Goal: Task Accomplishment & Management: Contribute content

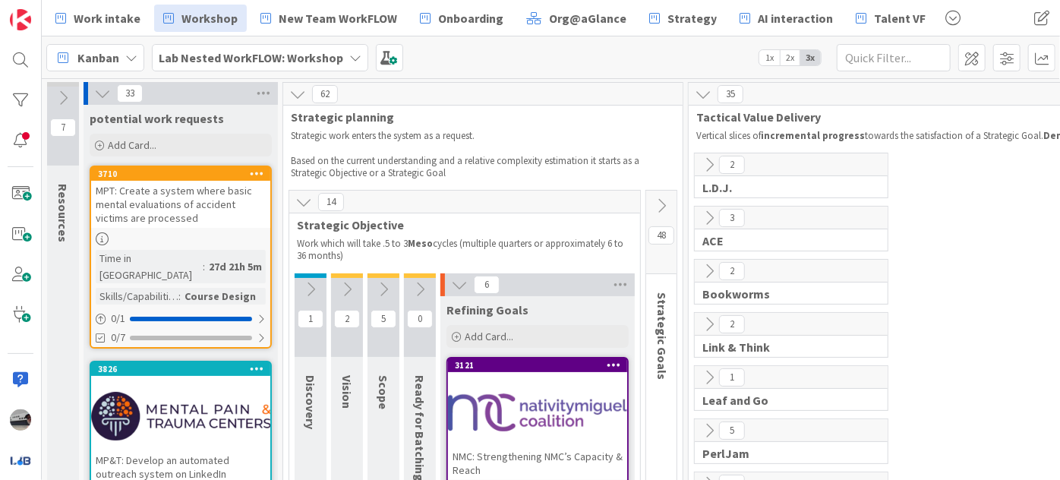
scroll to position [414, 0]
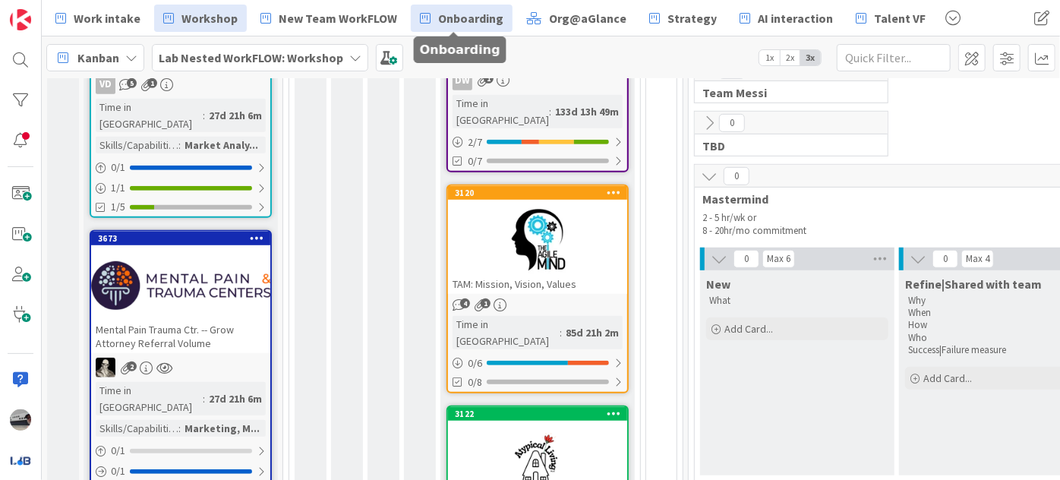
click at [487, 16] on span "Onboarding" at bounding box center [470, 18] width 65 height 18
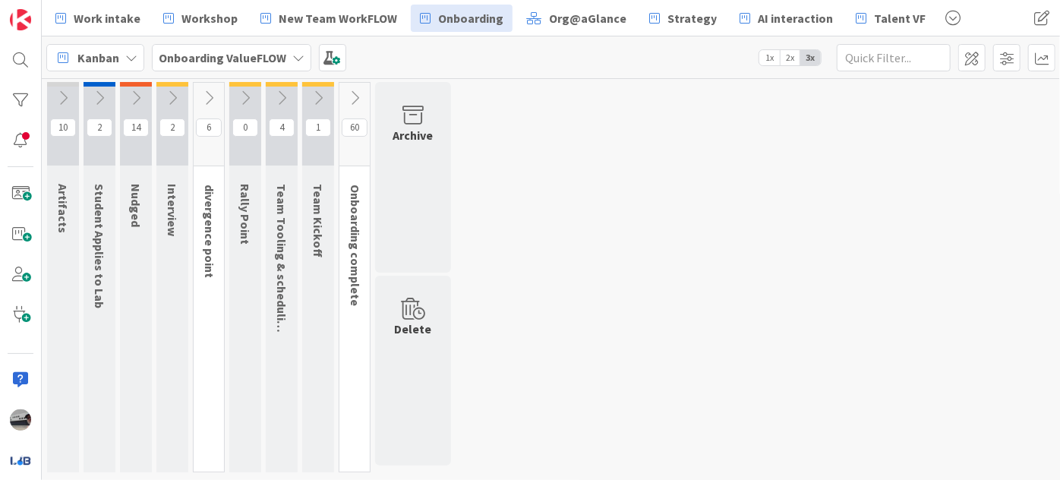
click at [99, 90] on icon at bounding box center [99, 98] width 17 height 17
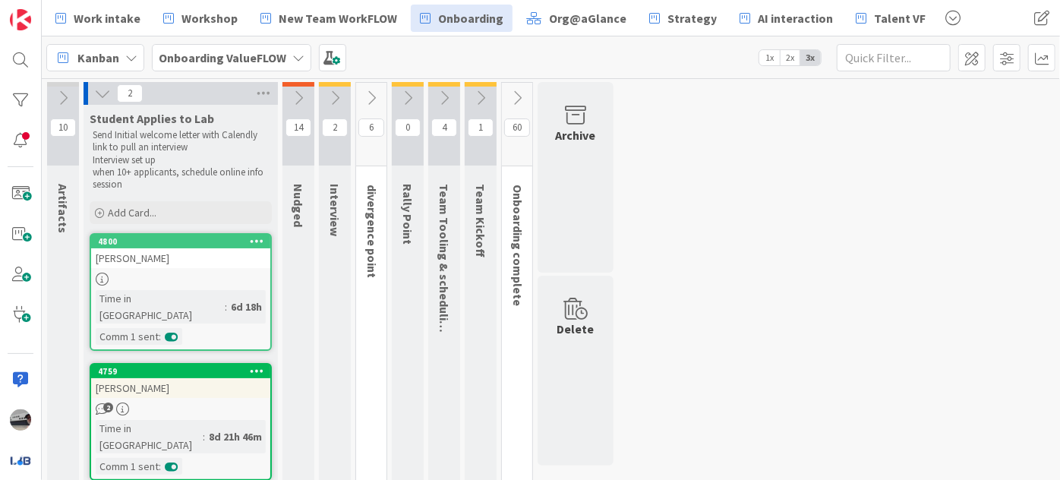
click at [301, 98] on icon at bounding box center [298, 98] width 17 height 17
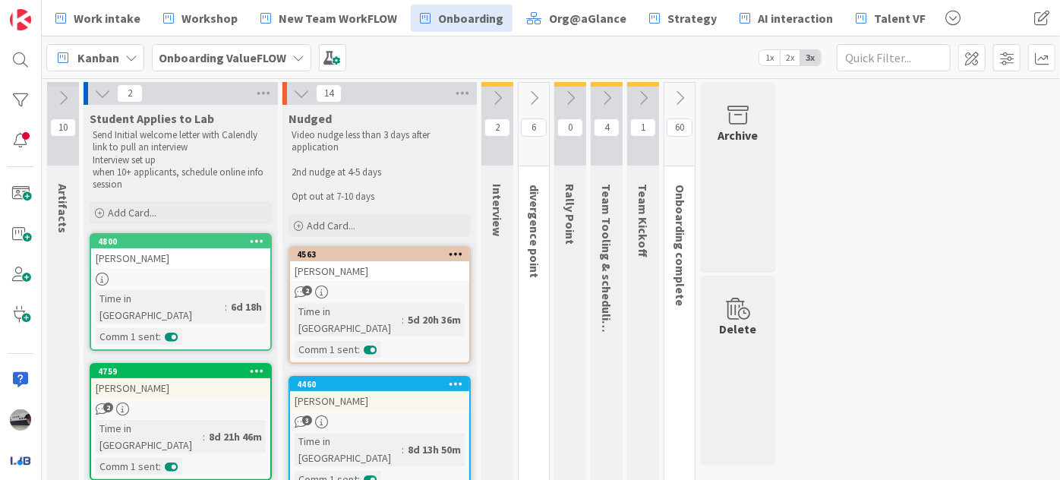
click at [496, 96] on icon at bounding box center [497, 98] width 17 height 17
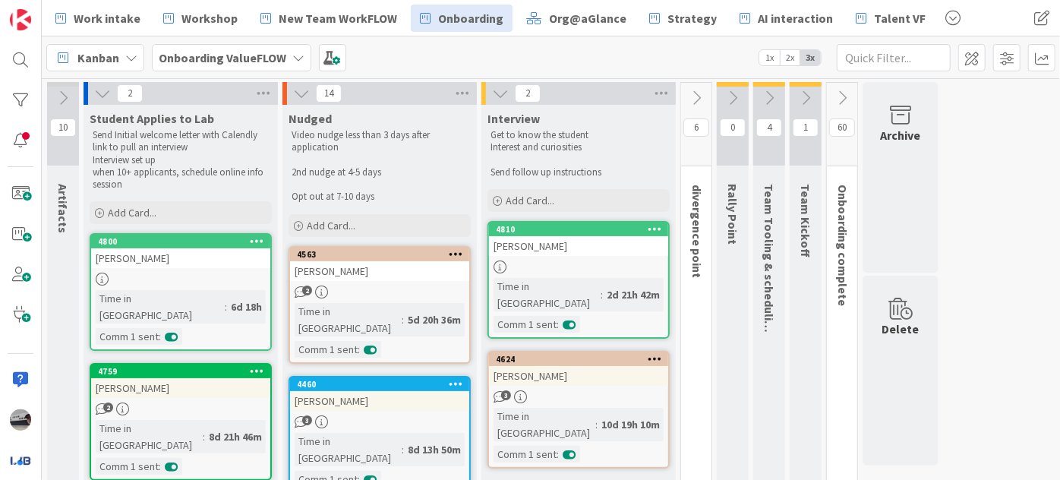
click at [694, 96] on icon at bounding box center [696, 98] width 17 height 17
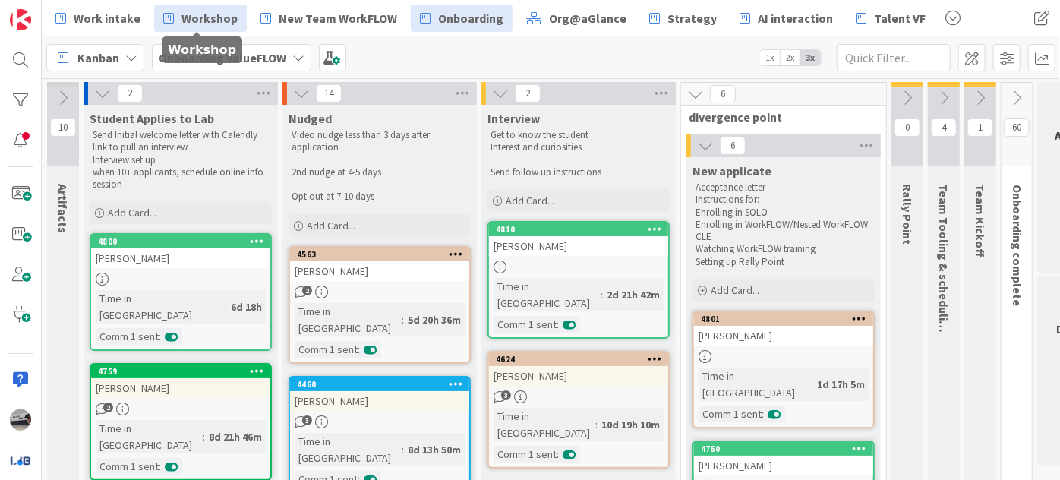
click at [193, 22] on span "Workshop" at bounding box center [209, 18] width 56 height 18
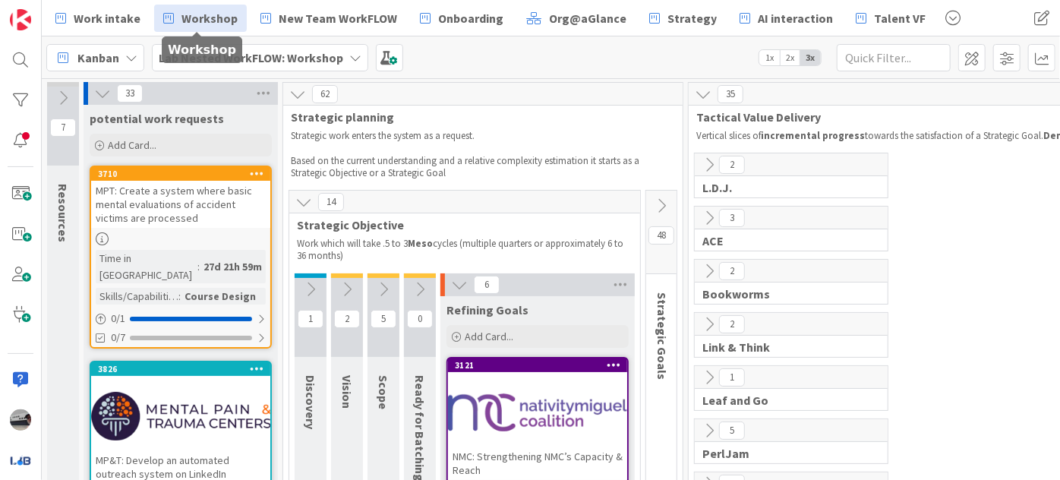
click at [94, 91] on icon at bounding box center [102, 93] width 17 height 17
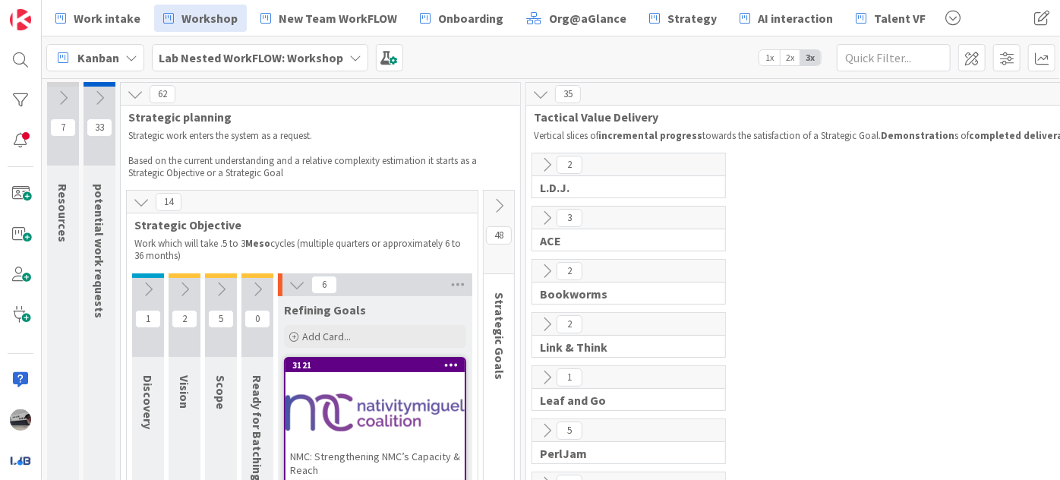
click at [137, 200] on icon at bounding box center [141, 202] width 17 height 17
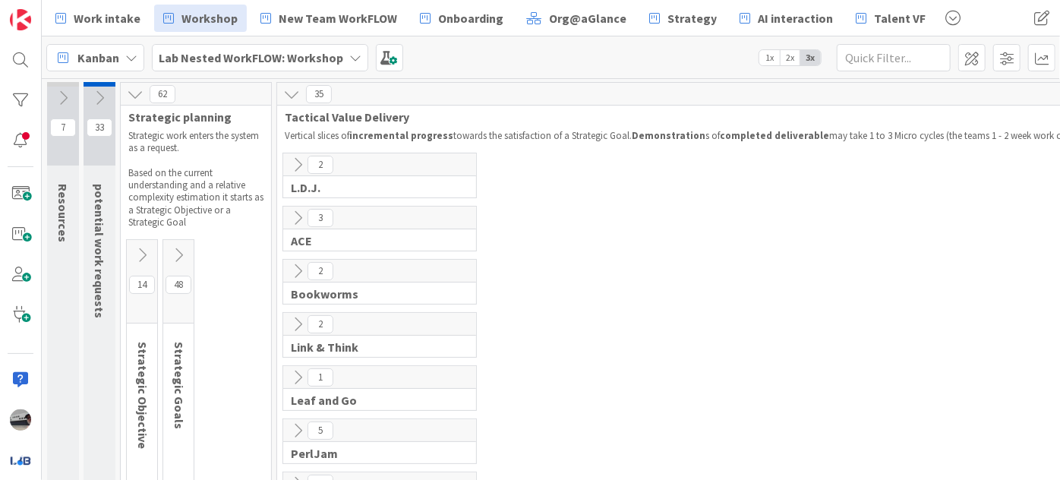
click at [179, 252] on icon at bounding box center [178, 255] width 17 height 17
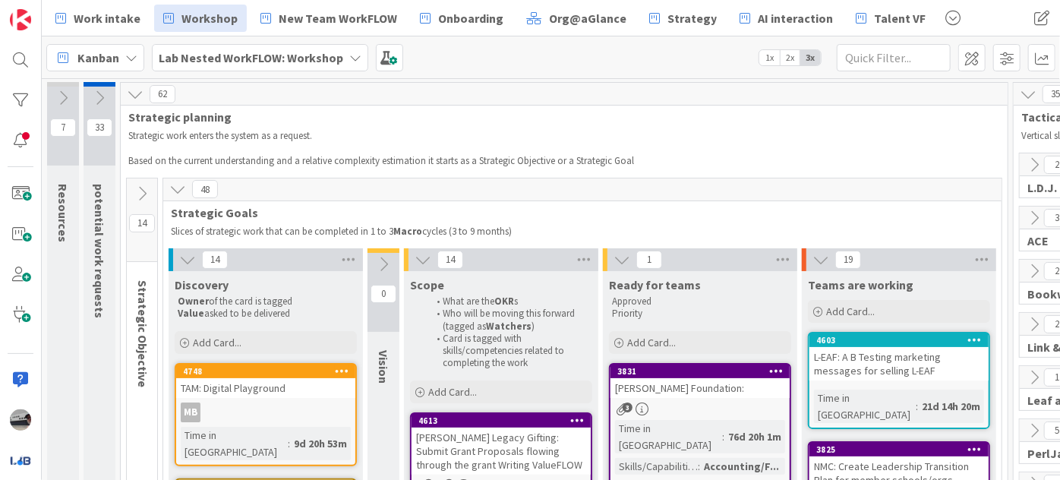
click at [184, 260] on icon at bounding box center [187, 259] width 17 height 17
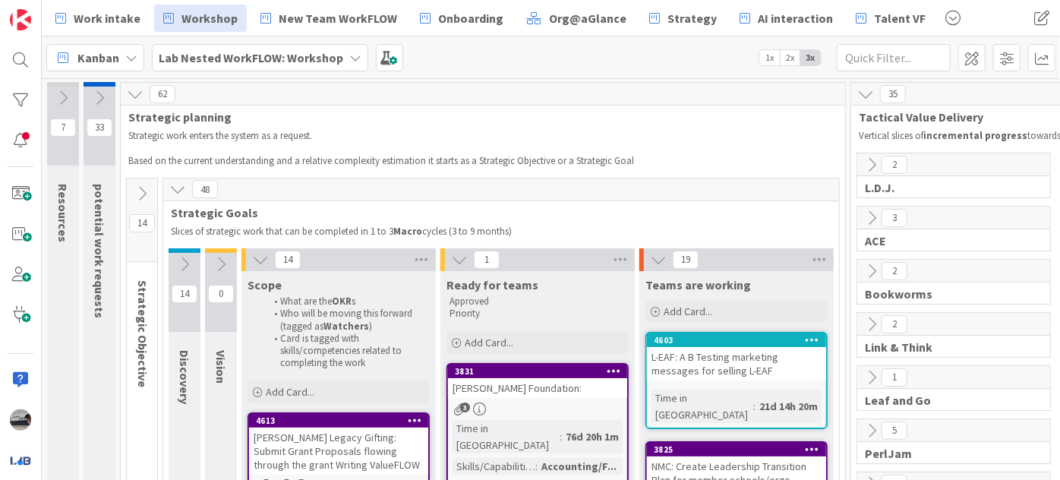
click at [261, 260] on icon at bounding box center [260, 259] width 17 height 17
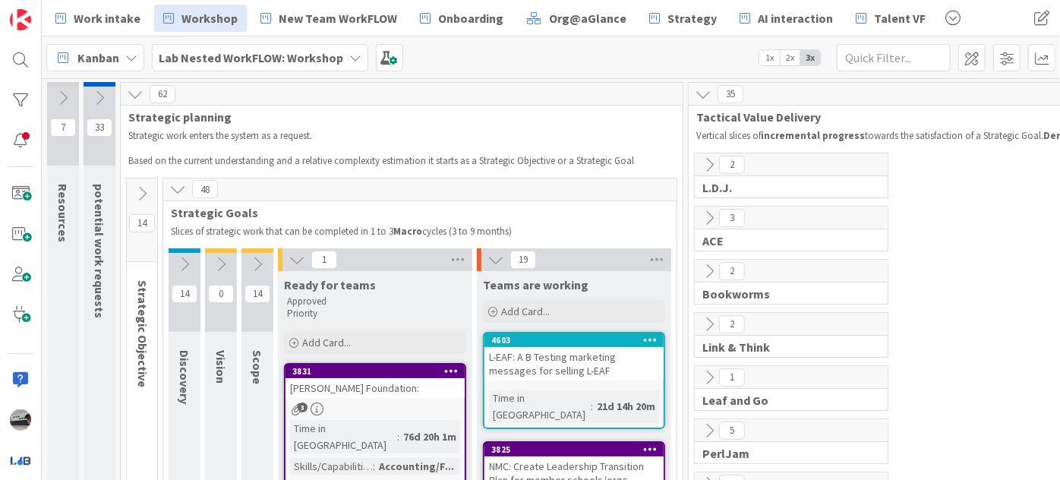
click at [575, 357] on div "L-EAF: A B Testing marketing messages for selling L-EAF" at bounding box center [573, 363] width 179 height 33
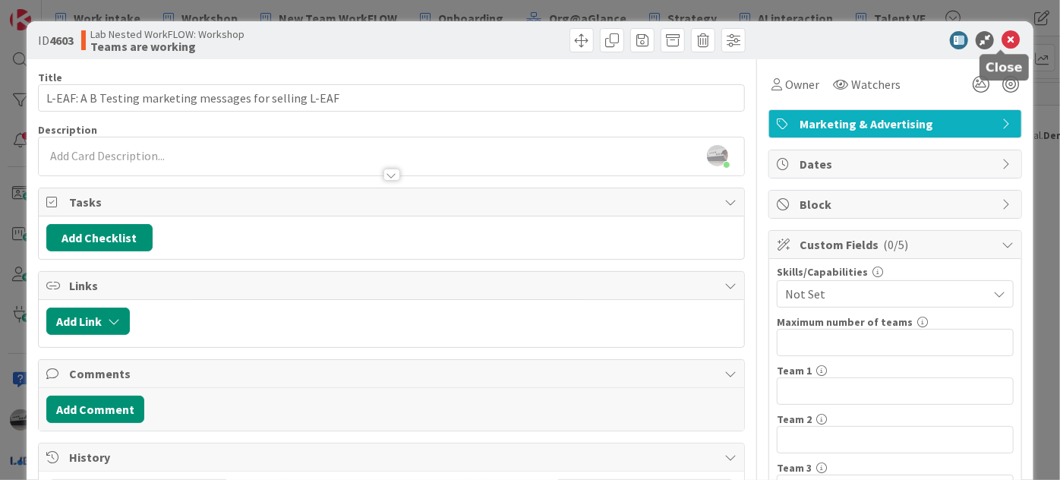
click at [1001, 43] on icon at bounding box center [1010, 40] width 18 height 18
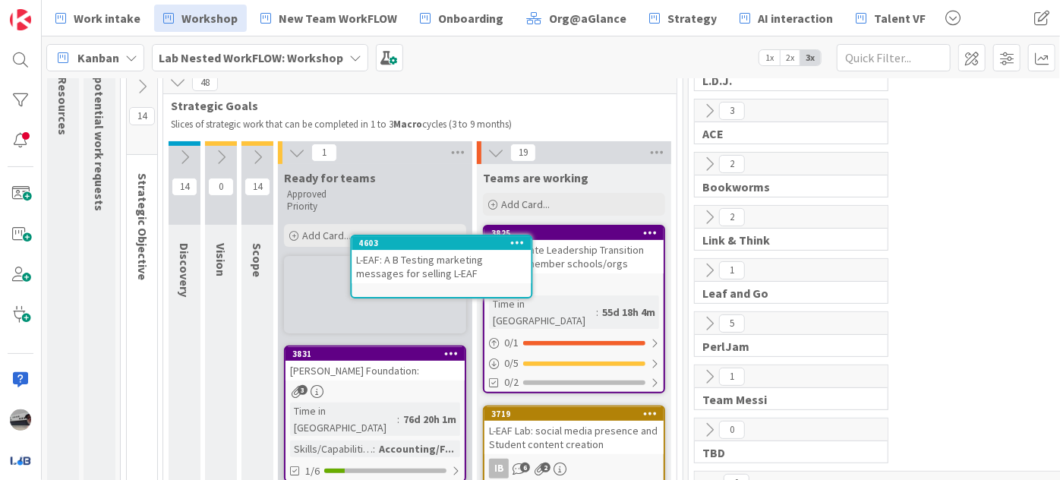
scroll to position [102, 0]
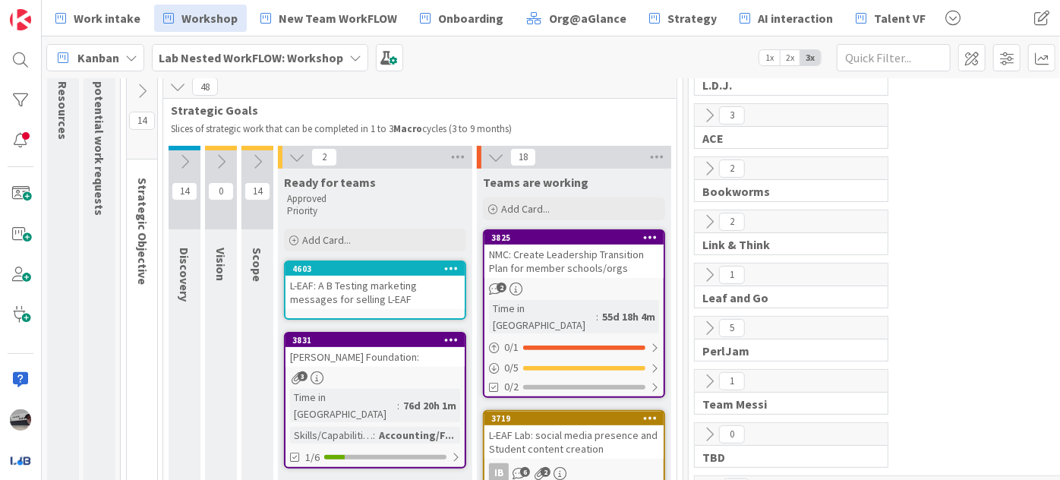
click at [224, 155] on icon at bounding box center [221, 161] width 17 height 17
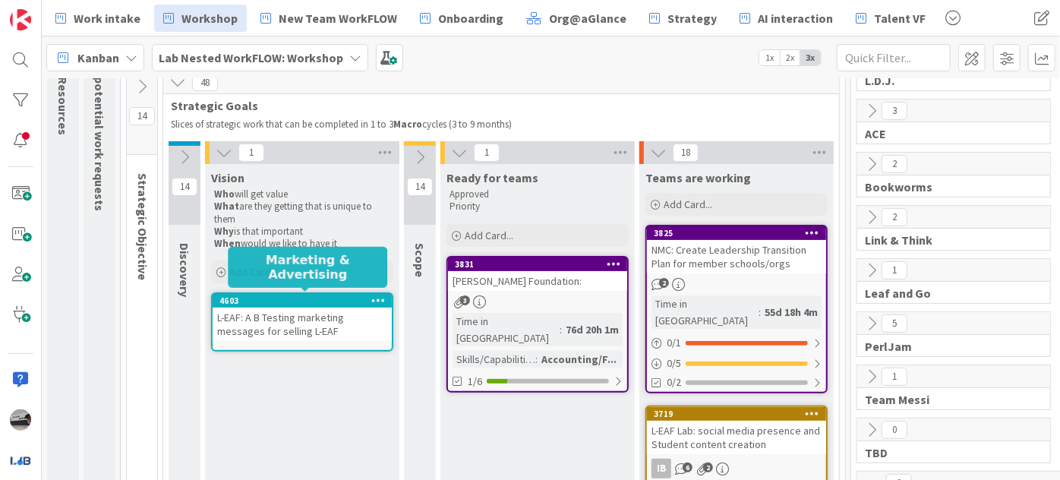
scroll to position [109, 0]
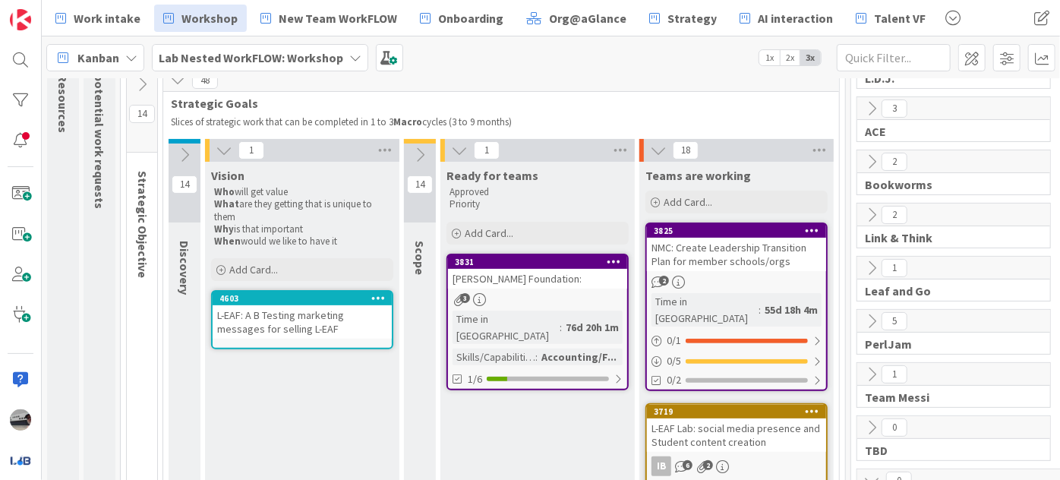
click at [413, 149] on icon at bounding box center [419, 154] width 17 height 17
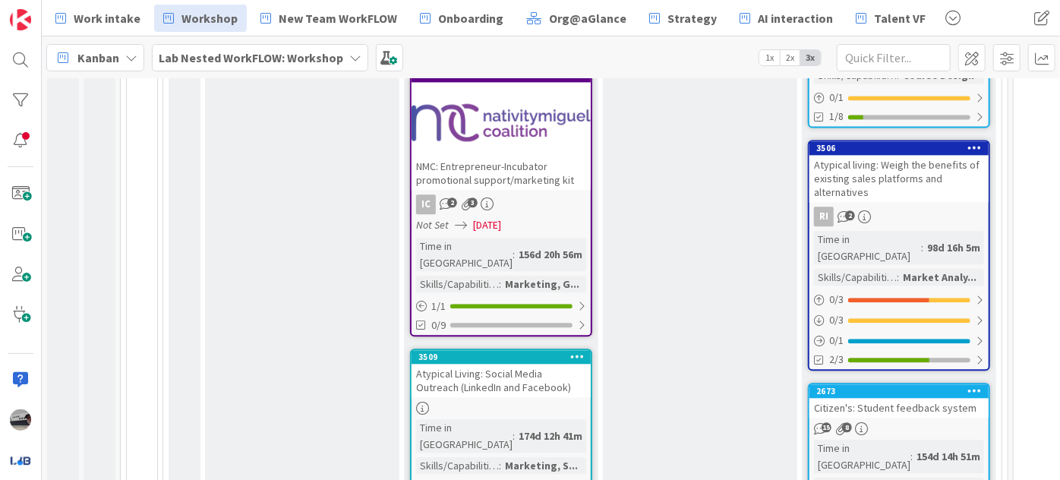
scroll to position [1746, 0]
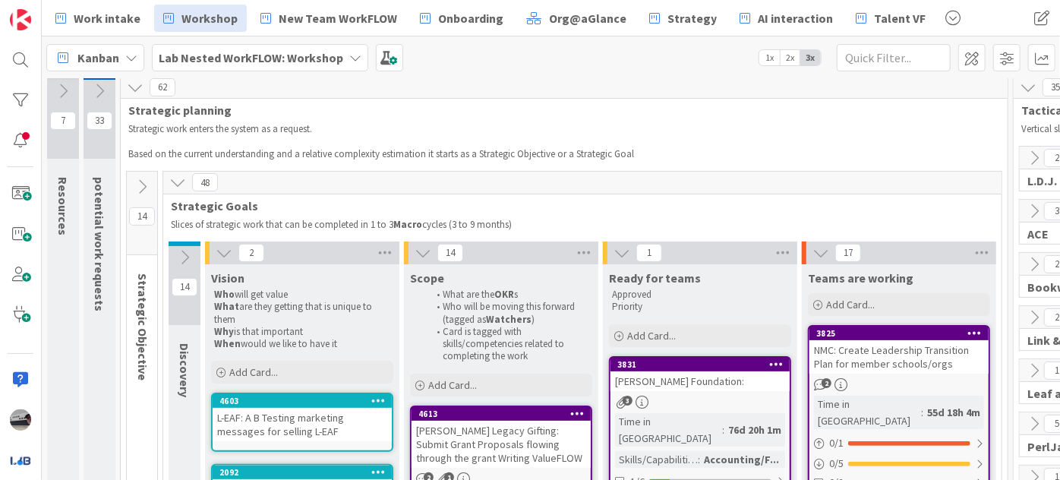
scroll to position [0, 0]
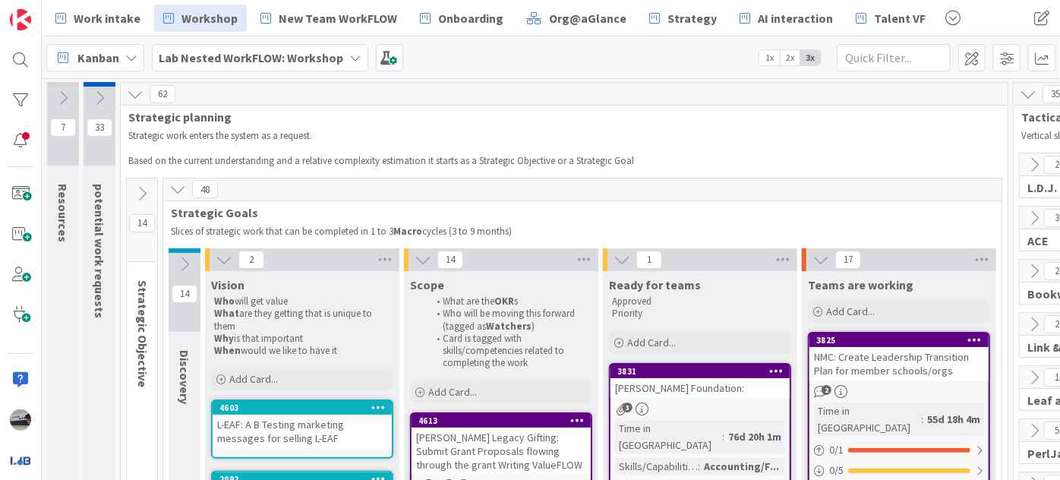
click at [220, 258] on icon at bounding box center [224, 259] width 17 height 17
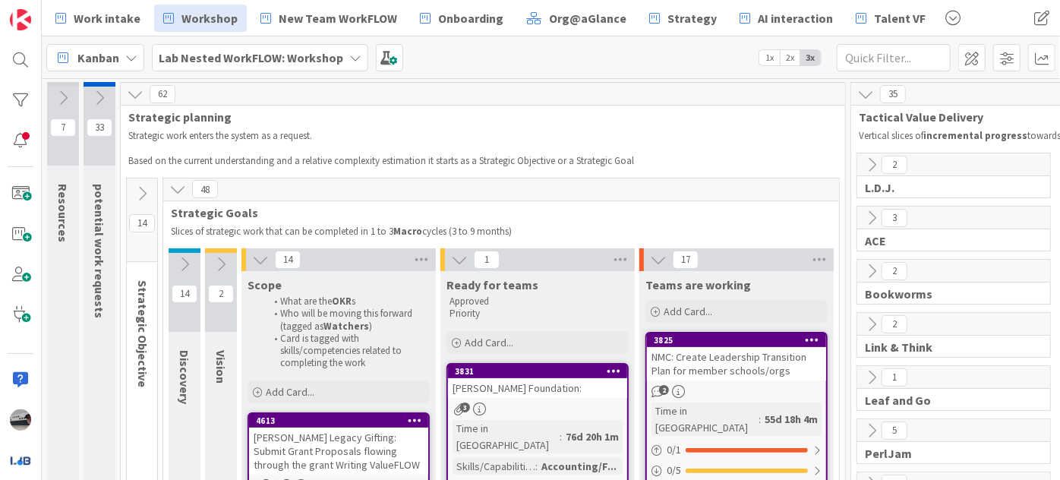
click at [259, 263] on icon at bounding box center [260, 259] width 17 height 17
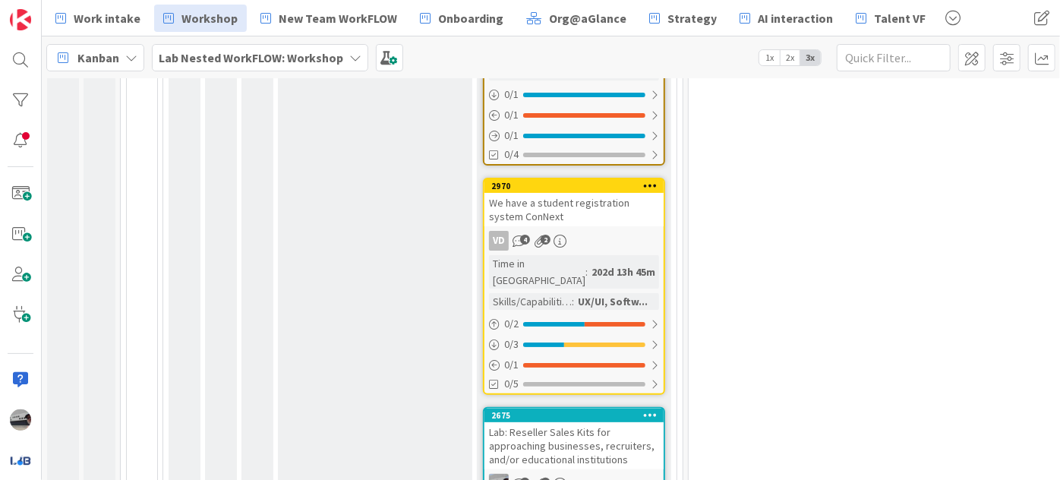
scroll to position [3060, 0]
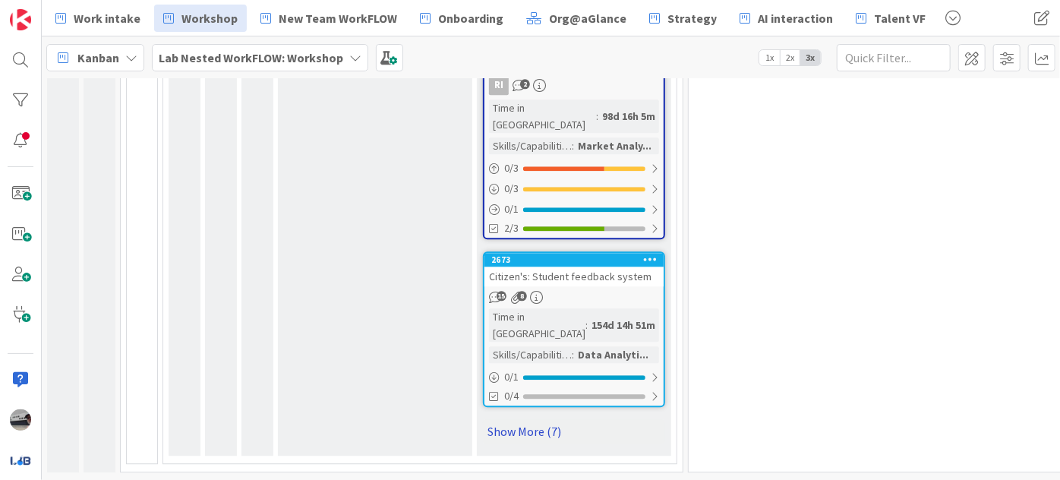
scroll to position [1690, 0]
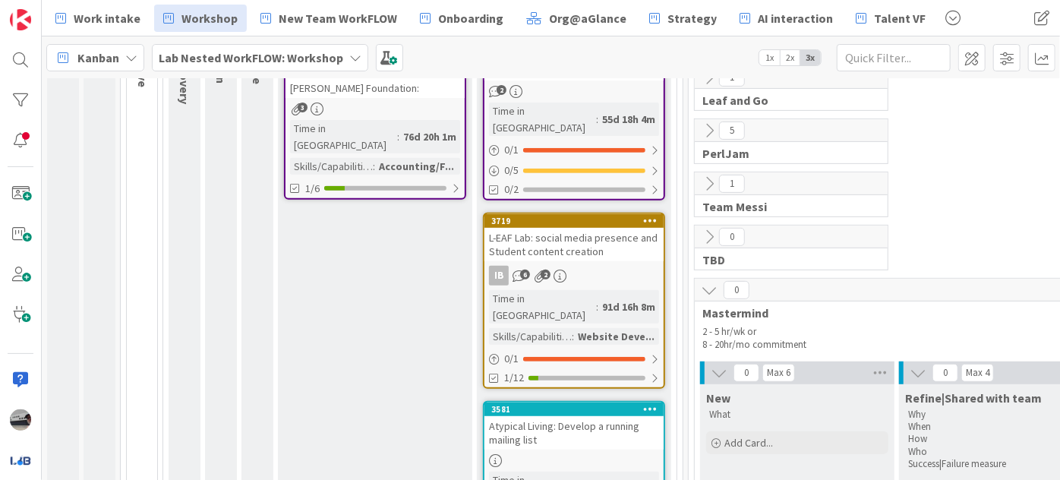
scroll to position [0, 0]
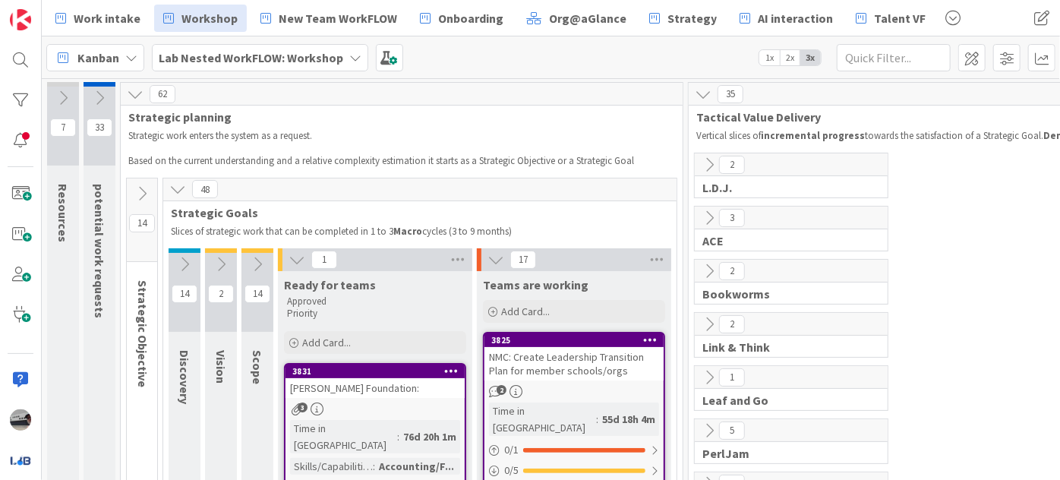
click at [417, 392] on div "[PERSON_NAME] Foundation:" at bounding box center [374, 388] width 179 height 20
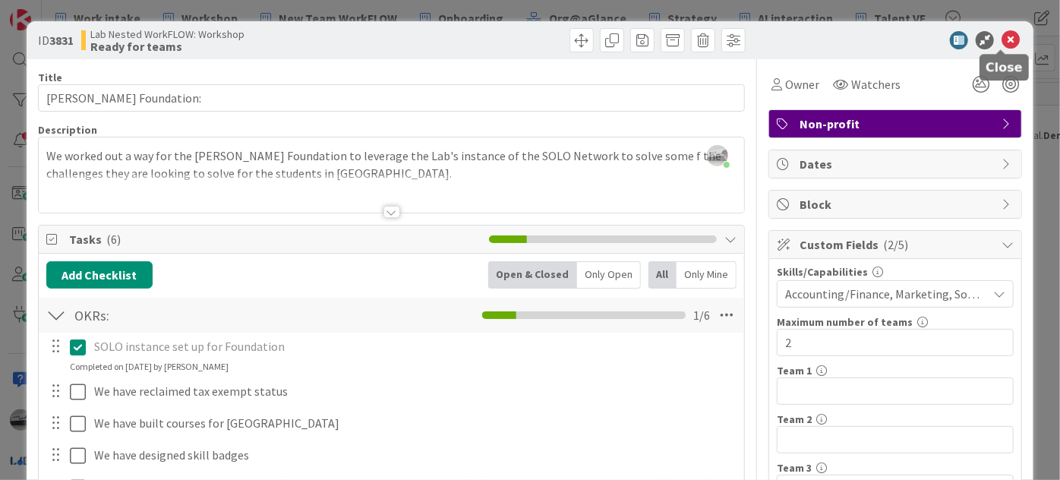
click at [1001, 44] on icon at bounding box center [1010, 40] width 18 height 18
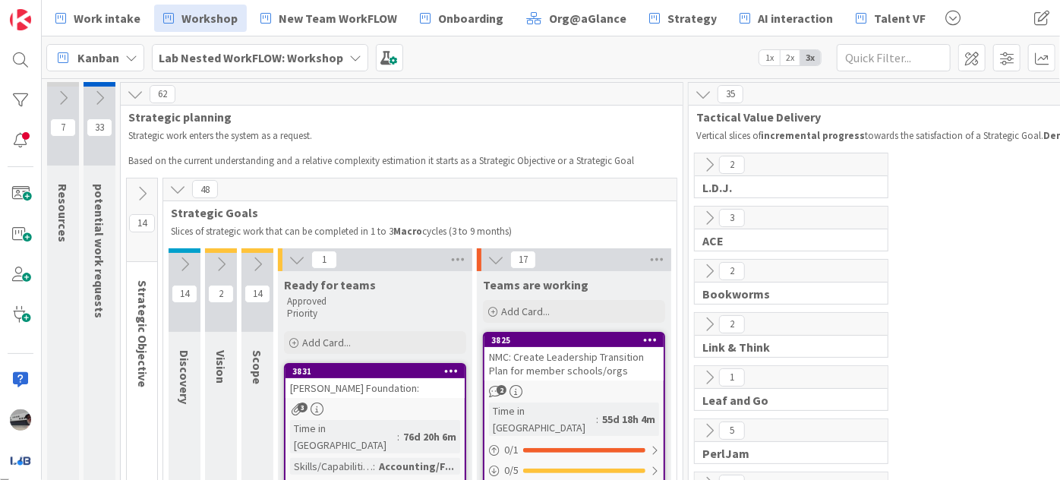
scroll to position [11, 0]
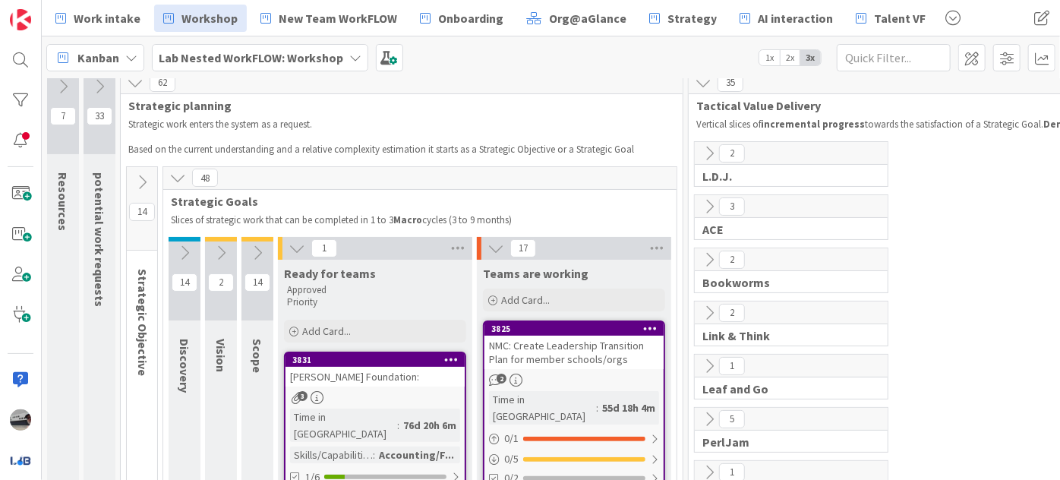
click at [219, 66] on div "Lab Nested WorkFLOW: Workshop" at bounding box center [260, 57] width 216 height 27
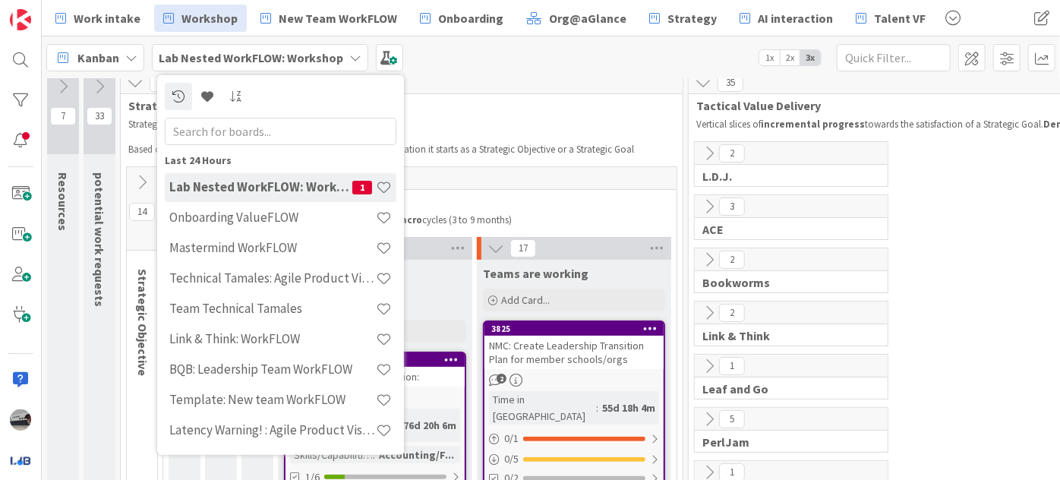
click at [263, 247] on h4 "Mastermind WorkFLOW" at bounding box center [272, 247] width 206 height 15
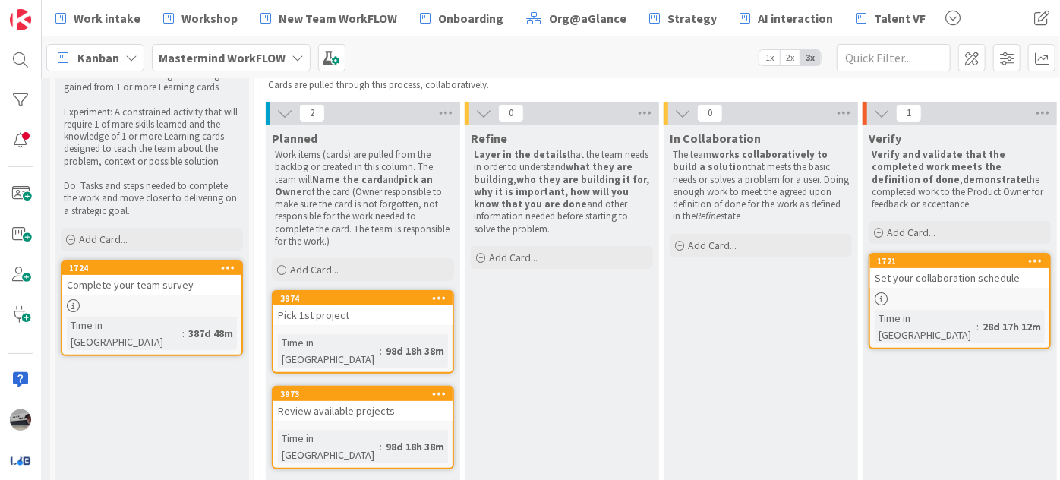
scroll to position [146, 33]
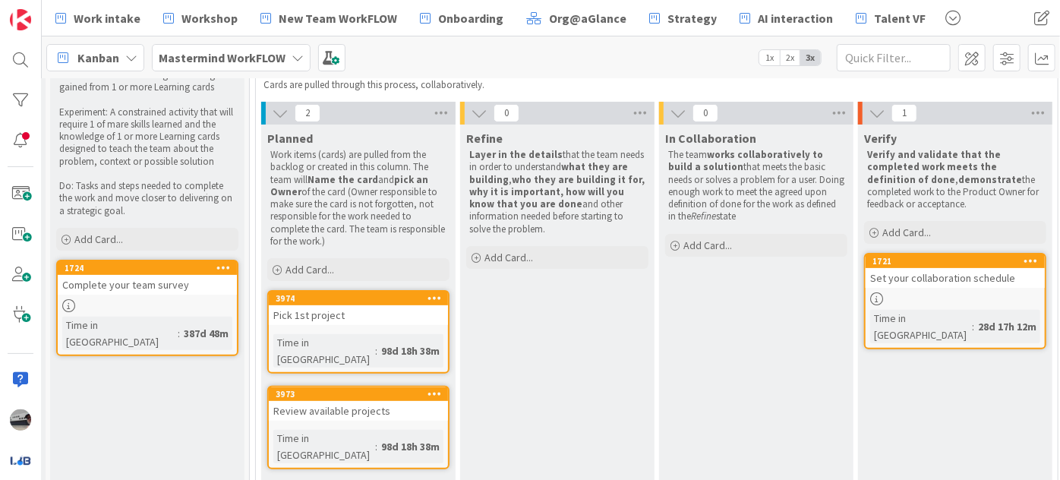
click at [210, 62] on b "Mastermind WorkFLOW" at bounding box center [222, 57] width 127 height 15
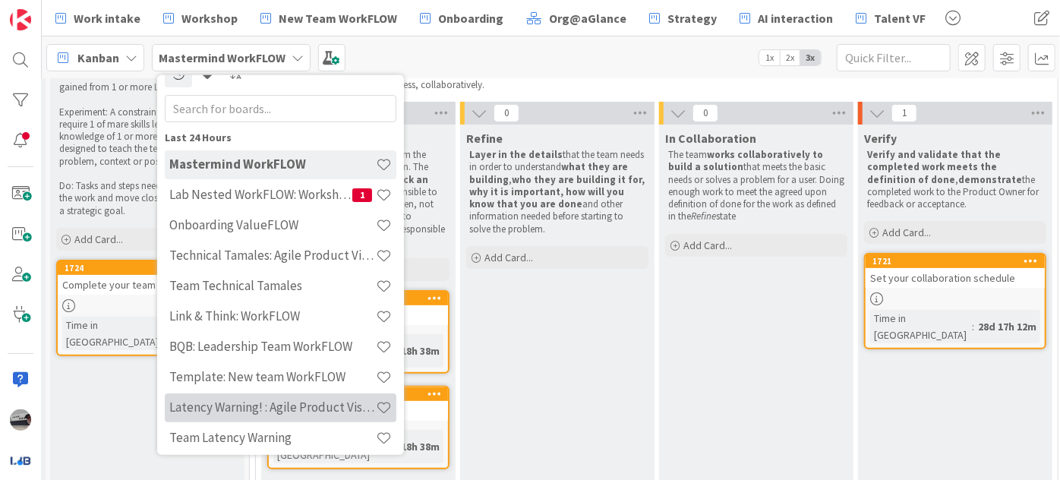
scroll to position [0, 0]
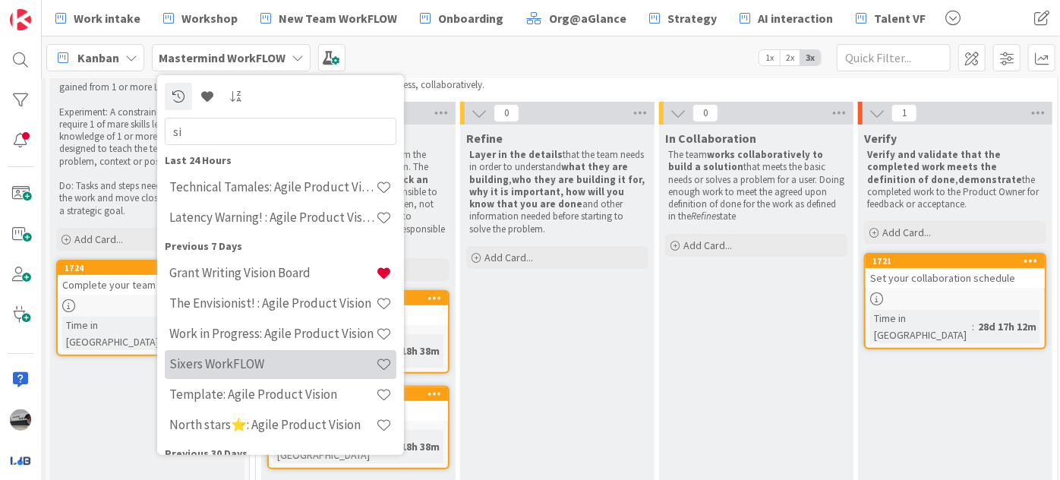
type input "si"
click at [228, 357] on h4 "Sixers WorkFLOW" at bounding box center [272, 363] width 206 height 15
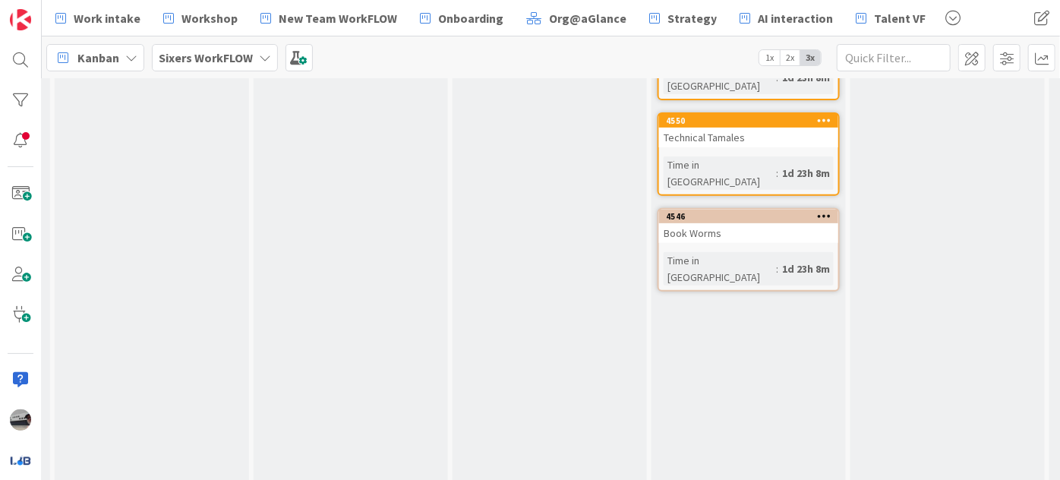
scroll to position [68, 589]
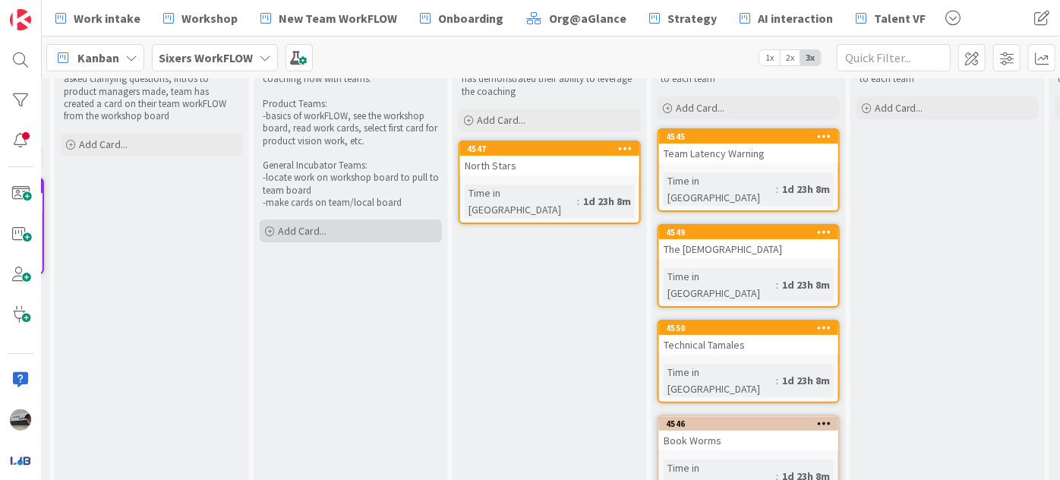
click at [344, 230] on div "Add Card..." at bounding box center [351, 230] width 182 height 23
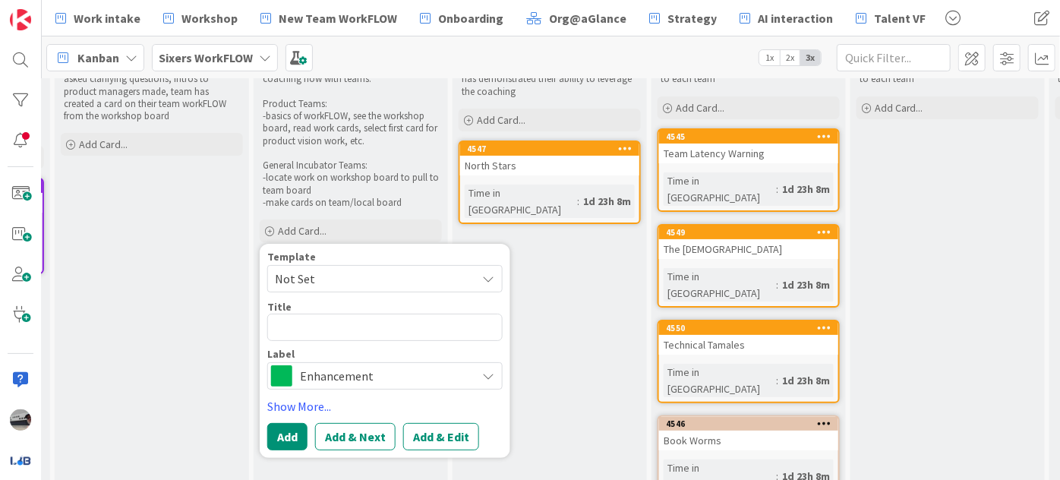
click at [416, 372] on span "Enhancement" at bounding box center [384, 375] width 168 height 21
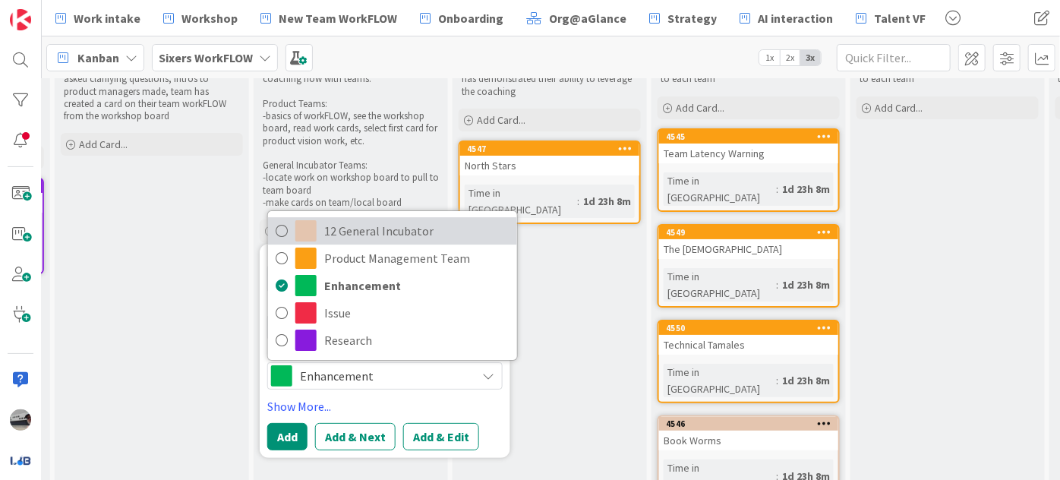
click at [392, 228] on span "12 General Incubator" at bounding box center [416, 230] width 185 height 23
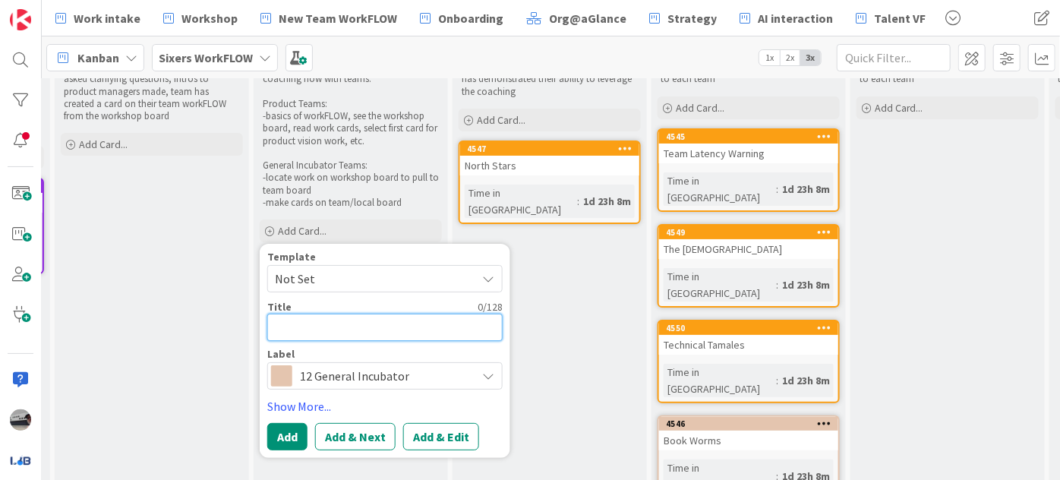
click at [374, 332] on textarea at bounding box center [384, 326] width 235 height 27
type textarea "x"
type textarea "M"
type textarea "x"
type textarea "Ma"
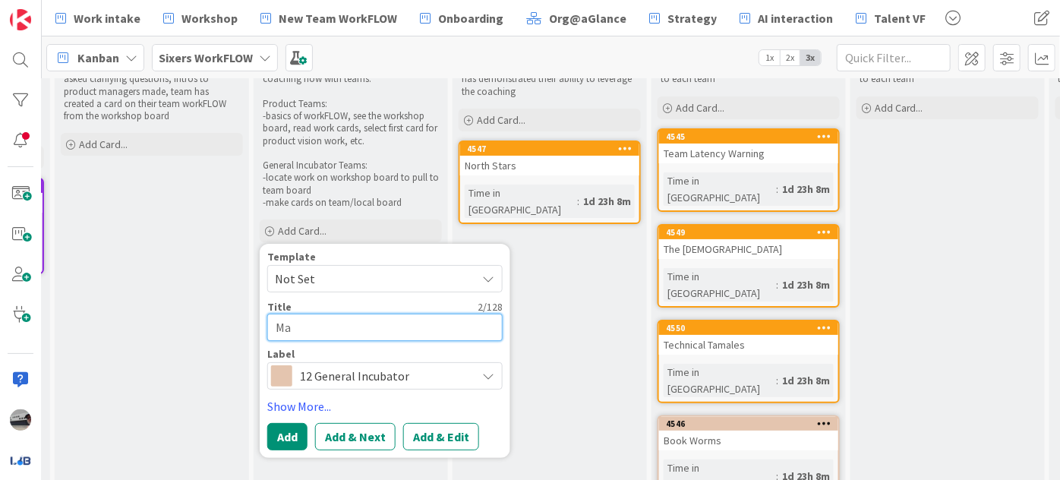
type textarea "x"
type textarea "Mas"
type textarea "x"
type textarea "Maste"
type textarea "x"
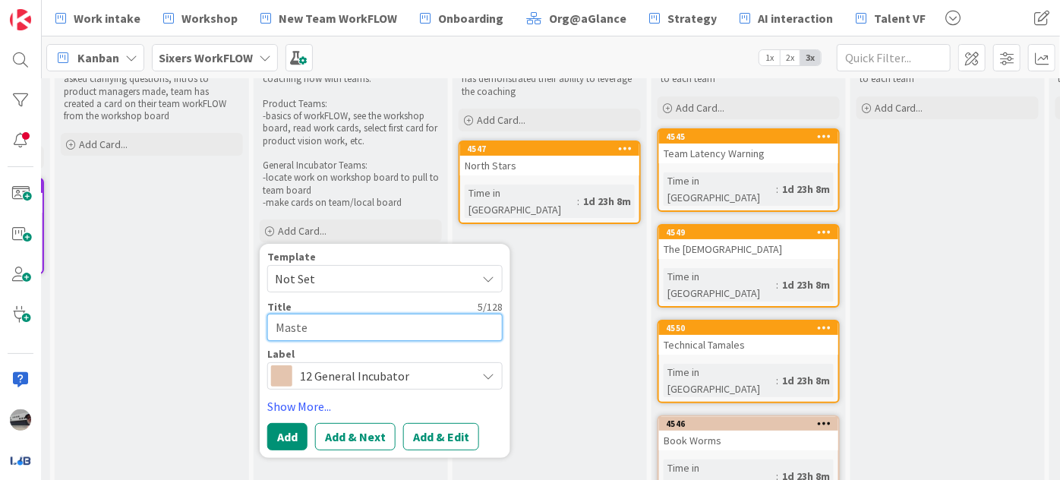
type textarea "Master"
type textarea "x"
type textarea "Masterm"
type textarea "x"
type textarea "Mastermi"
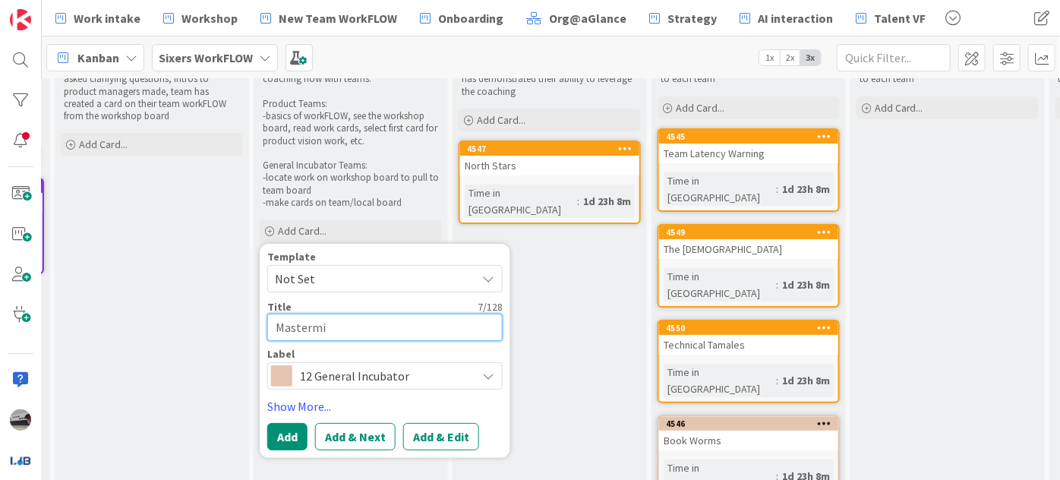
type textarea "x"
type textarea "Mastermin"
type textarea "x"
type textarea "Mastermind"
type textarea "x"
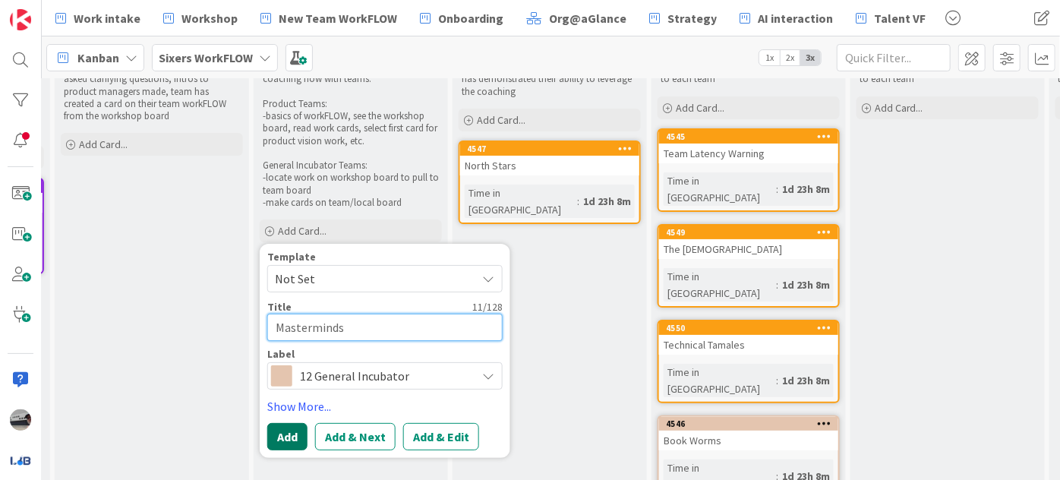
type textarea "Masterminds"
click at [285, 439] on button "Add" at bounding box center [287, 436] width 40 height 27
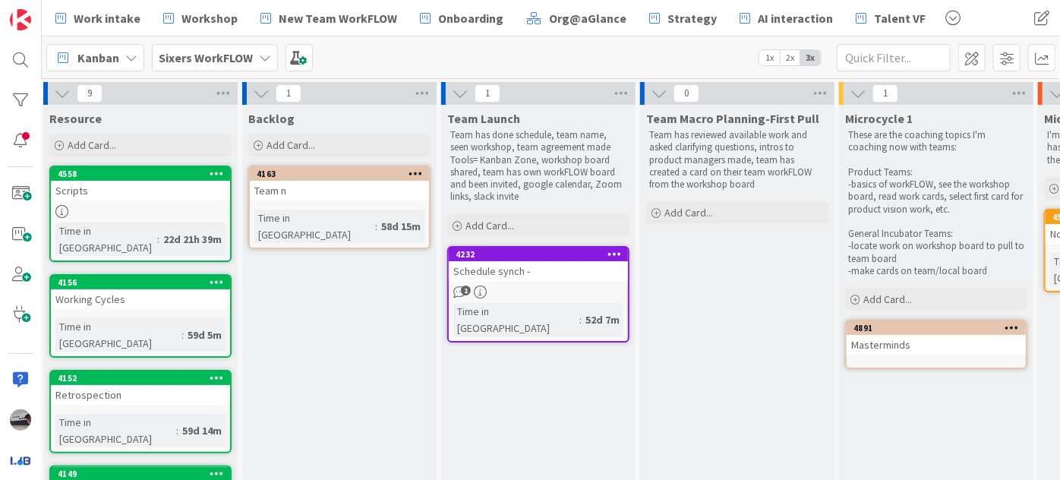
scroll to position [0, 0]
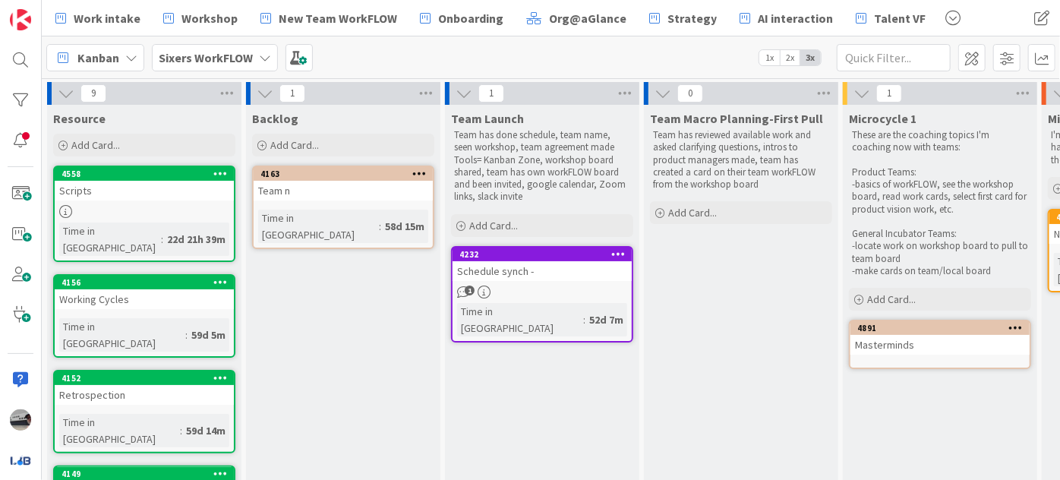
click at [68, 90] on icon at bounding box center [66, 93] width 17 height 17
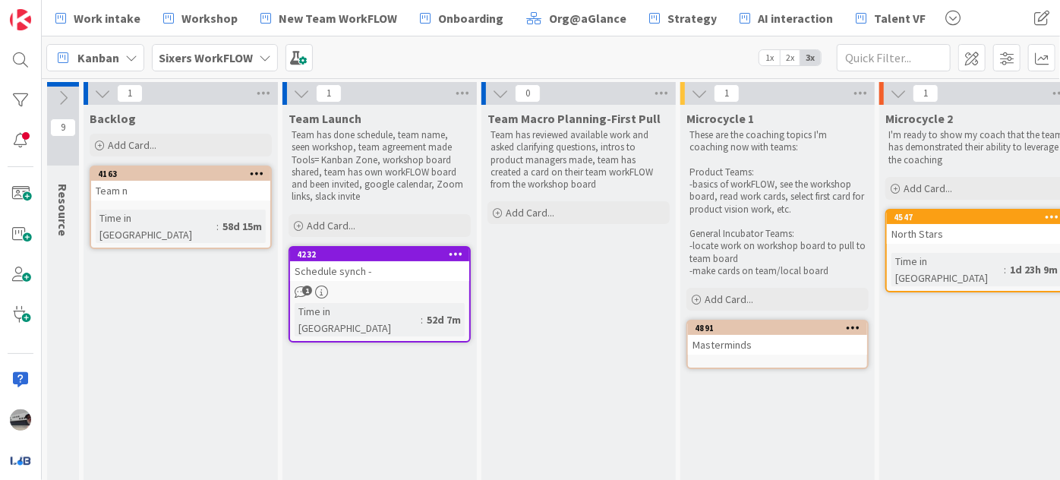
click at [113, 90] on div "1" at bounding box center [180, 93] width 194 height 23
click at [101, 90] on icon at bounding box center [102, 93] width 17 height 17
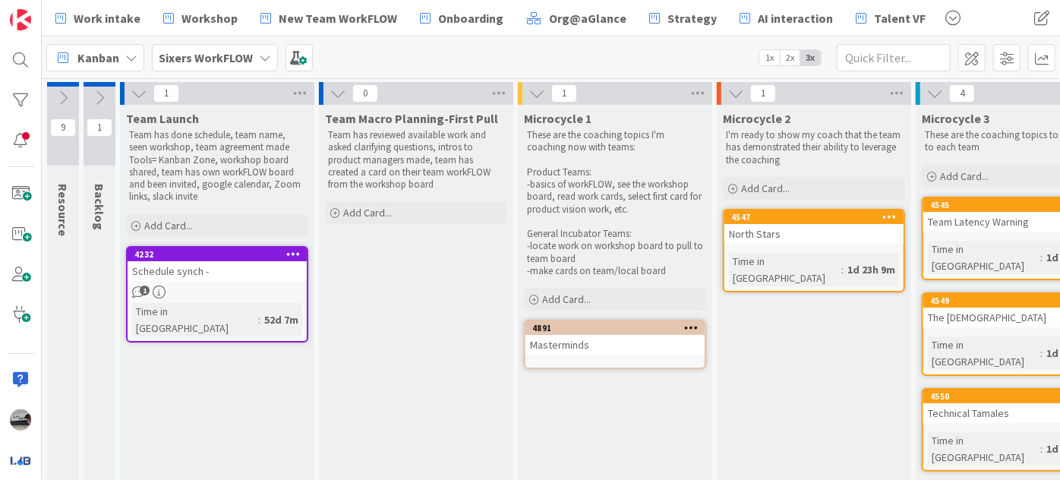
click at [138, 97] on icon at bounding box center [139, 93] width 17 height 17
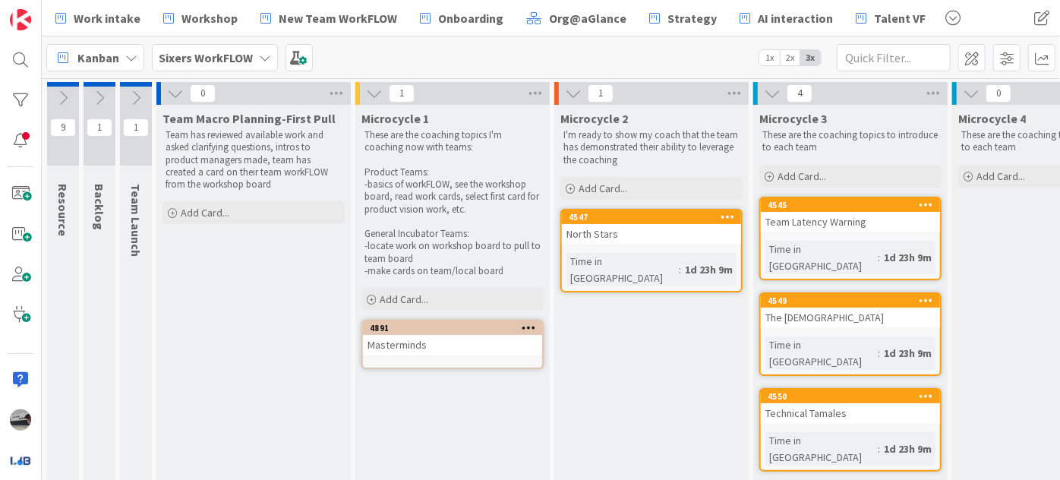
click at [175, 90] on icon at bounding box center [175, 93] width 17 height 17
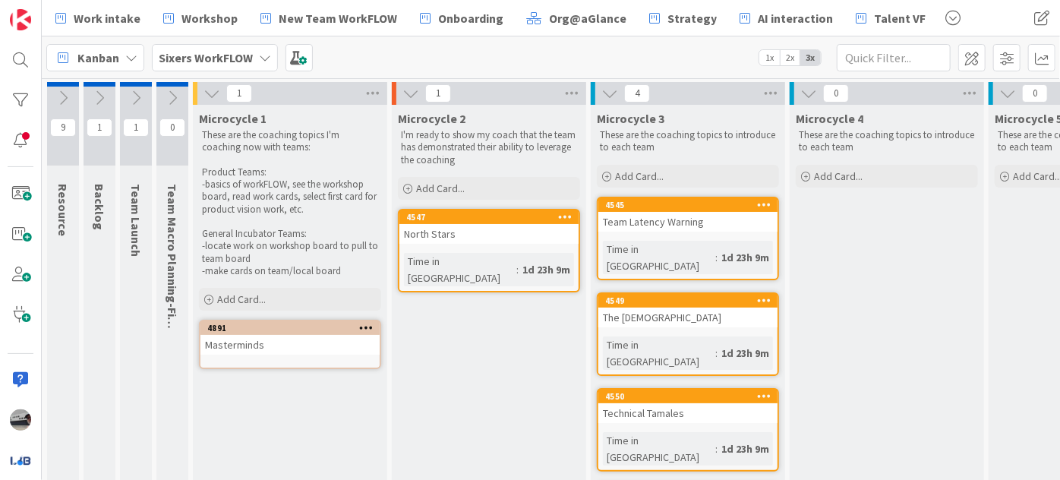
click at [211, 93] on icon at bounding box center [211, 93] width 17 height 17
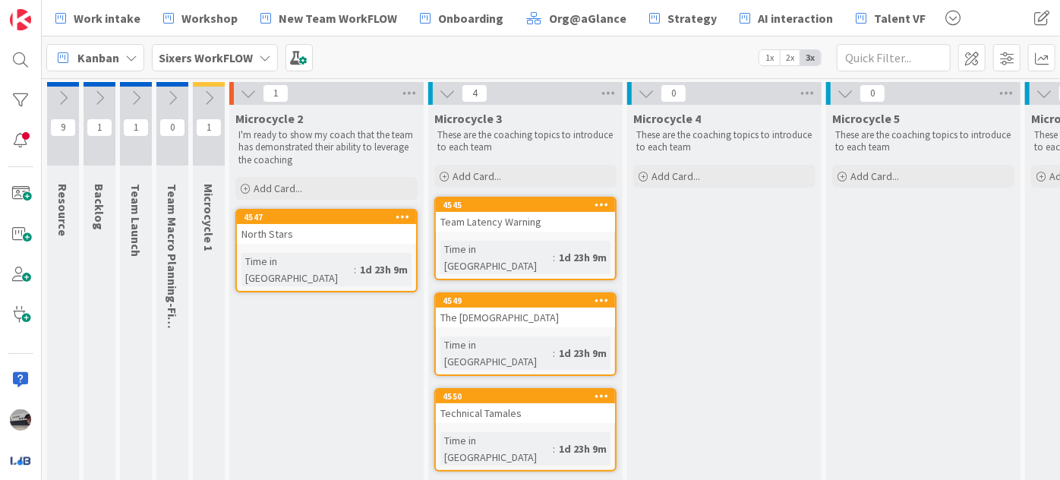
click at [241, 93] on icon at bounding box center [248, 93] width 17 height 17
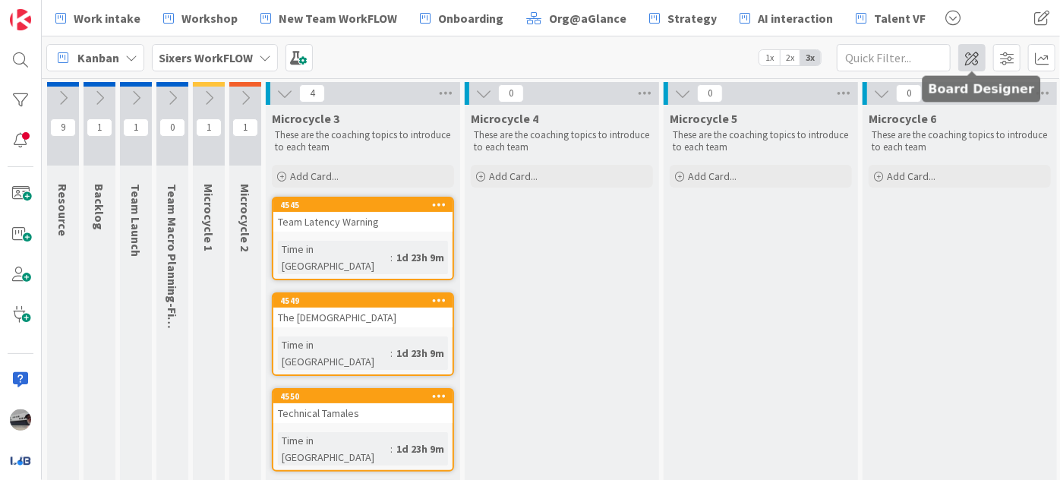
click at [972, 67] on span at bounding box center [971, 57] width 27 height 27
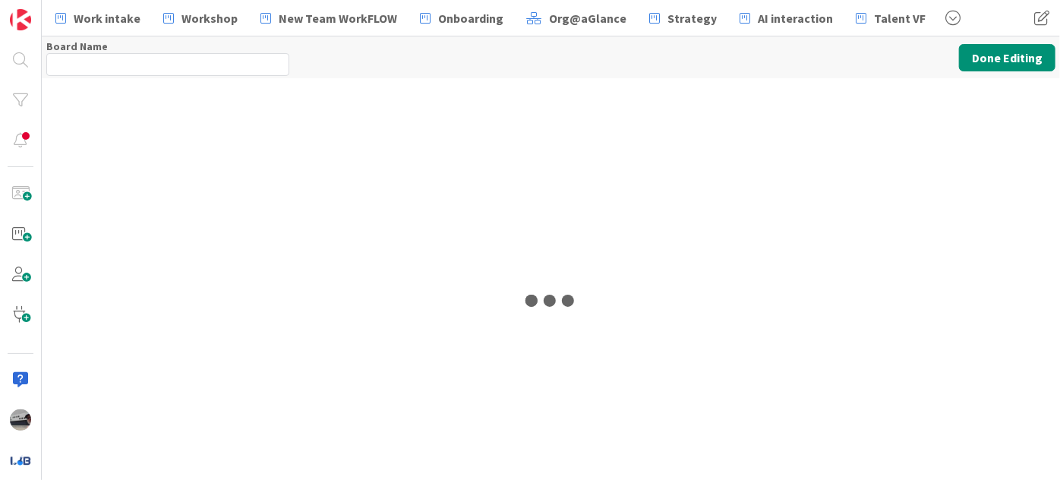
type input "Sixers WorkFLOW"
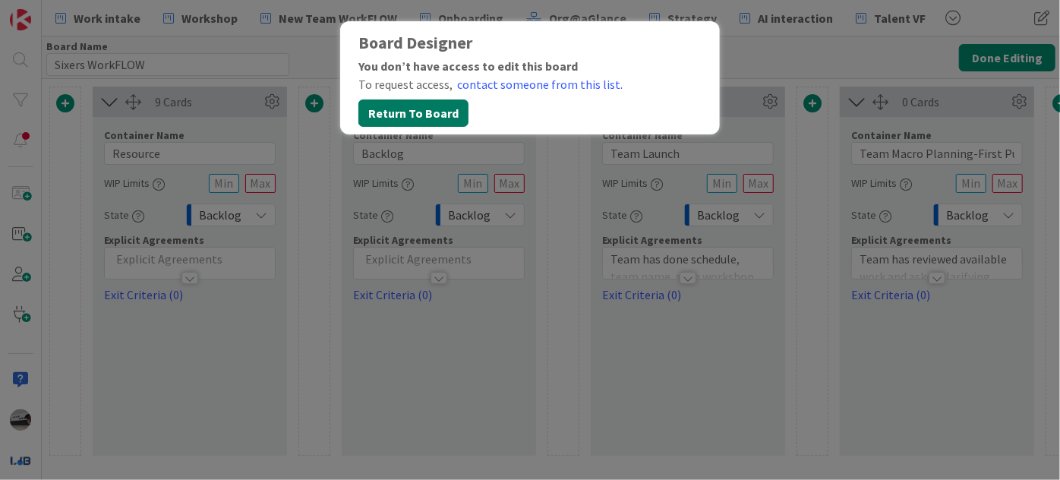
click at [413, 109] on button "Return To Board" at bounding box center [413, 112] width 110 height 27
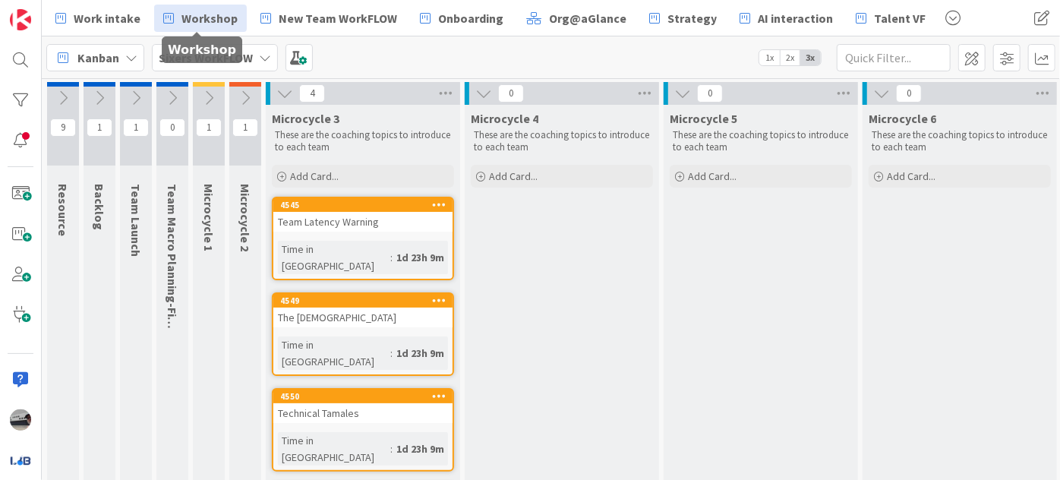
click at [187, 17] on span "Workshop" at bounding box center [209, 18] width 56 height 18
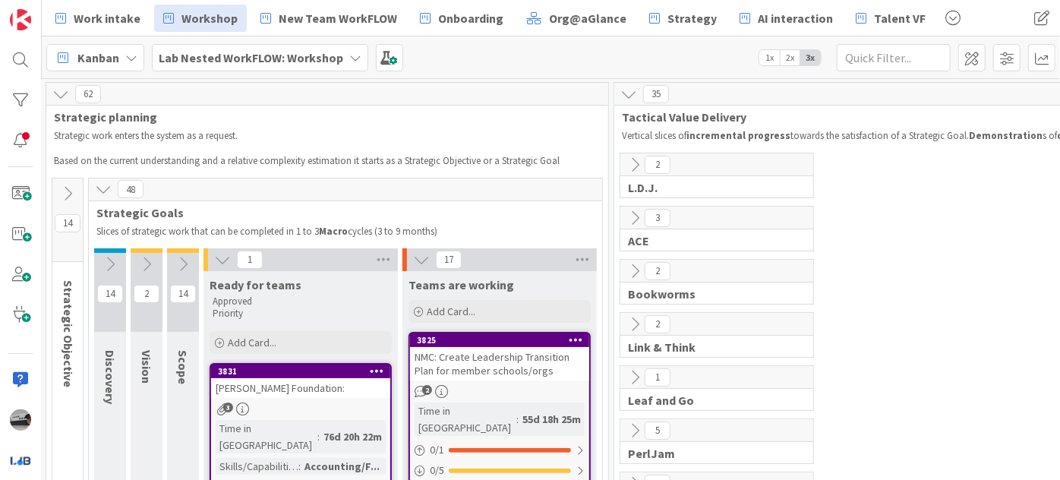
scroll to position [0, 77]
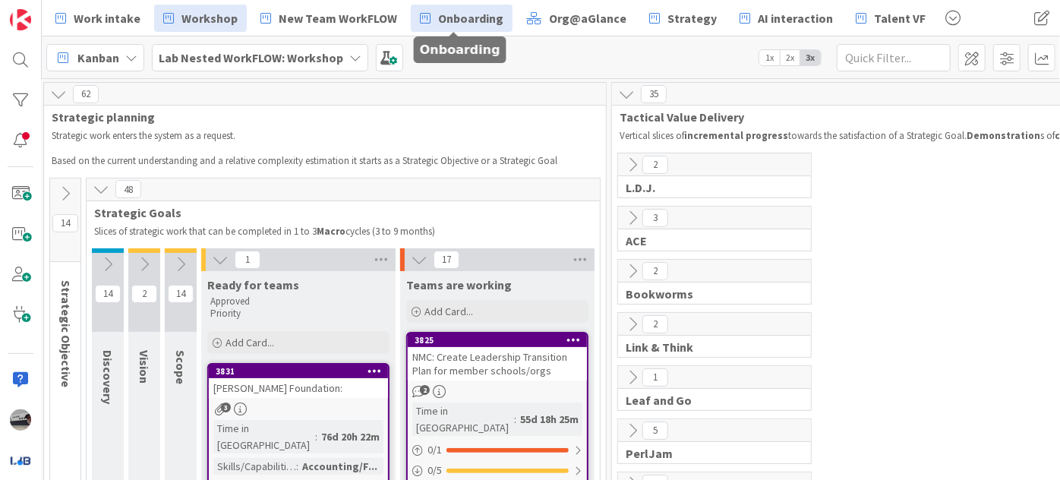
click at [474, 17] on span "Onboarding" at bounding box center [470, 18] width 65 height 18
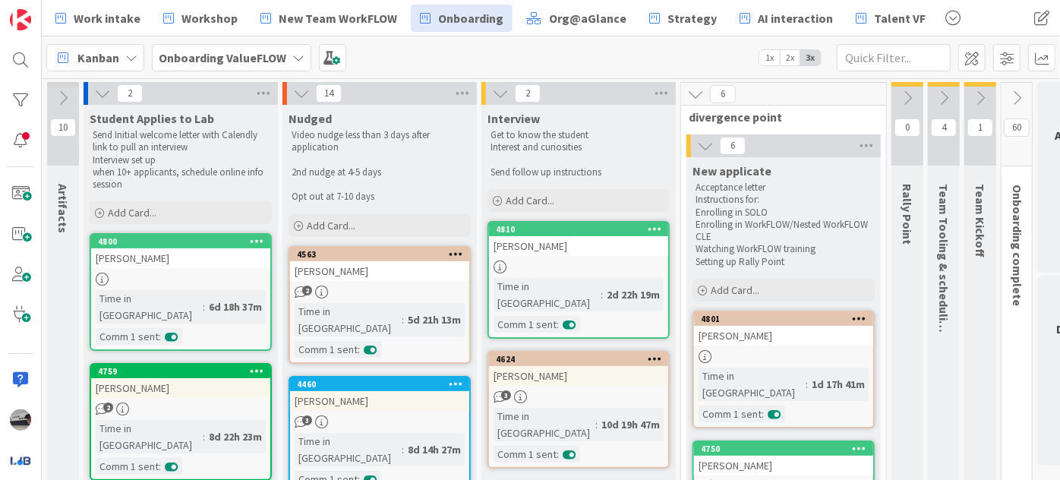
scroll to position [0, 68]
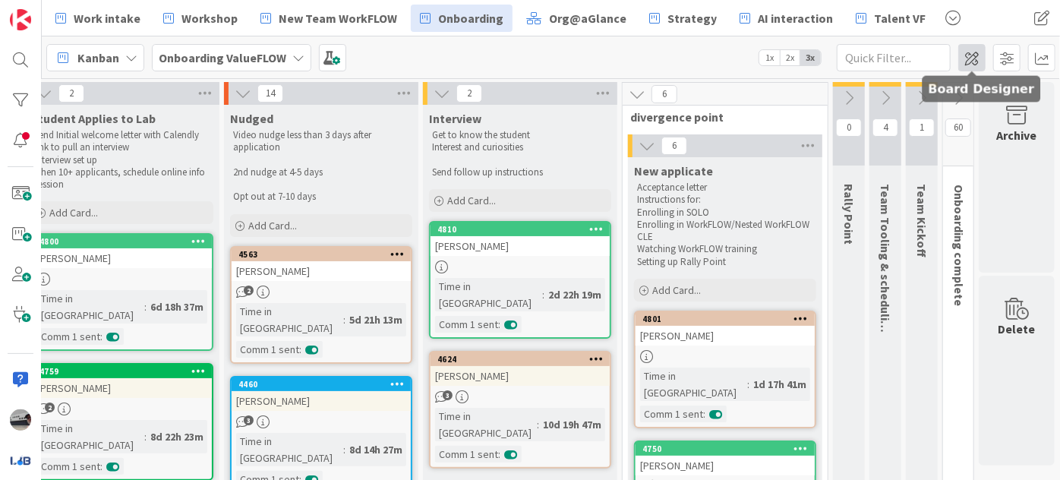
click at [973, 59] on span at bounding box center [971, 57] width 27 height 27
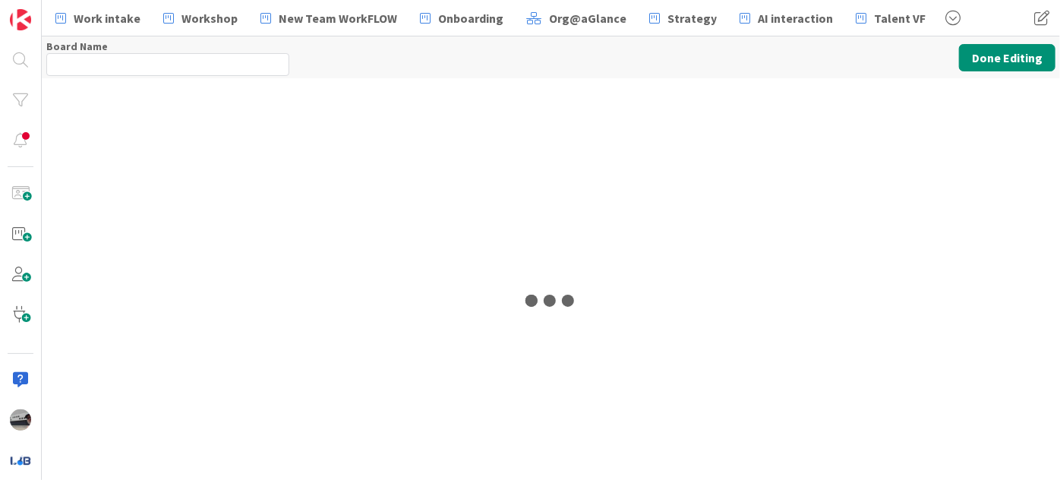
type input "Onboarding ValueFLOW"
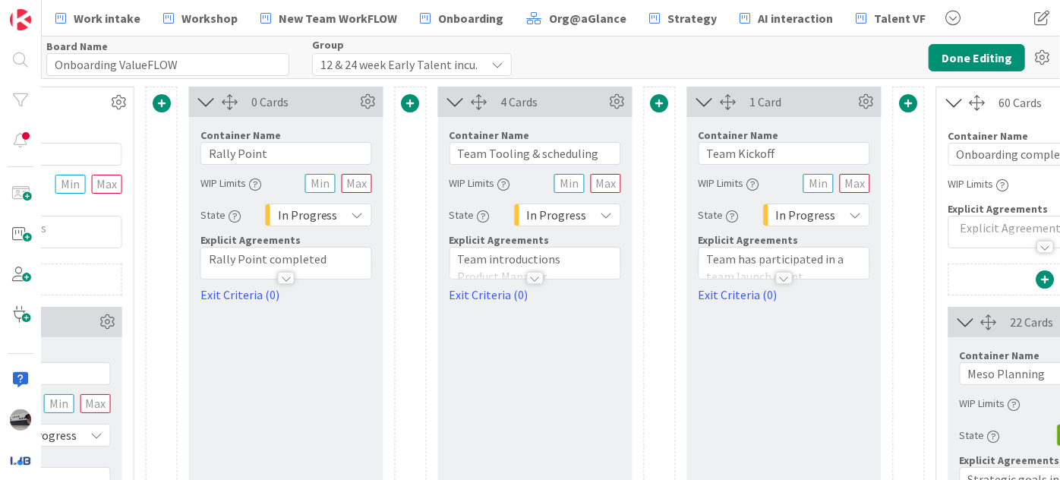
scroll to position [0, 1327]
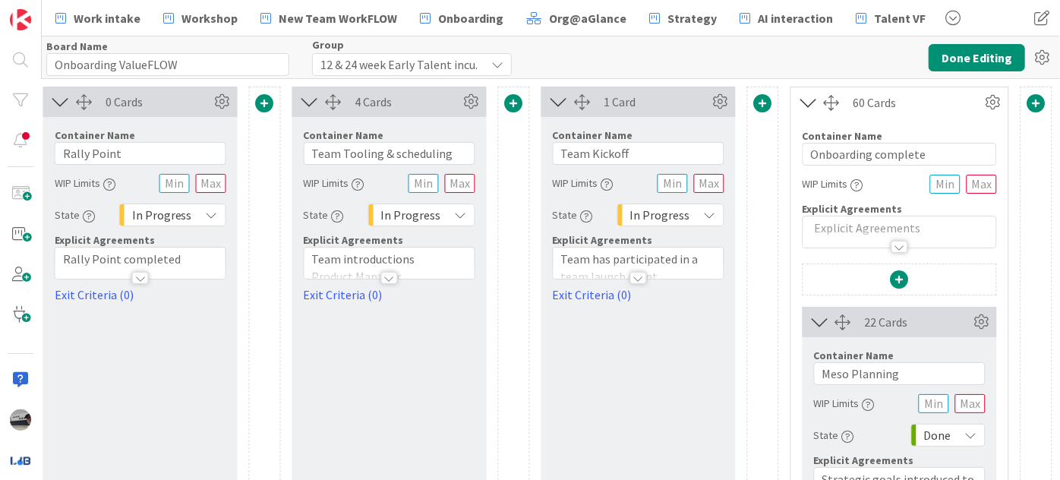
click at [1027, 101] on span at bounding box center [1036, 103] width 18 height 18
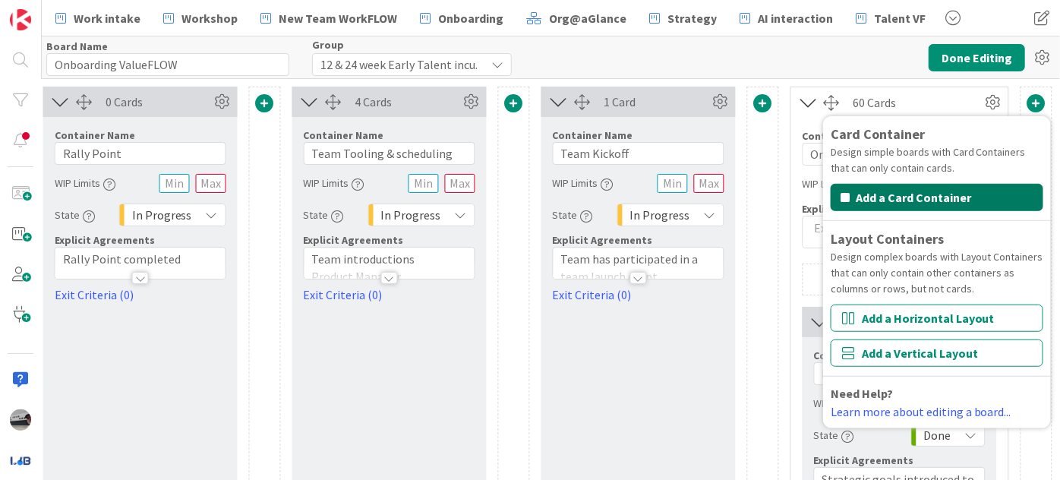
click at [940, 193] on button "Add a Card Container" at bounding box center [936, 197] width 213 height 27
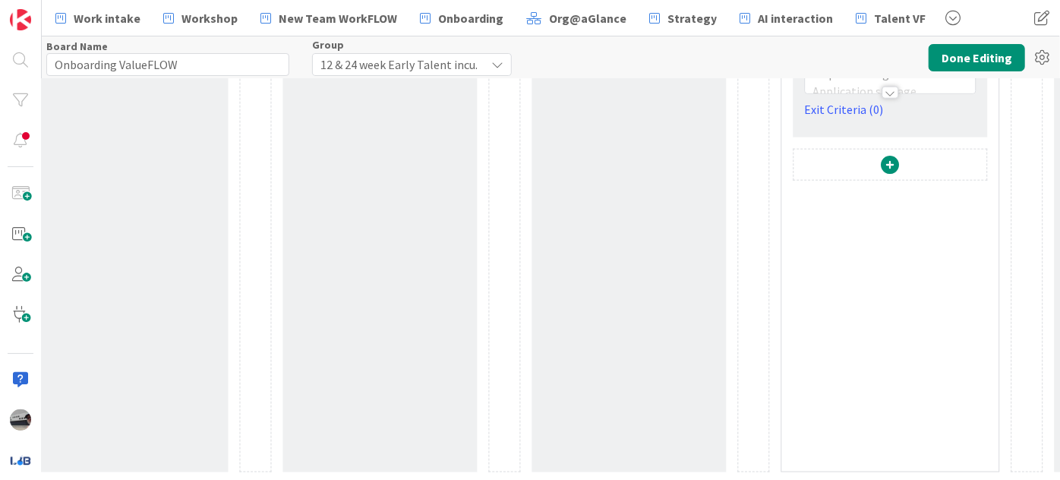
scroll to position [718, 1327]
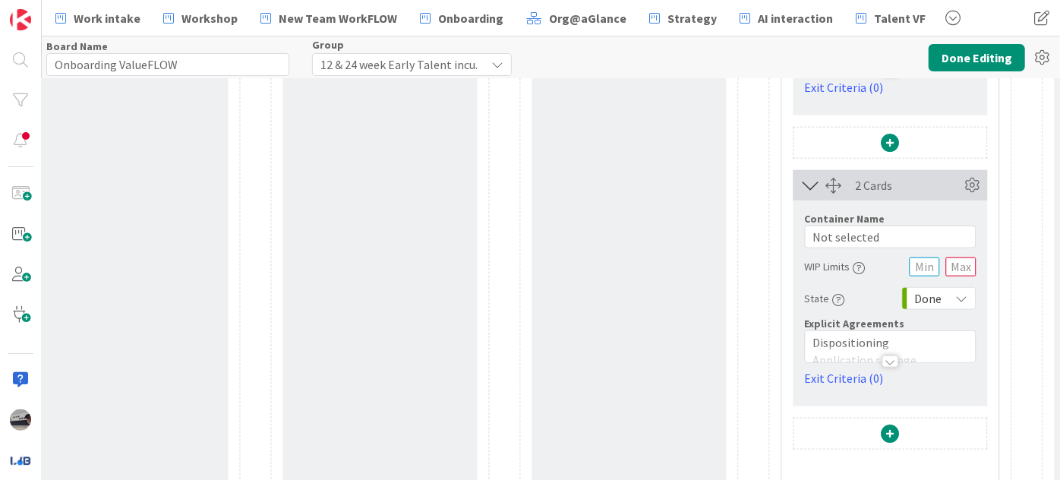
click at [886, 357] on div at bounding box center [890, 361] width 17 height 12
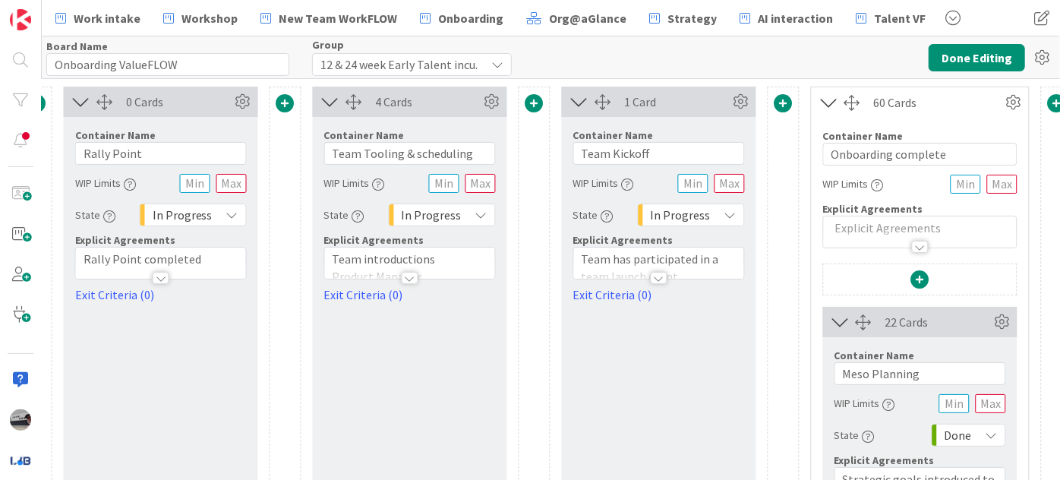
scroll to position [0, 1576]
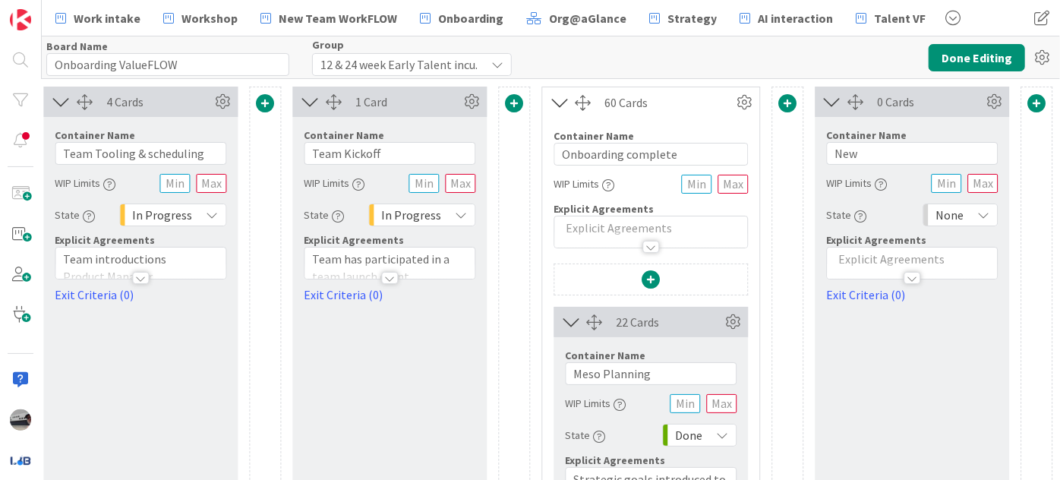
click at [1029, 100] on span at bounding box center [1036, 103] width 18 height 18
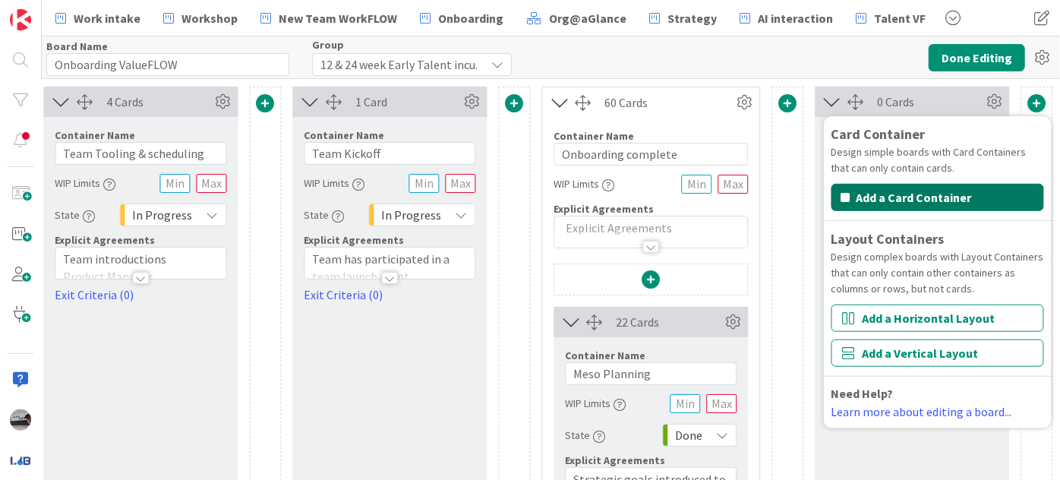
click at [945, 197] on button "Add a Card Container" at bounding box center [936, 197] width 213 height 27
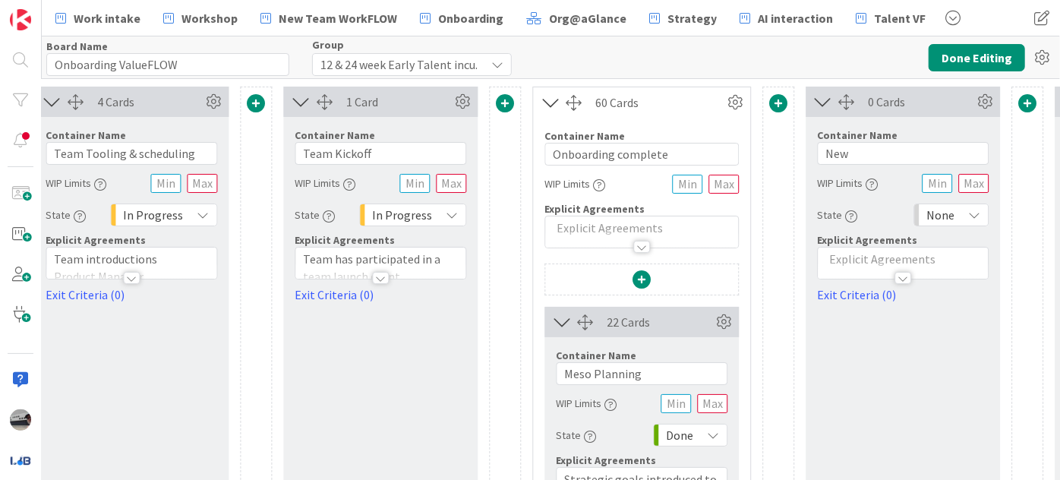
scroll to position [0, 1825]
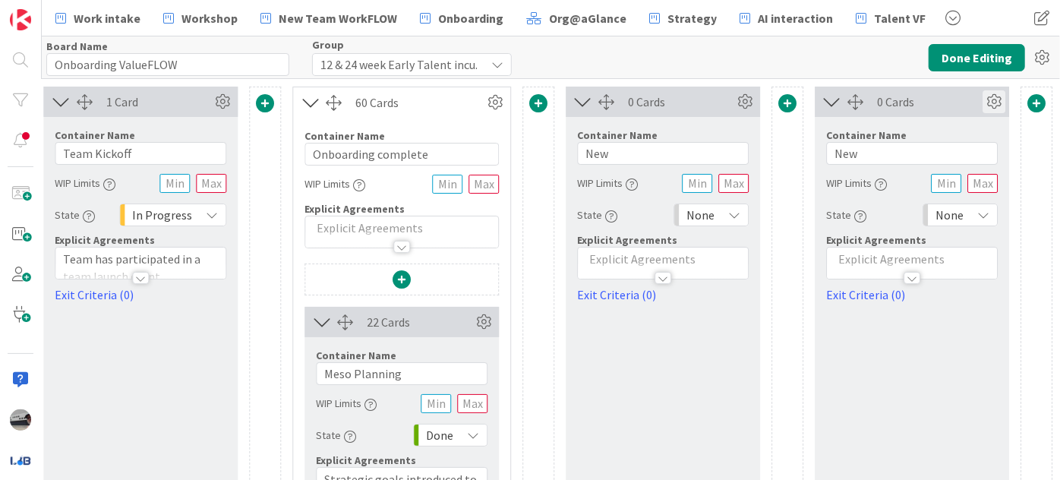
click at [990, 101] on icon at bounding box center [993, 101] width 23 height 23
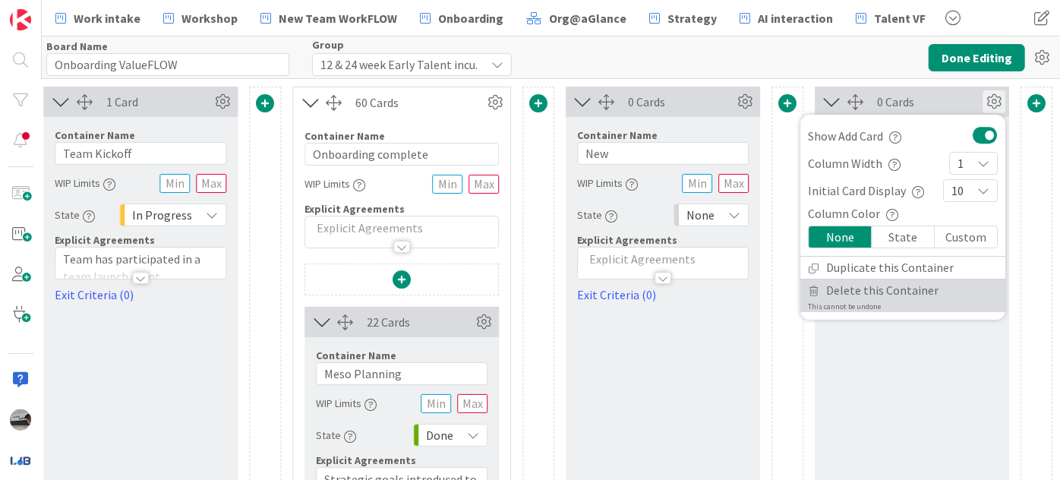
click at [901, 294] on span "Delete this Container" at bounding box center [882, 290] width 112 height 22
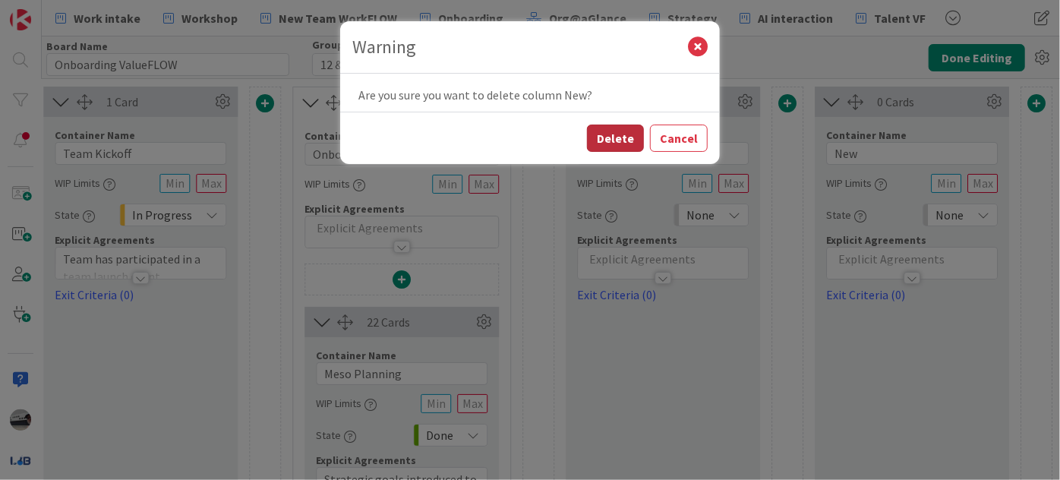
click at [617, 143] on button "Delete" at bounding box center [615, 137] width 57 height 27
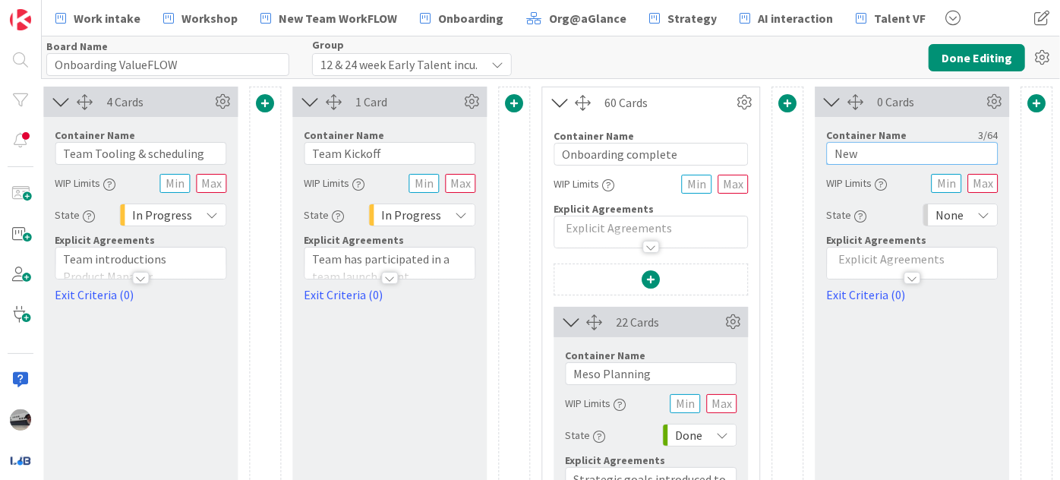
drag, startPoint x: 893, startPoint y: 157, endPoint x: 816, endPoint y: 153, distance: 76.8
click at [826, 153] on input "New" at bounding box center [912, 153] width 172 height 23
click at [977, 213] on icon at bounding box center [983, 215] width 12 height 12
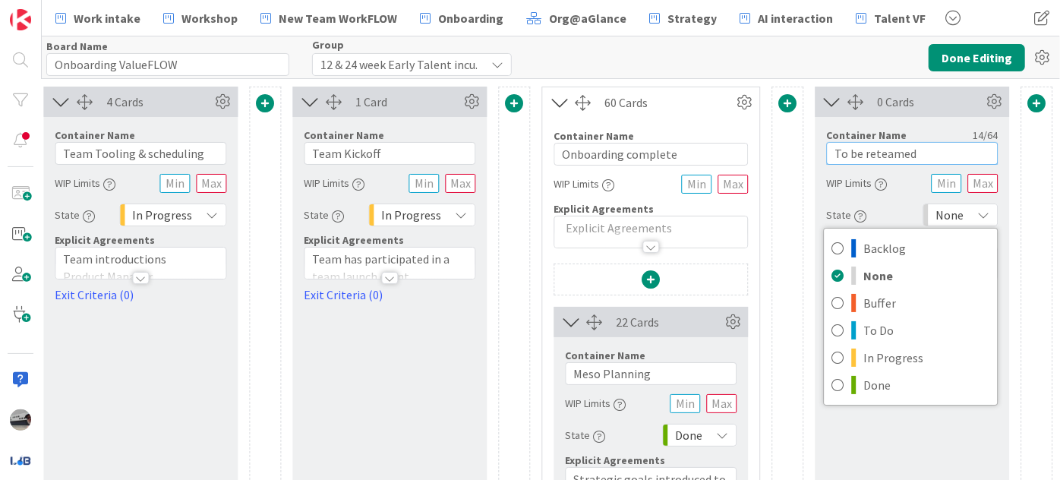
click at [864, 151] on input "To be reteamed" at bounding box center [912, 153] width 172 height 23
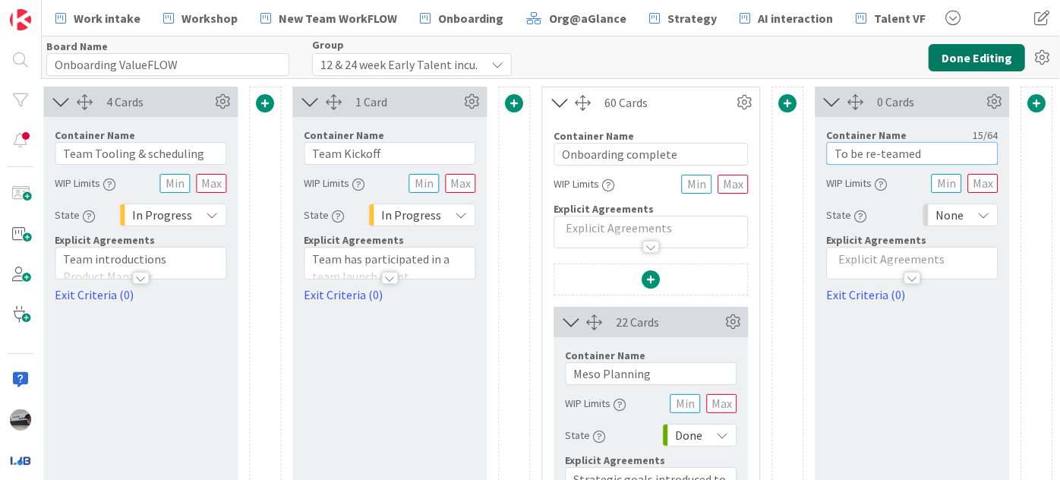
type input "To be re-teamed"
click at [984, 52] on button "Done Editing" at bounding box center [976, 57] width 96 height 27
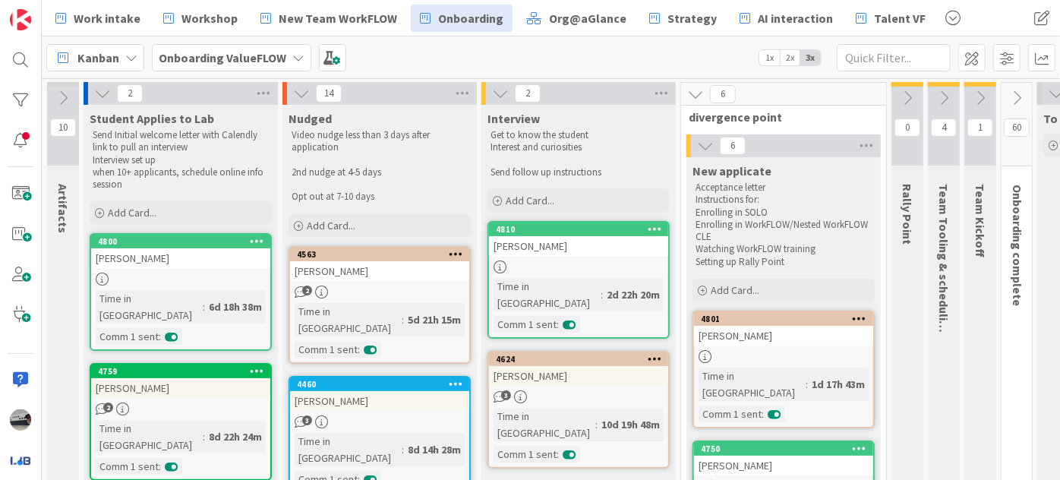
click at [698, 94] on icon at bounding box center [695, 94] width 17 height 17
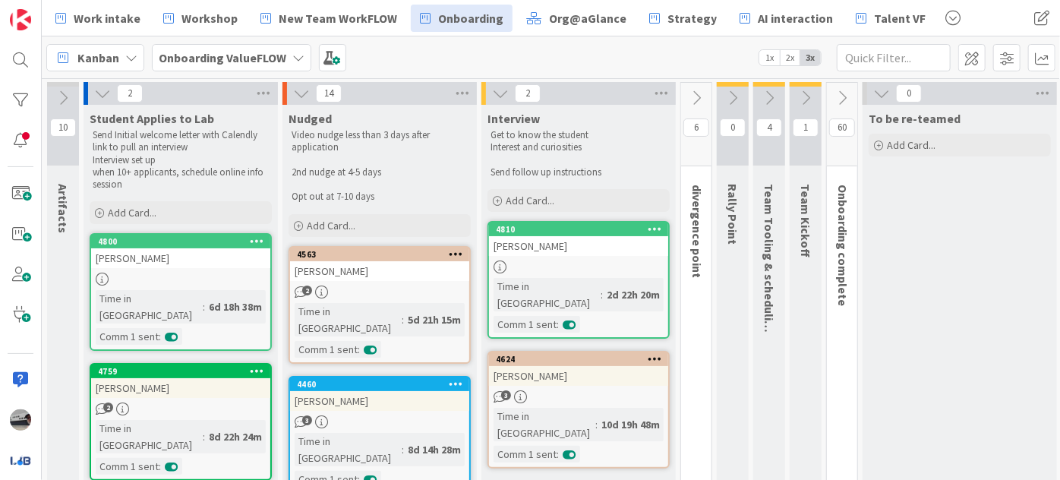
click at [838, 90] on icon at bounding box center [841, 98] width 17 height 17
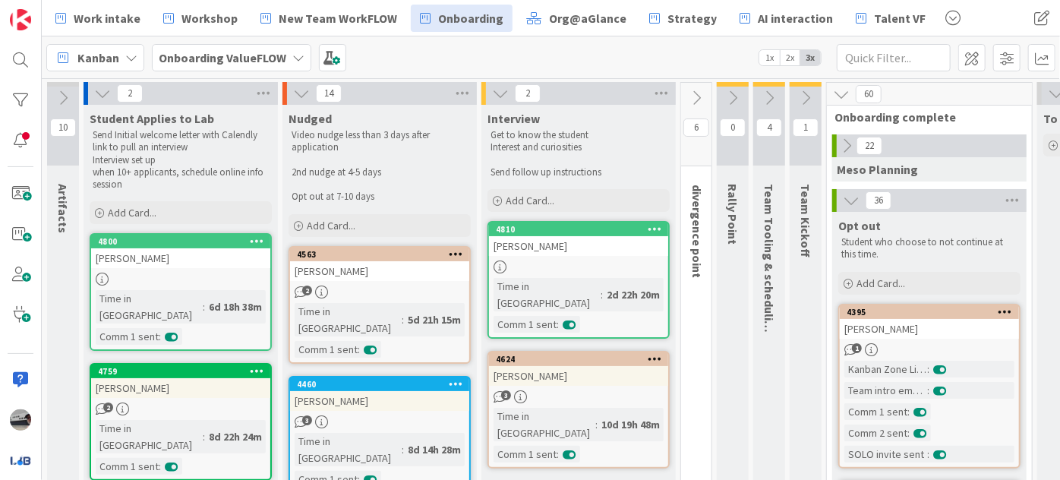
click at [844, 140] on icon at bounding box center [846, 145] width 17 height 17
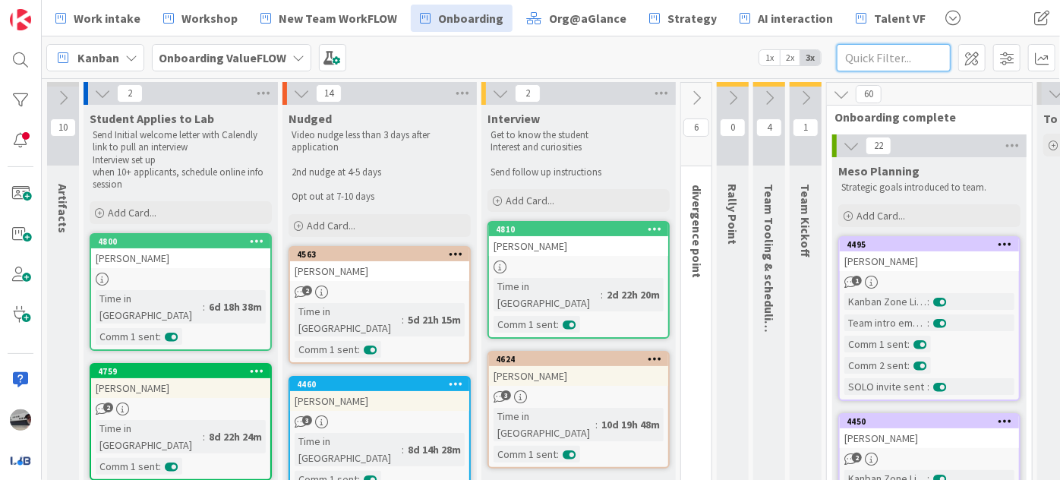
click at [893, 55] on input "text" at bounding box center [893, 57] width 114 height 27
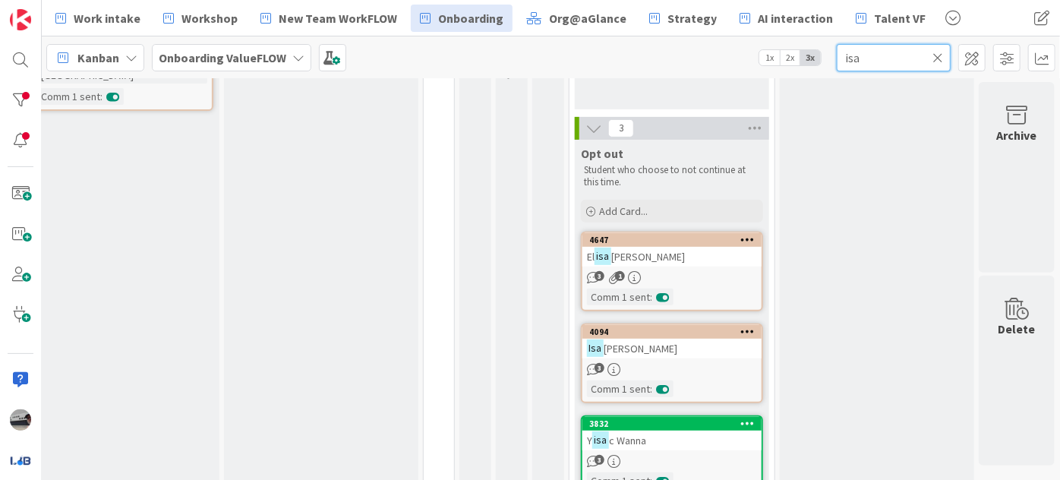
scroll to position [276, 267]
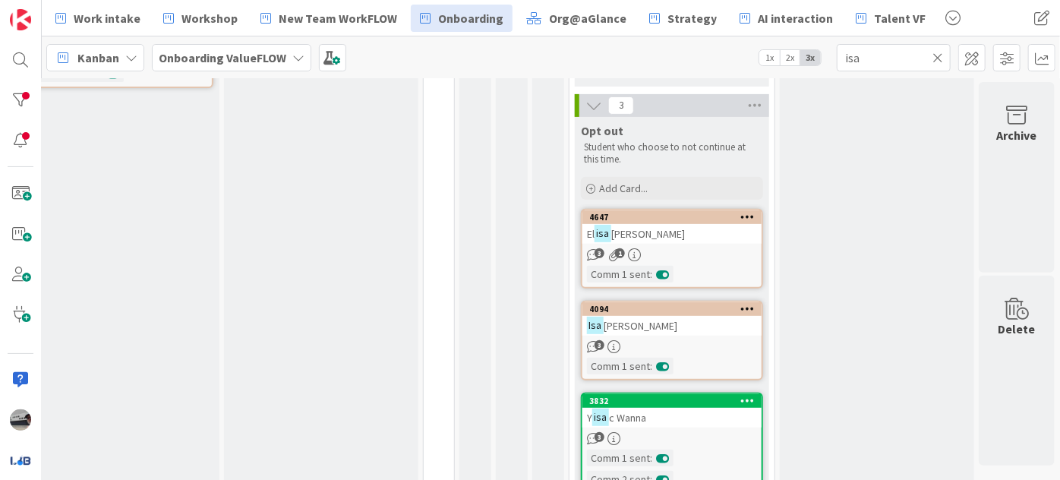
click at [686, 322] on div "[PERSON_NAME]" at bounding box center [671, 326] width 179 height 20
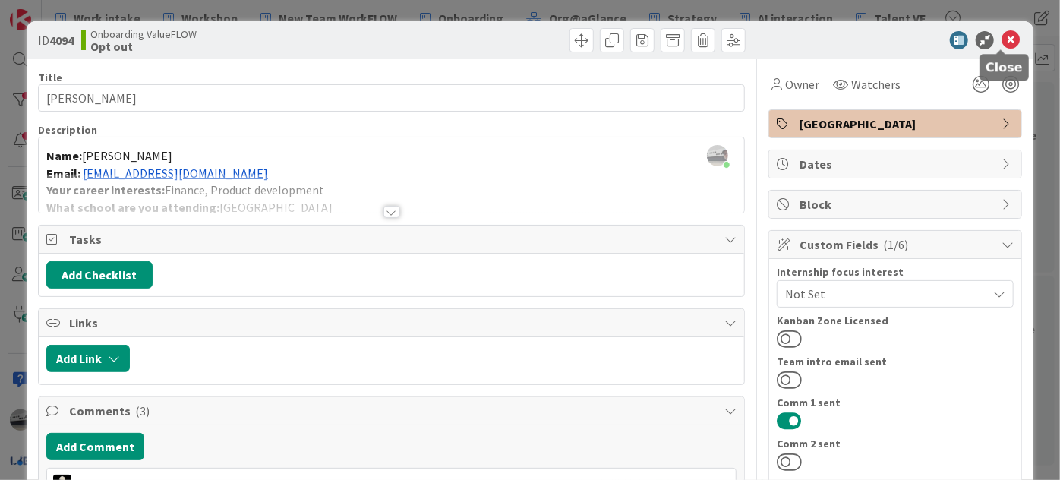
click at [1003, 36] on icon at bounding box center [1010, 40] width 18 height 18
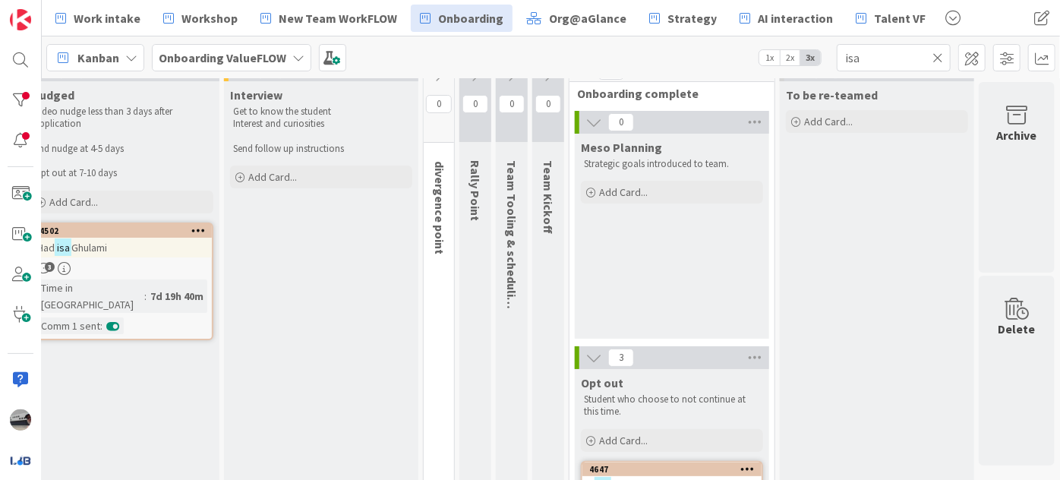
scroll to position [0, 267]
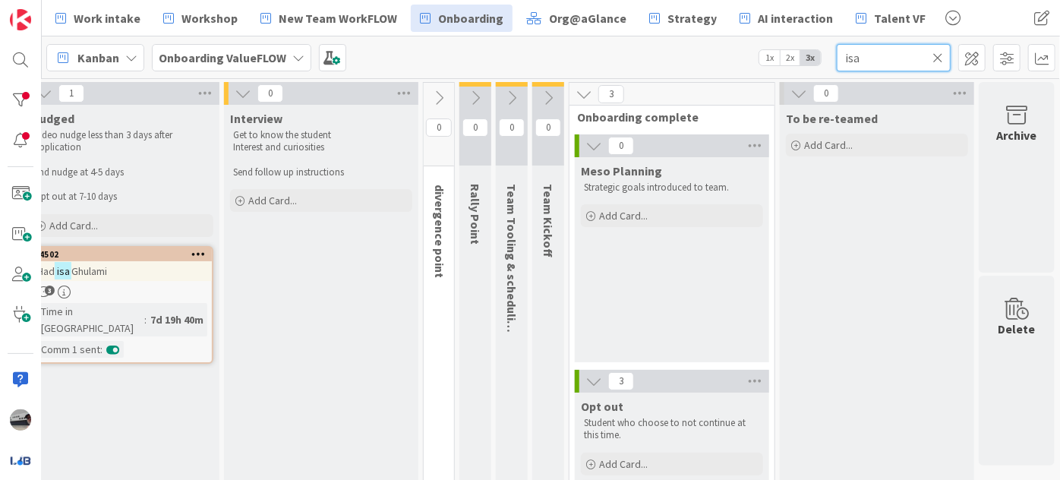
drag, startPoint x: 876, startPoint y: 58, endPoint x: 855, endPoint y: 58, distance: 21.3
click at [855, 58] on input "isa" at bounding box center [893, 57] width 114 height 27
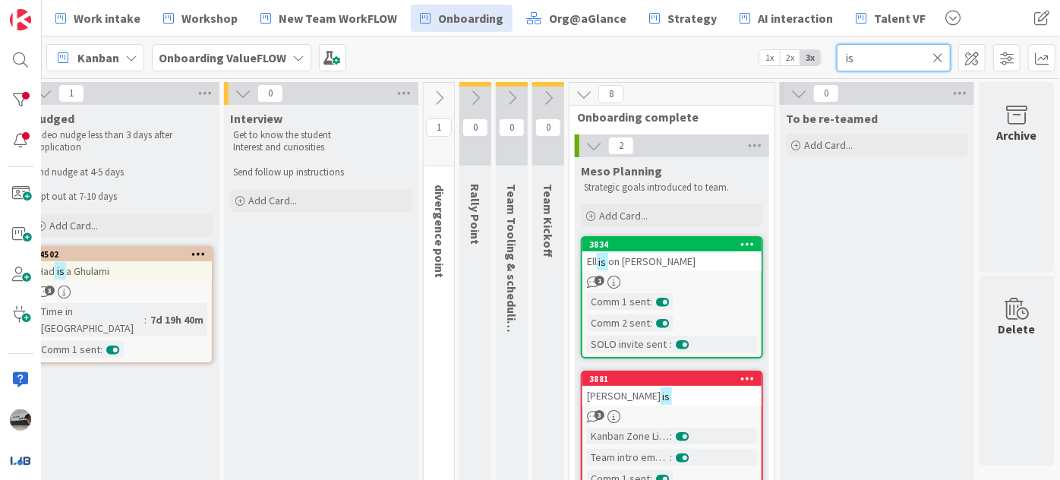
type input "is"
click at [433, 96] on icon at bounding box center [438, 98] width 17 height 17
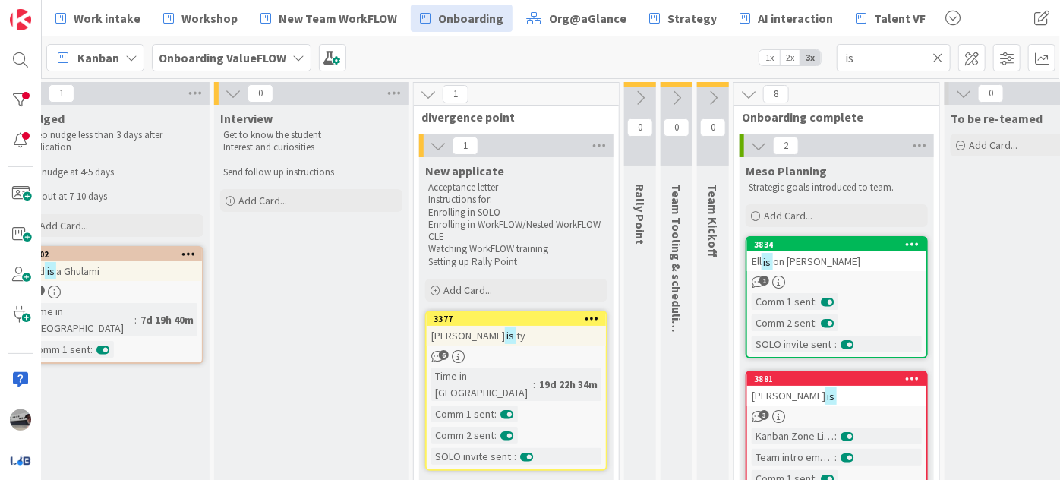
click at [937, 60] on icon at bounding box center [937, 58] width 11 height 14
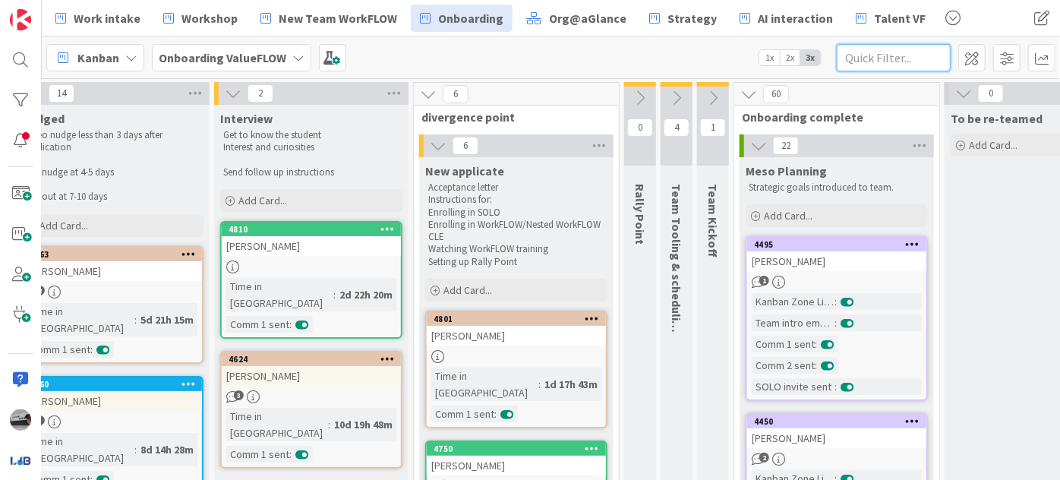
click at [855, 64] on input "text" at bounding box center [893, 57] width 114 height 27
click at [885, 52] on input "text" at bounding box center [893, 57] width 114 height 27
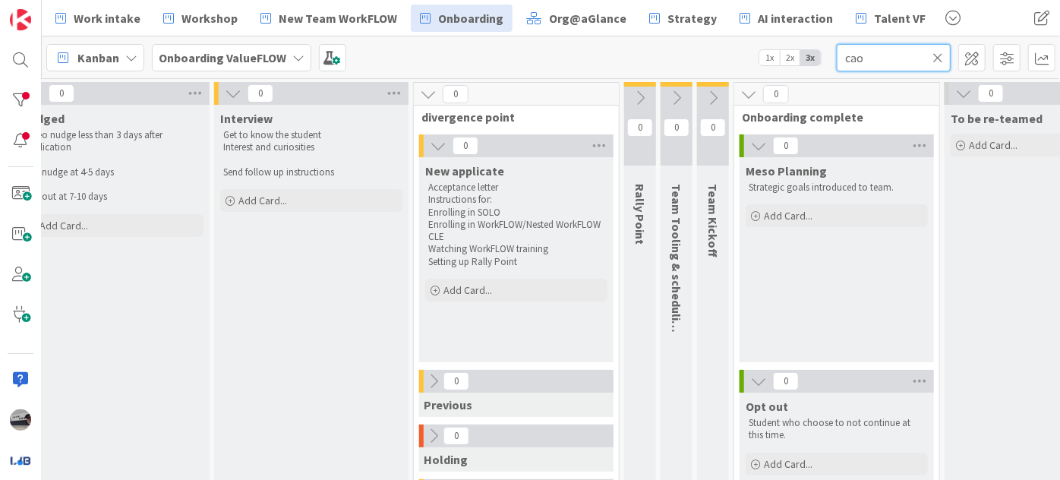
type input "cao"
click at [940, 60] on icon at bounding box center [937, 58] width 11 height 14
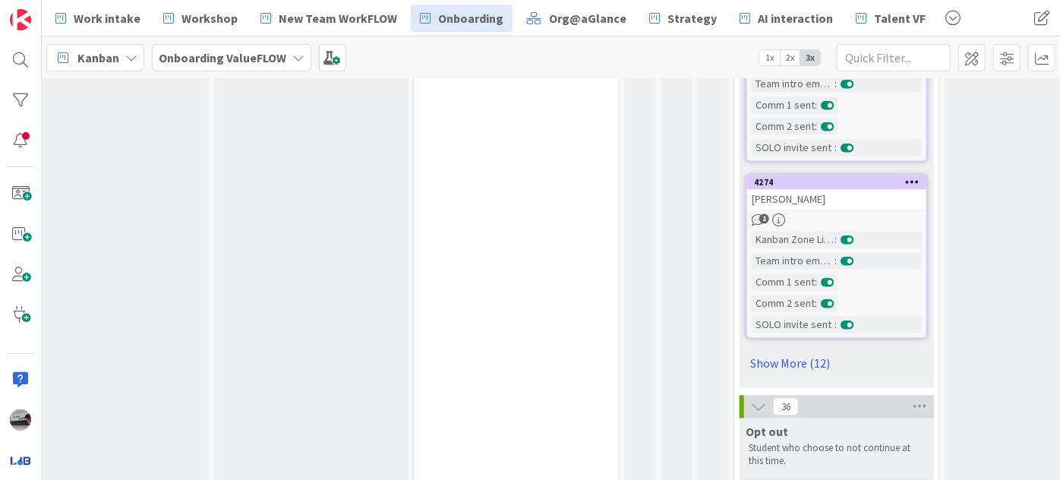
scroll to position [1655, 267]
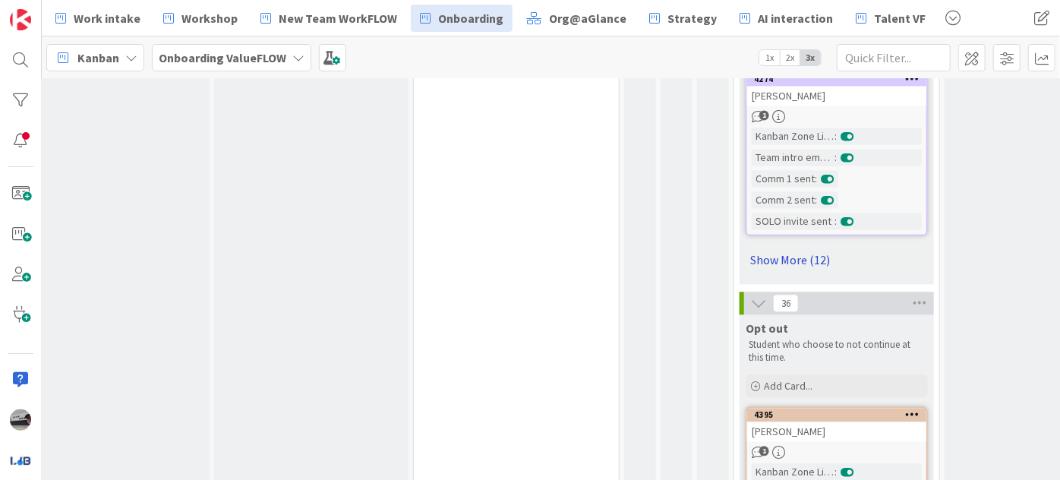
click at [798, 252] on link "Show More (12)" at bounding box center [836, 259] width 182 height 24
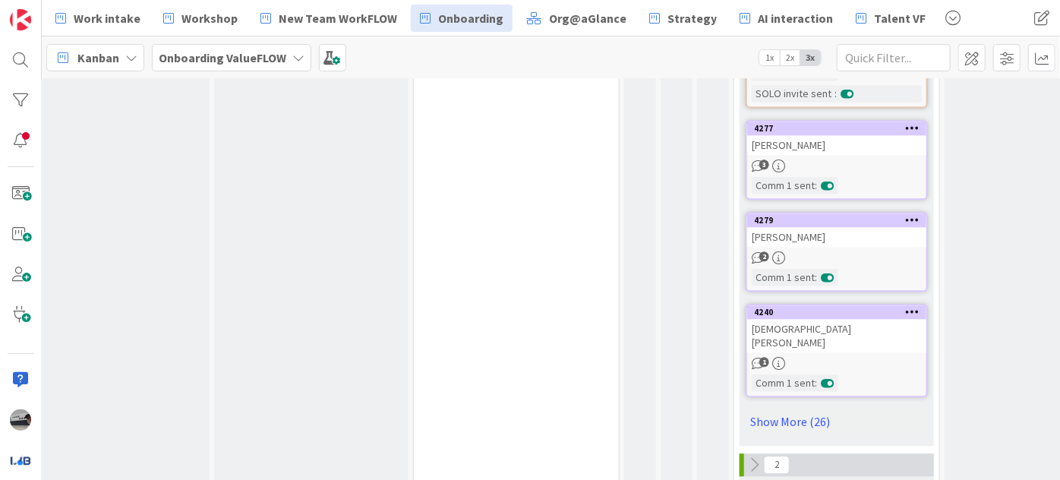
scroll to position [4691, 267]
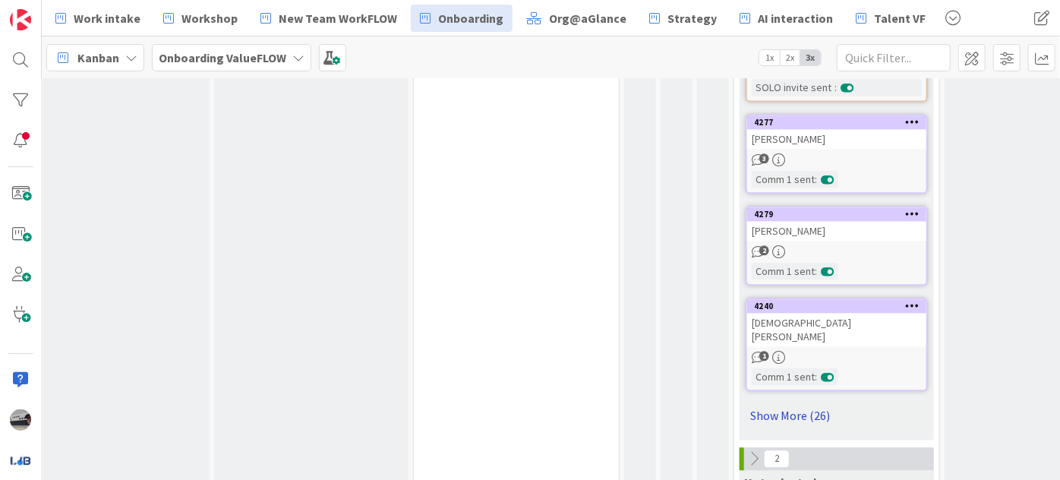
click at [808, 403] on link "Show More (26)" at bounding box center [836, 415] width 182 height 24
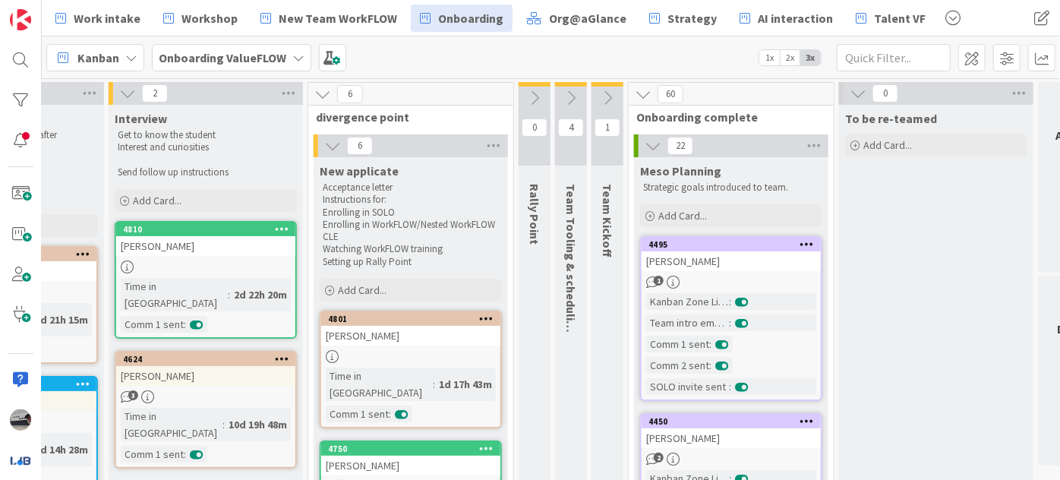
scroll to position [0, 441]
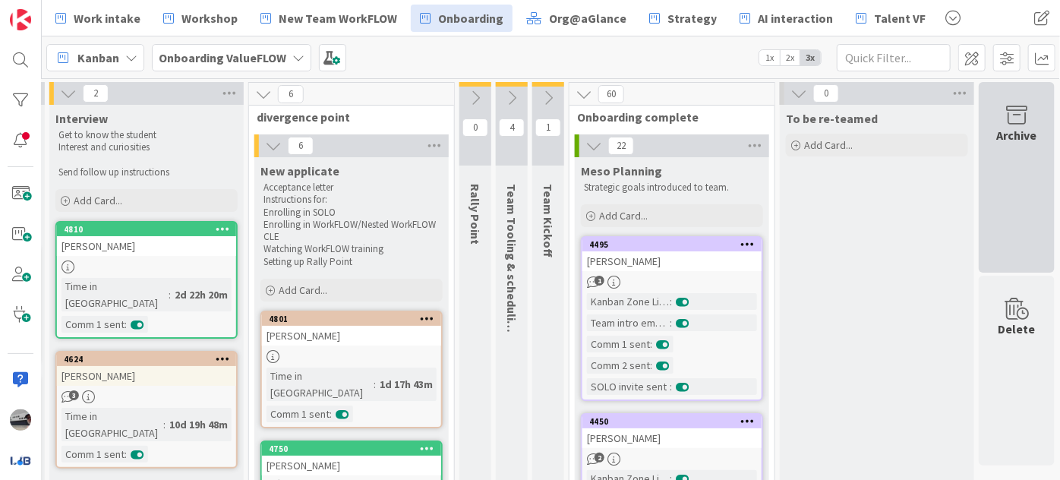
click at [1008, 188] on div "Archive" at bounding box center [1016, 177] width 76 height 191
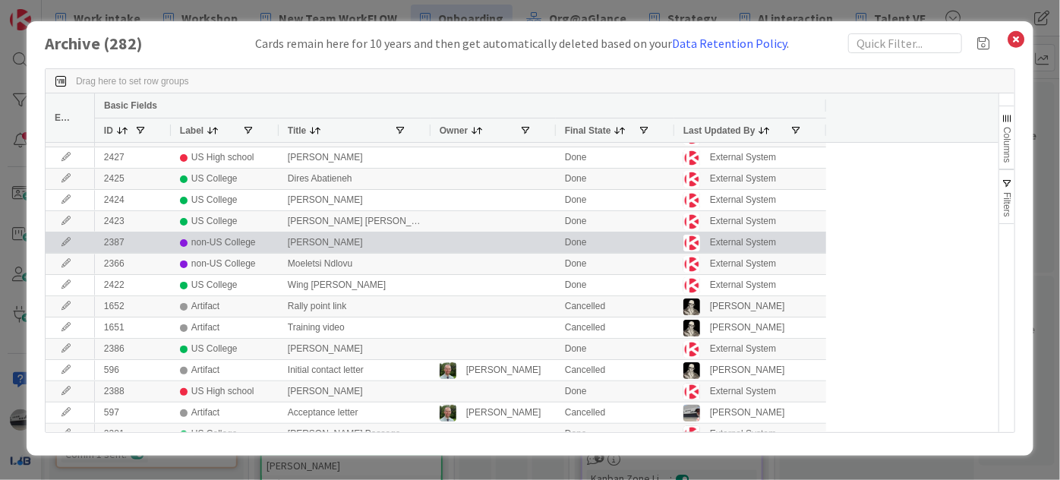
scroll to position [345, 0]
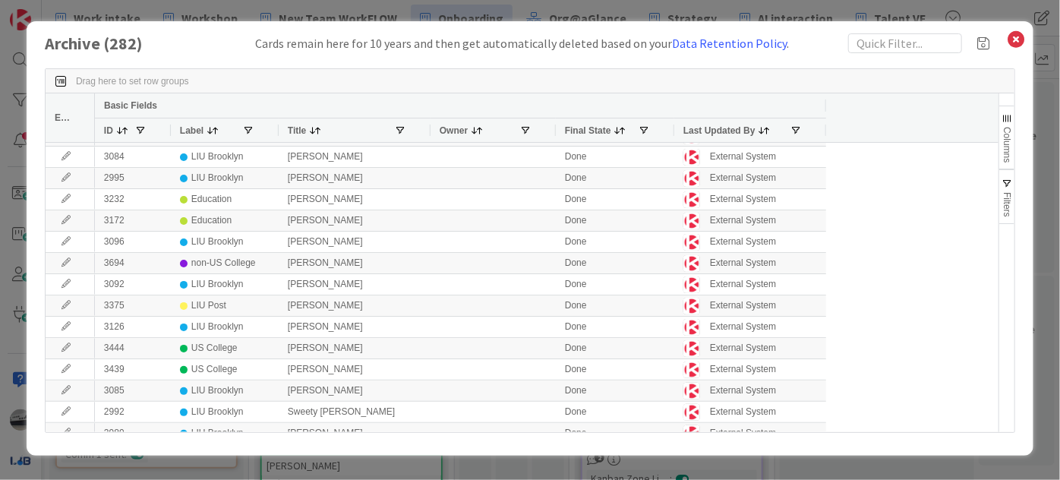
click at [319, 127] on span at bounding box center [315, 130] width 12 height 12
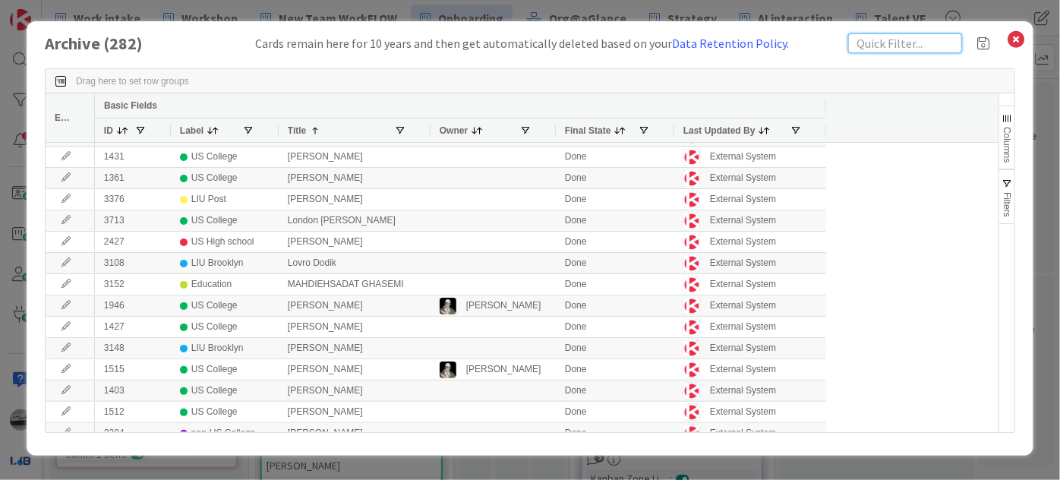
click at [894, 46] on input "text" at bounding box center [905, 43] width 114 height 20
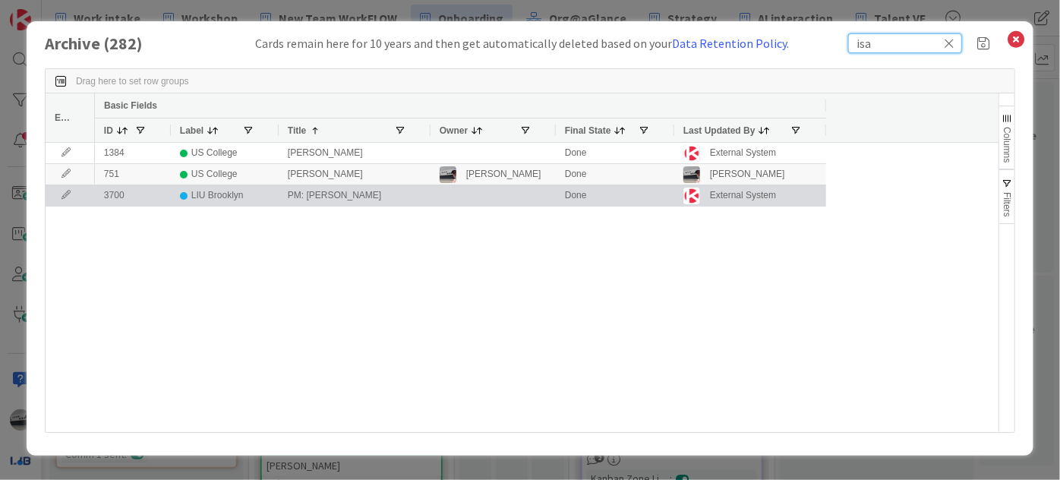
type input "isa"
click at [61, 197] on icon at bounding box center [66, 195] width 23 height 9
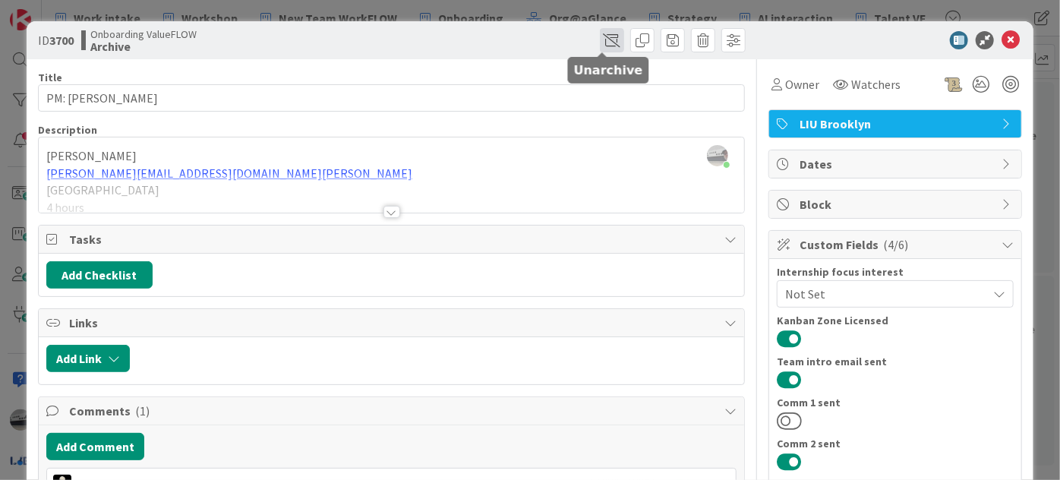
click at [605, 43] on span at bounding box center [612, 40] width 24 height 24
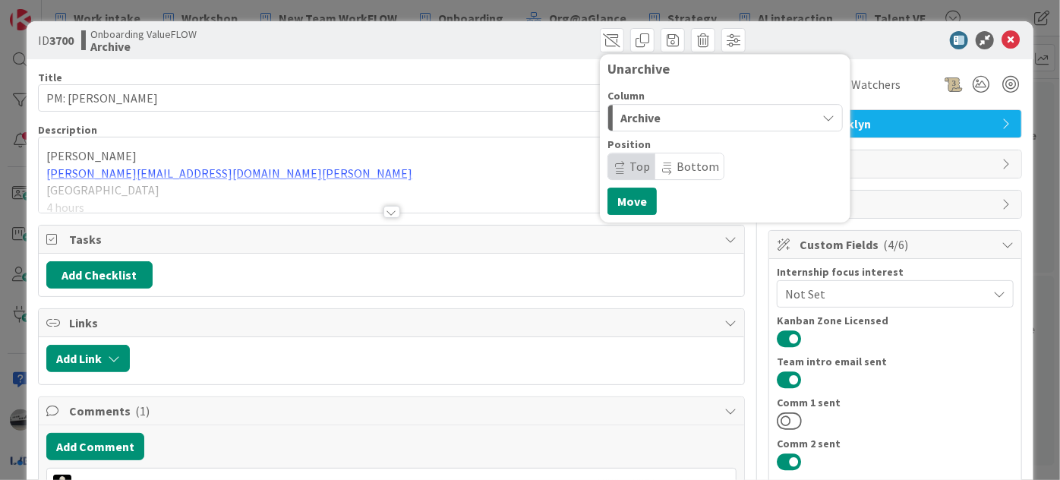
click at [707, 128] on div "Archive" at bounding box center [716, 118] width 200 height 24
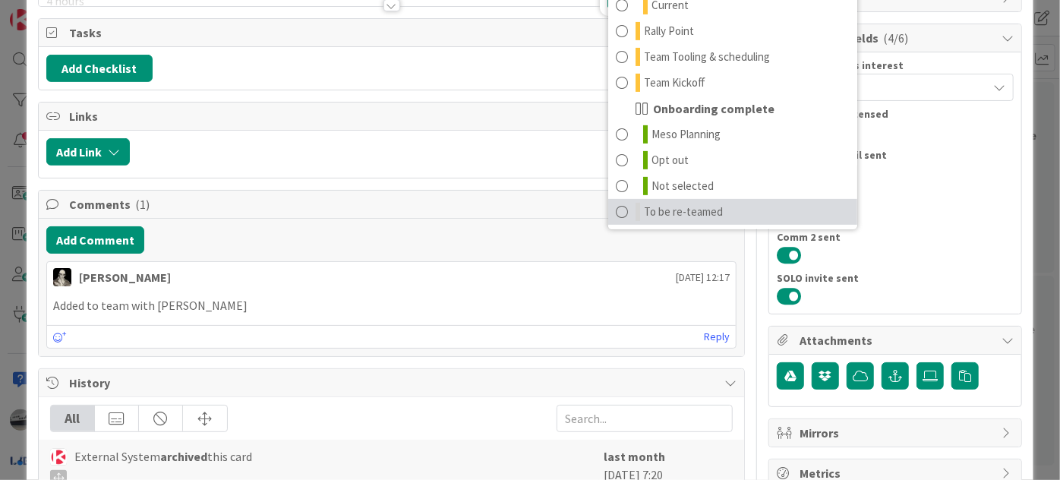
click at [648, 213] on span "To be re-teamed" at bounding box center [683, 212] width 79 height 18
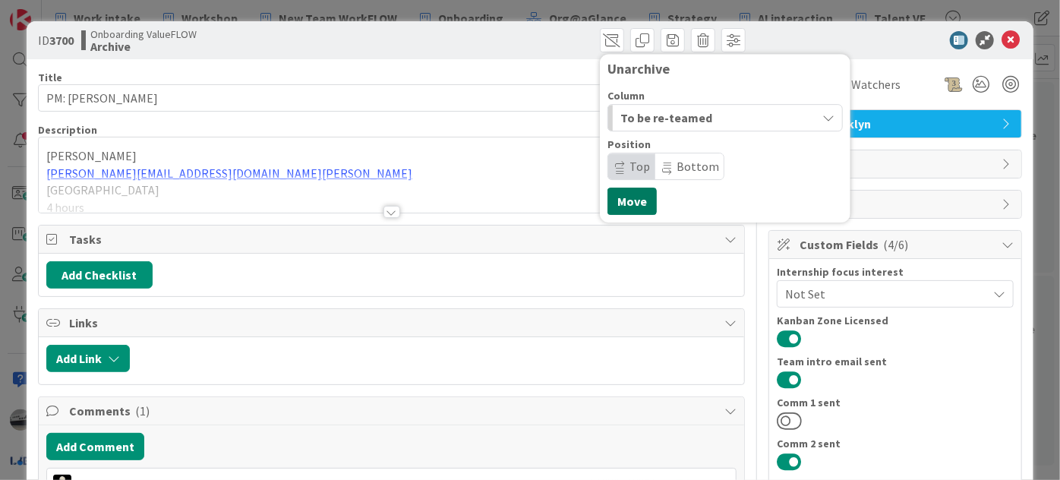
click at [615, 209] on button "Move" at bounding box center [631, 200] width 49 height 27
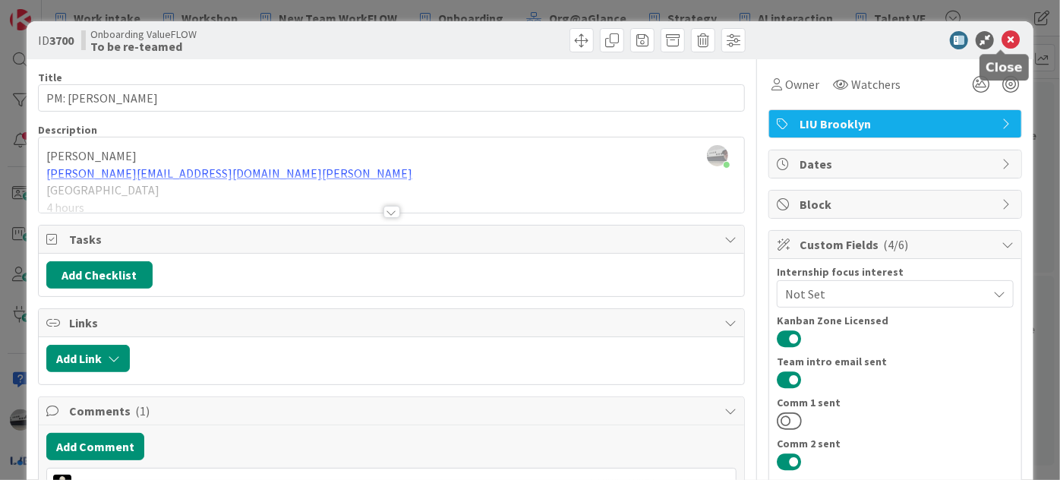
click at [1002, 38] on icon at bounding box center [1010, 40] width 18 height 18
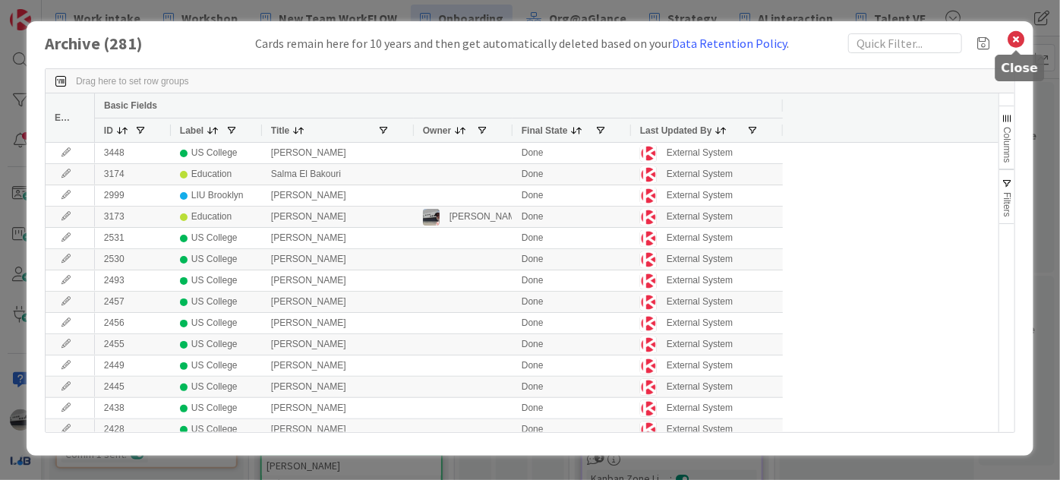
click at [1013, 38] on icon at bounding box center [1016, 39] width 20 height 21
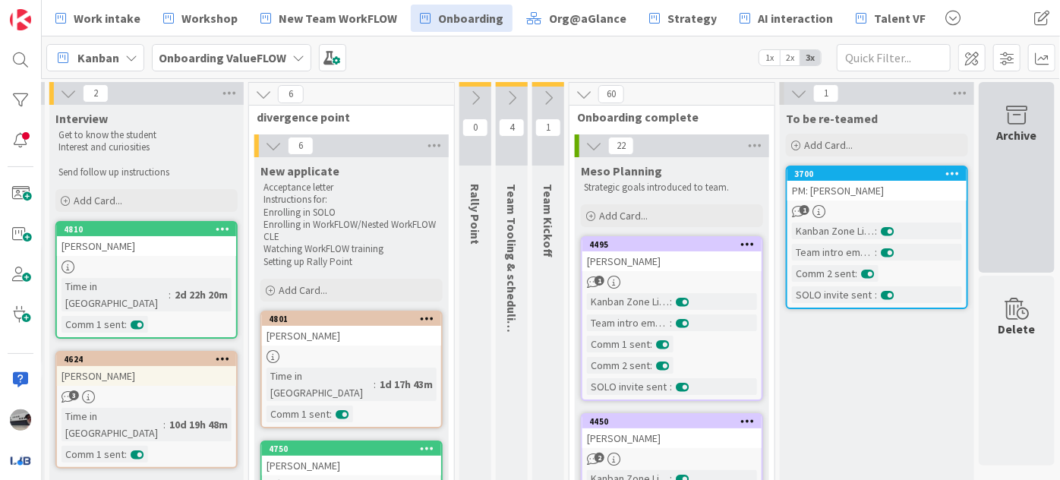
click at [997, 137] on div "Archive" at bounding box center [1017, 135] width 40 height 18
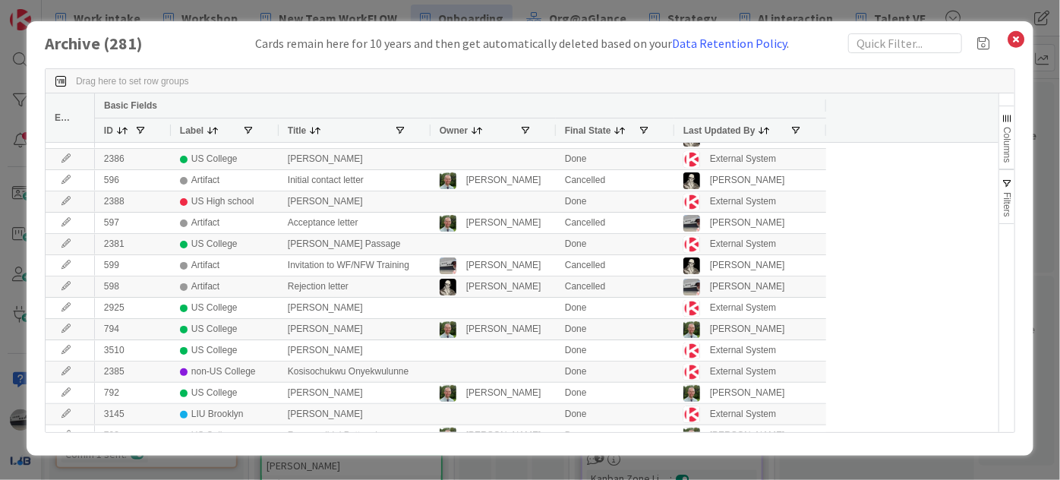
click at [735, 126] on span "Last Updated By" at bounding box center [719, 130] width 72 height 11
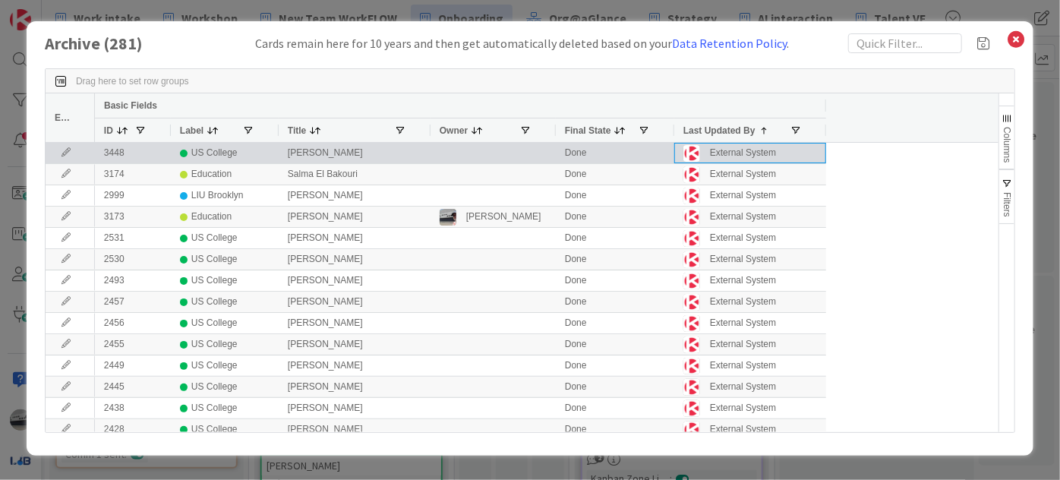
click at [745, 152] on div "External System" at bounding box center [743, 152] width 66 height 19
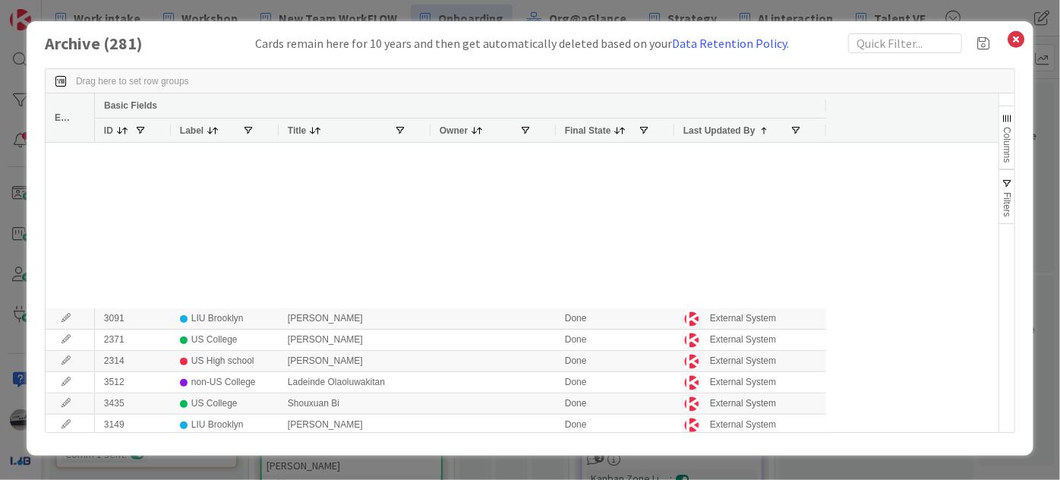
scroll to position [1035, 0]
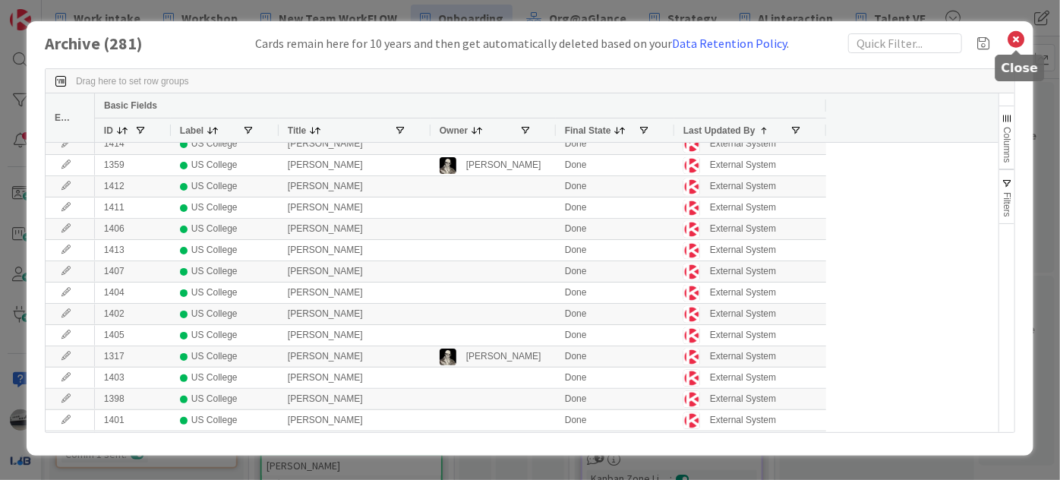
click at [1013, 36] on icon at bounding box center [1016, 39] width 20 height 21
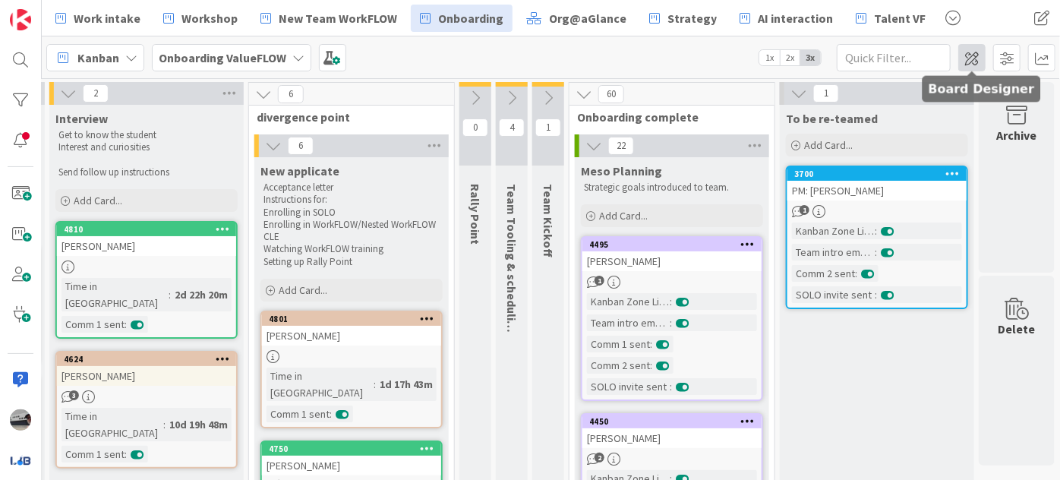
click at [965, 60] on span at bounding box center [971, 57] width 27 height 27
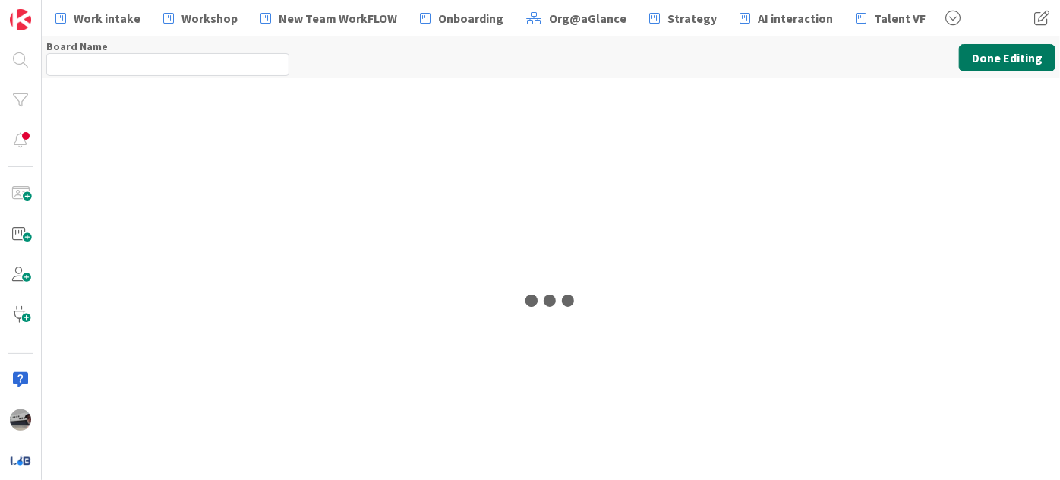
type input "Onboarding ValueFLOW"
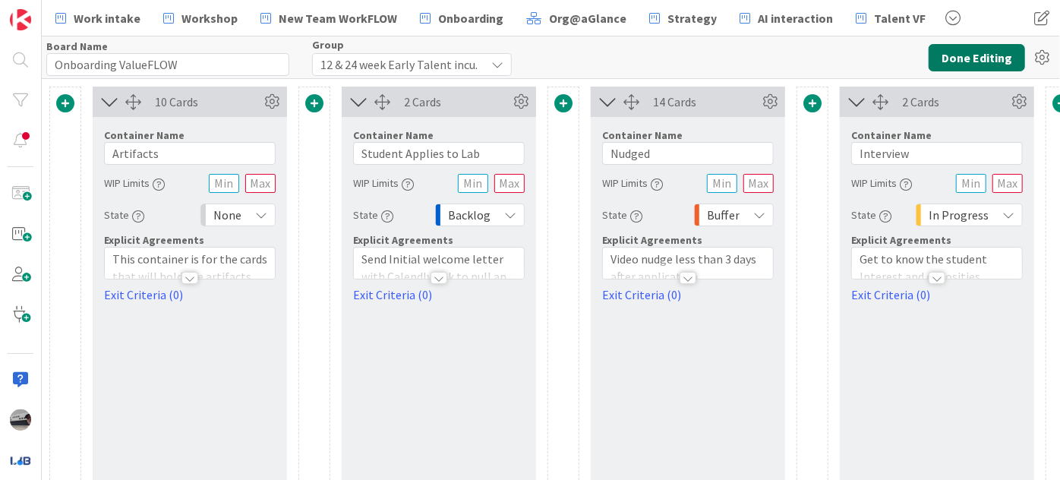
click at [966, 66] on button "Done Editing" at bounding box center [976, 57] width 96 height 27
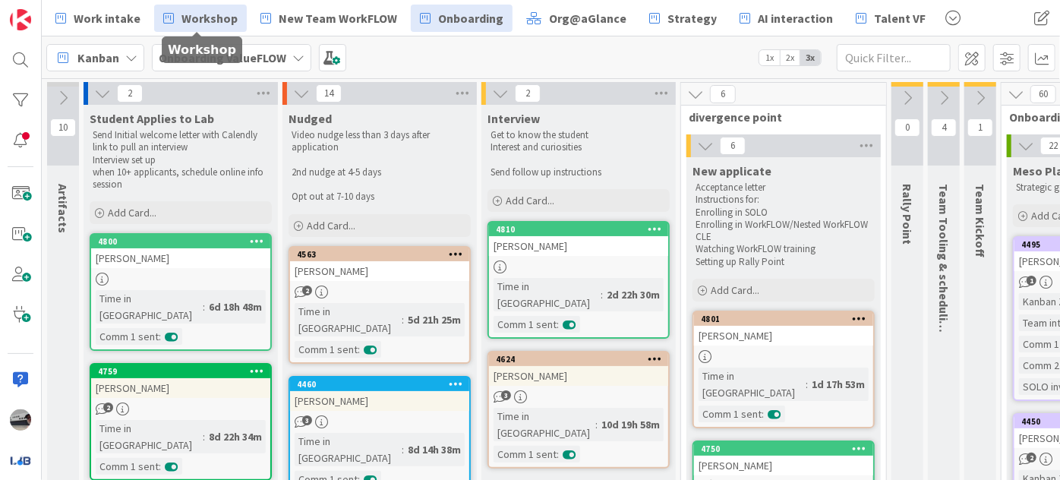
click at [206, 14] on span "Workshop" at bounding box center [209, 18] width 56 height 18
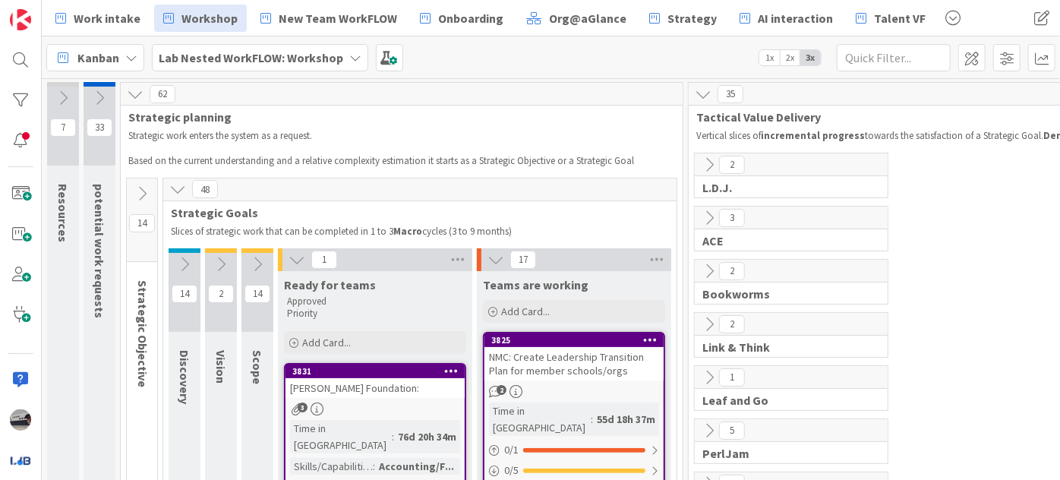
click at [706, 98] on icon at bounding box center [702, 94] width 17 height 17
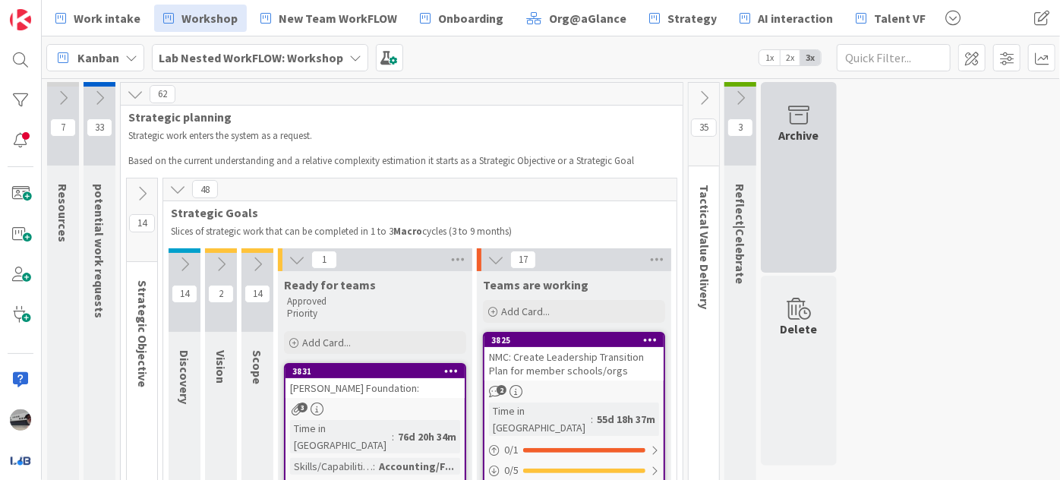
click at [811, 141] on div "Archive" at bounding box center [799, 135] width 40 height 18
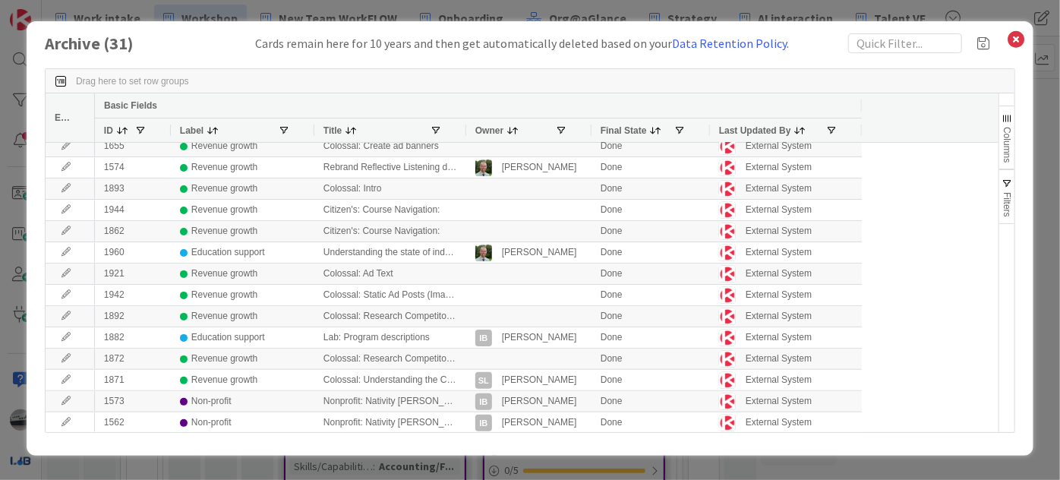
scroll to position [369, 0]
click at [1014, 36] on icon at bounding box center [1016, 39] width 20 height 21
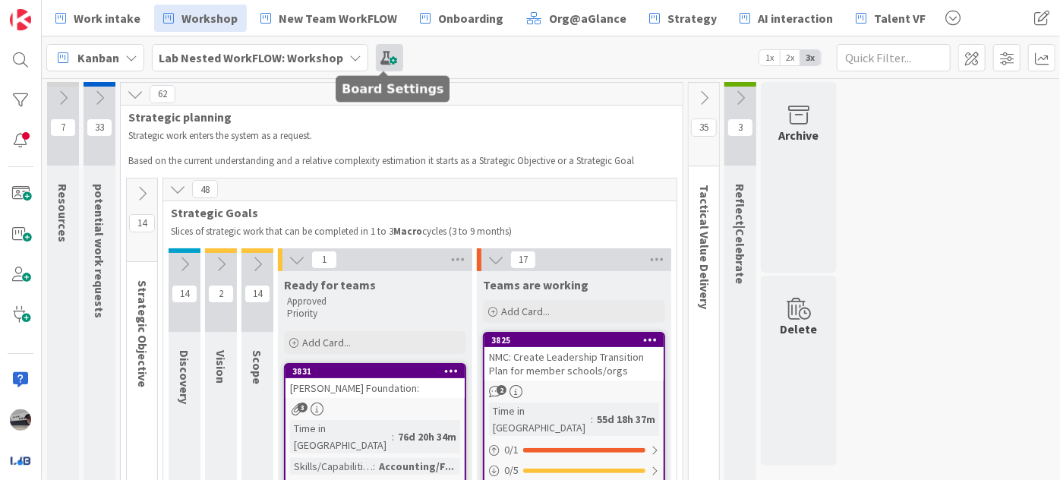
click at [388, 58] on span at bounding box center [389, 57] width 27 height 27
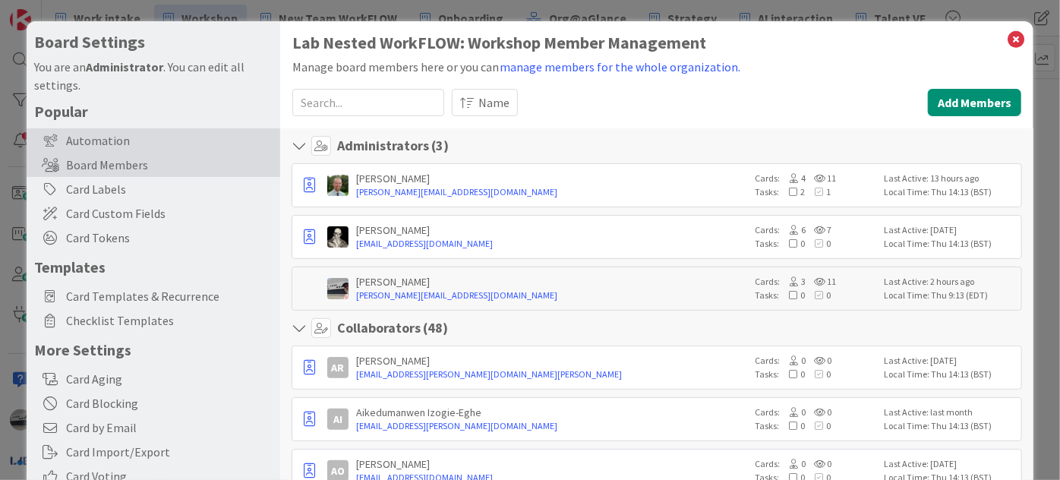
click at [97, 134] on div "Automation" at bounding box center [154, 140] width 254 height 24
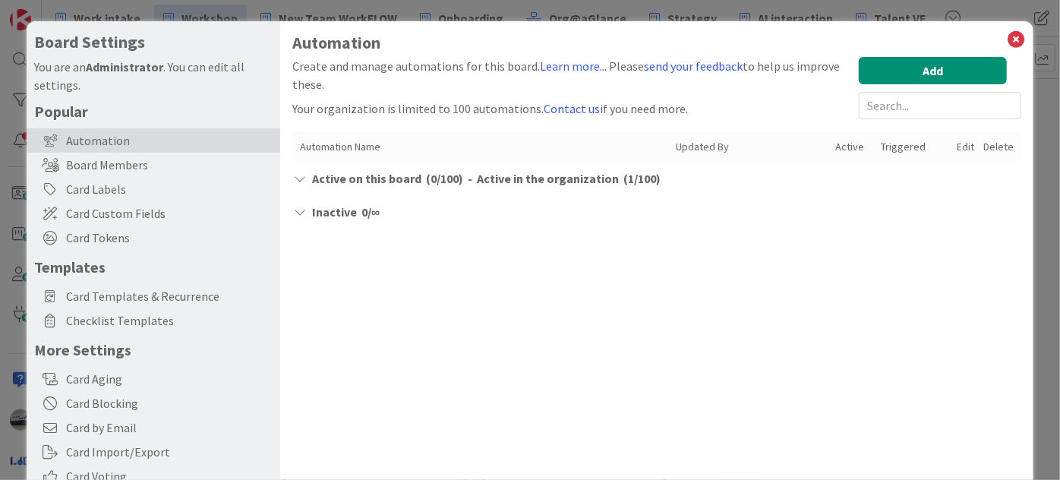
click at [298, 178] on icon at bounding box center [299, 178] width 15 height 12
click at [298, 212] on icon at bounding box center [299, 212] width 15 height 12
click at [498, 172] on span "Active in the organization" at bounding box center [548, 178] width 142 height 18
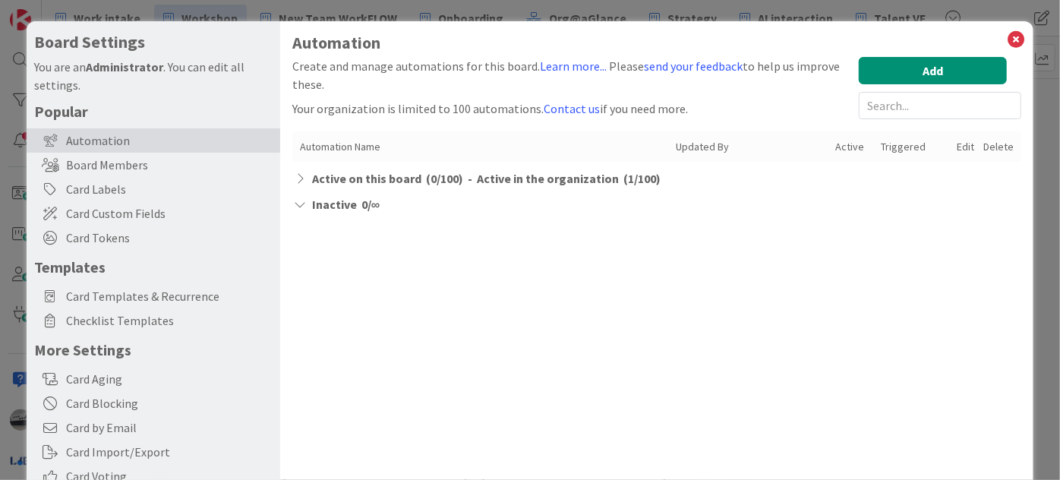
click at [494, 178] on span "Active in the organization" at bounding box center [548, 178] width 142 height 18
click at [530, 178] on span "Active in the organization" at bounding box center [548, 178] width 142 height 18
click at [299, 203] on icon at bounding box center [299, 204] width 15 height 12
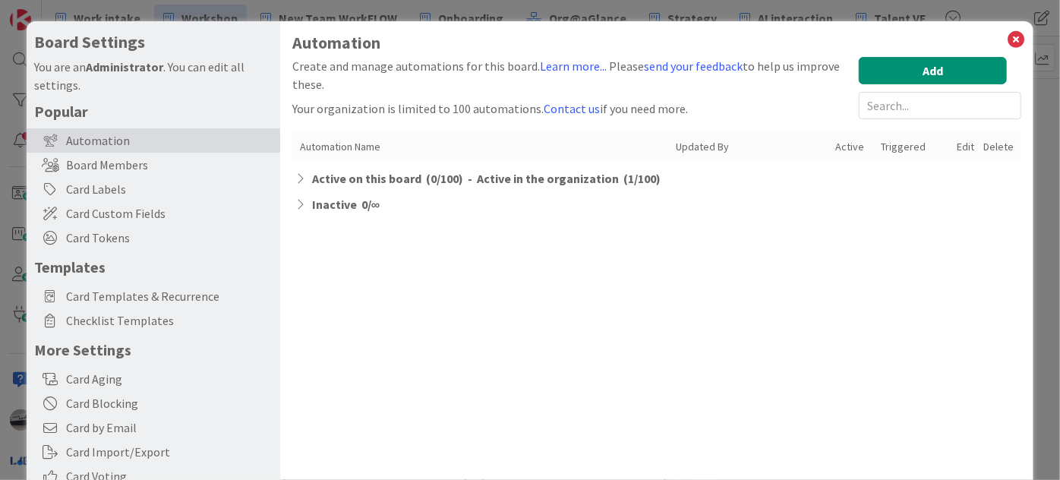
click at [643, 181] on span "( 1 / 100 )" at bounding box center [641, 178] width 37 height 18
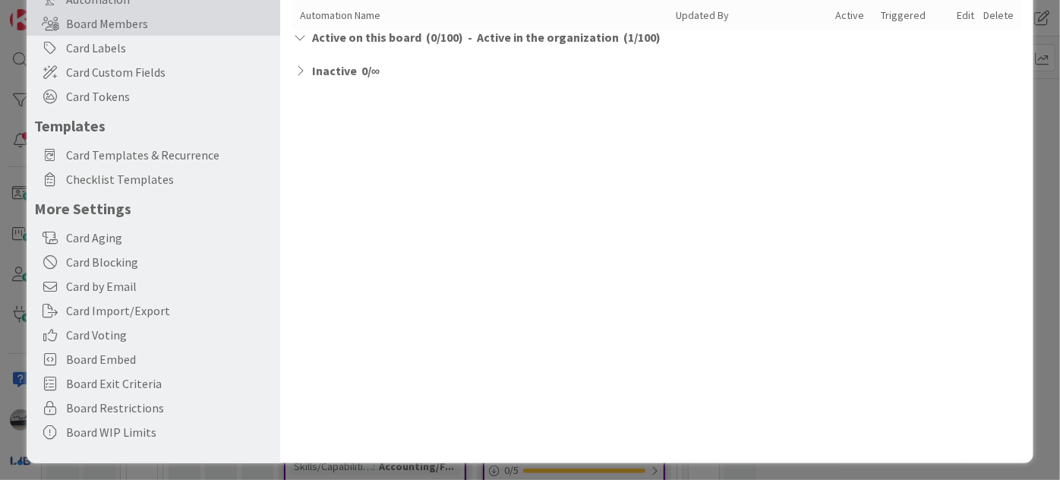
scroll to position [146, 0]
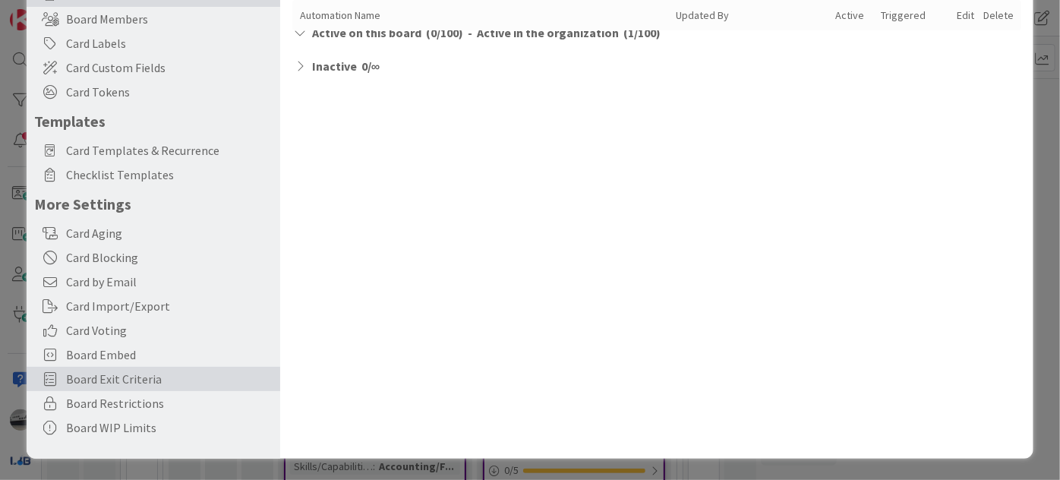
click at [139, 376] on span "Board Exit Criteria" at bounding box center [169, 379] width 206 height 18
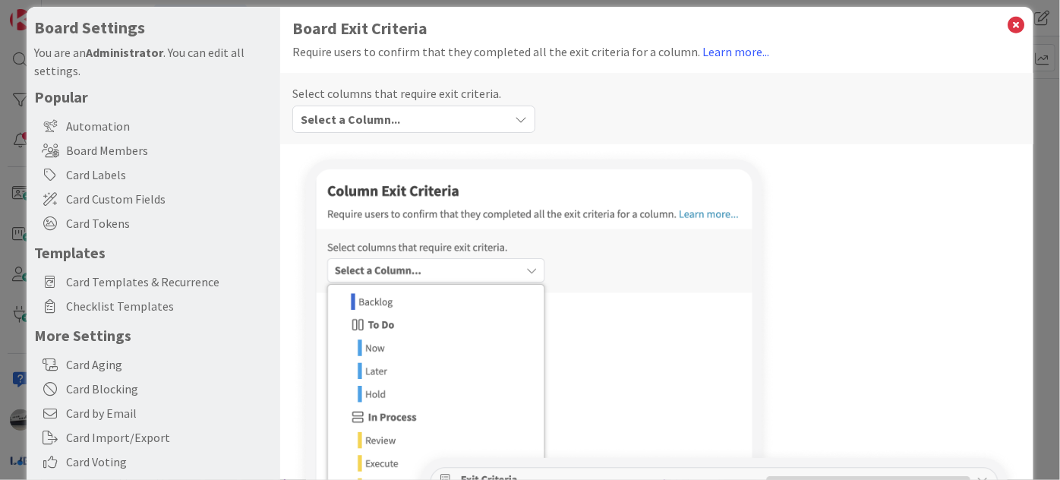
scroll to position [0, 0]
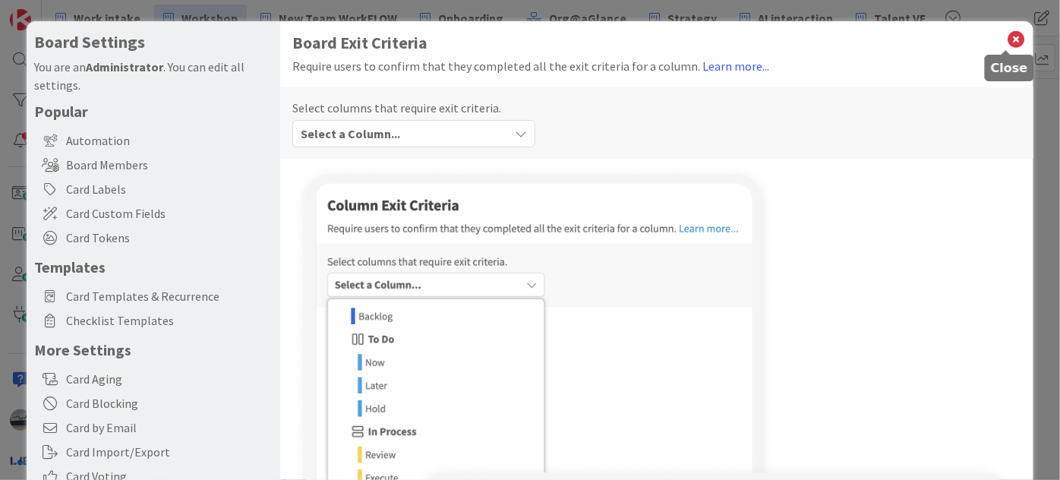
click at [1006, 36] on icon at bounding box center [1016, 39] width 20 height 21
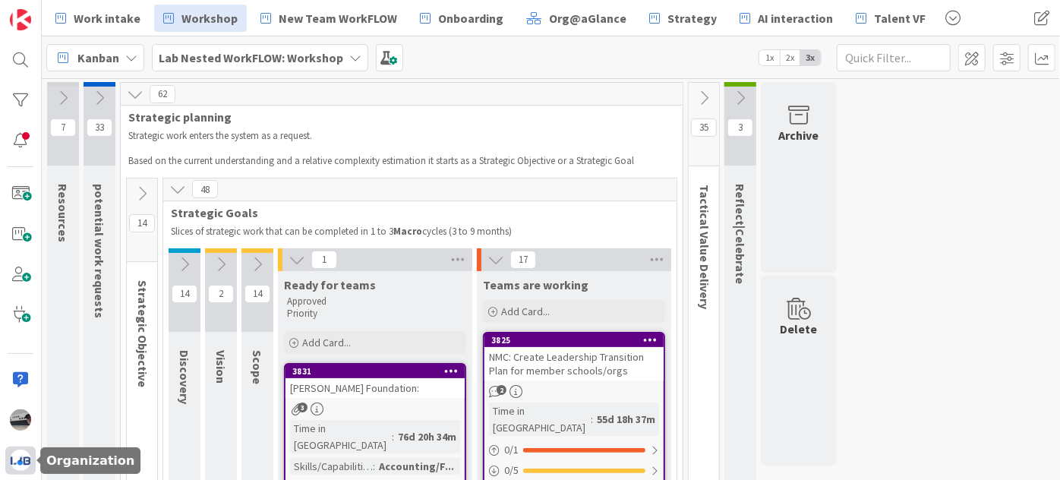
click at [12, 461] on img at bounding box center [20, 459] width 21 height 21
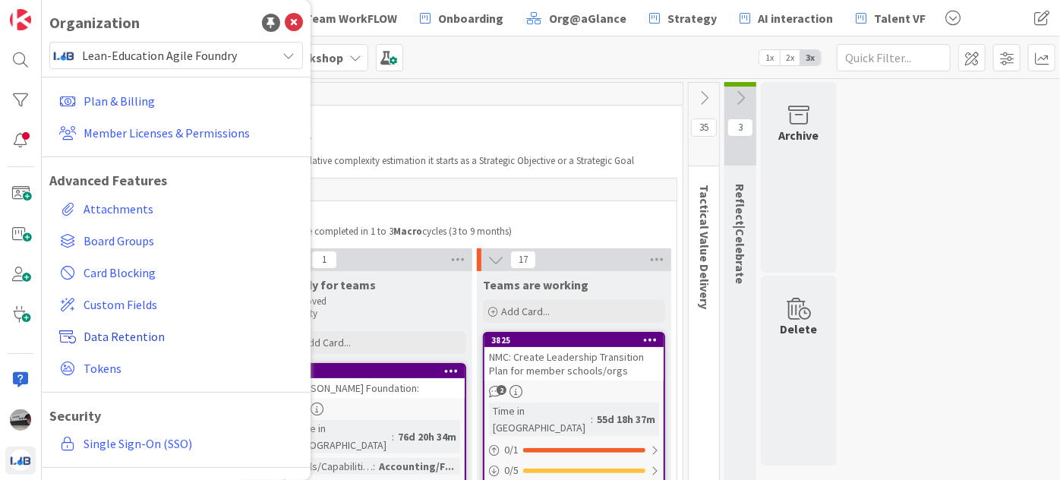
click at [141, 336] on span "Data Retention" at bounding box center [189, 336] width 213 height 18
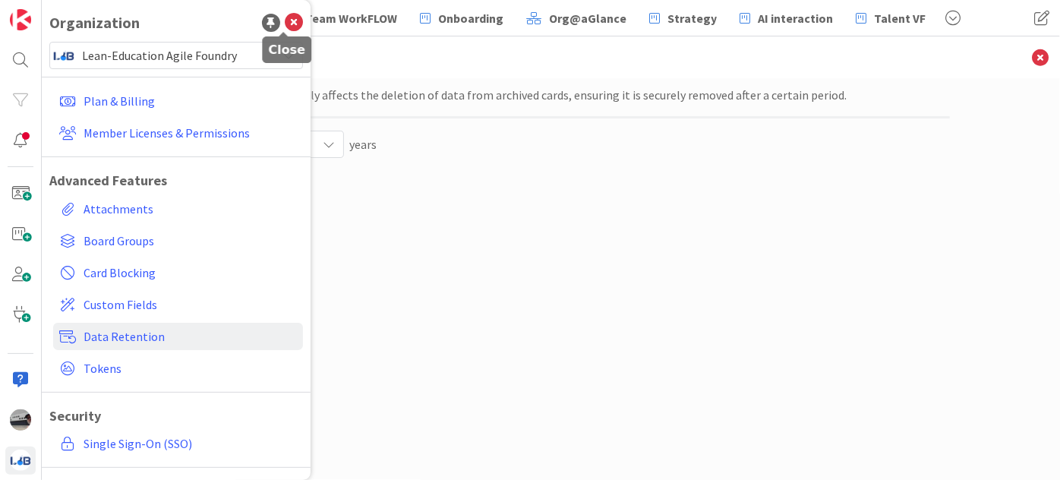
click at [285, 19] on icon at bounding box center [294, 23] width 18 height 18
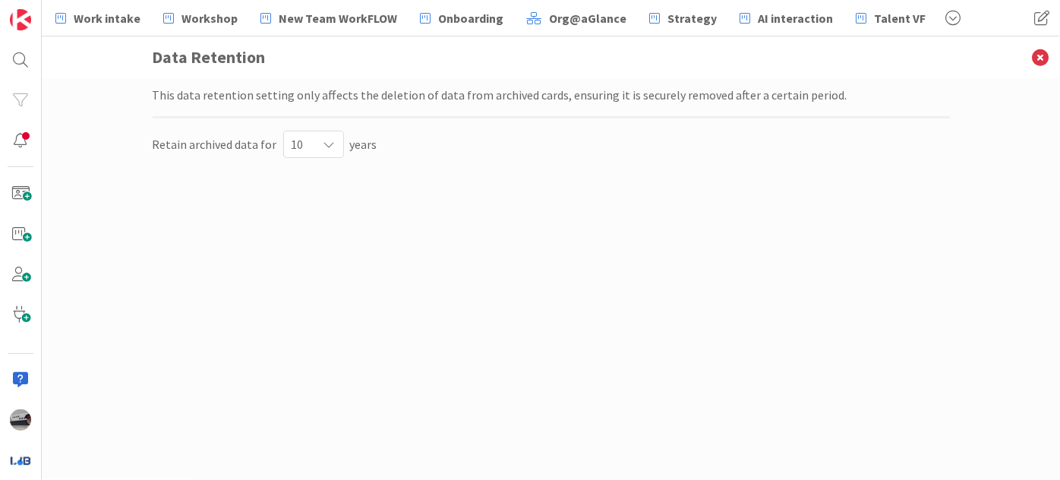
click at [334, 150] on div "10" at bounding box center [313, 144] width 61 height 27
click at [334, 150] on div "10" at bounding box center [313, 144] width 59 height 27
click at [1038, 58] on icon at bounding box center [1039, 57] width 39 height 42
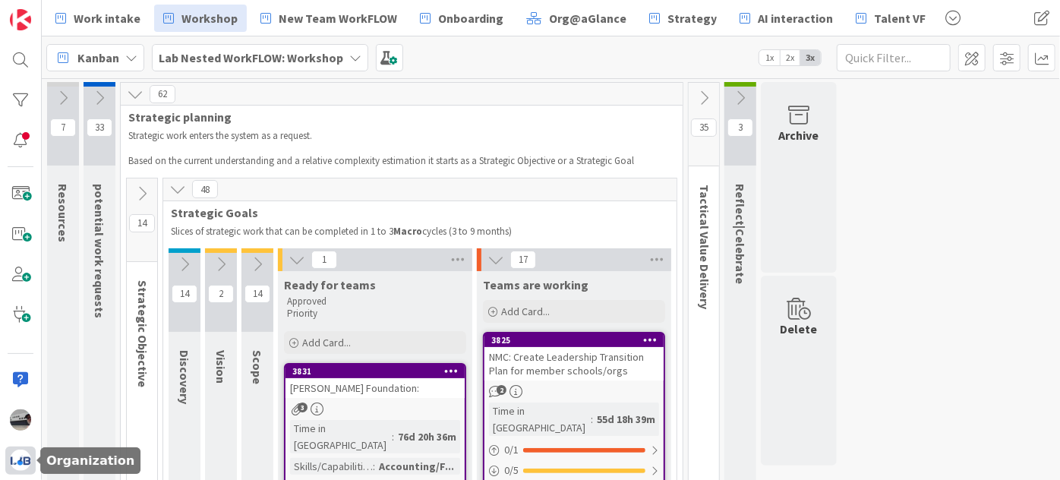
click at [14, 460] on img at bounding box center [20, 459] width 21 height 21
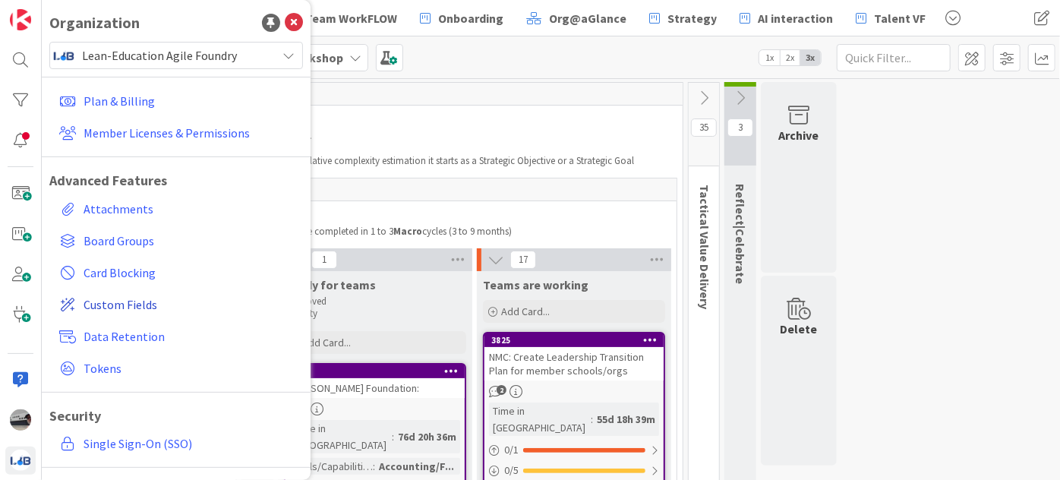
click at [117, 301] on span "Custom Fields" at bounding box center [189, 304] width 213 height 18
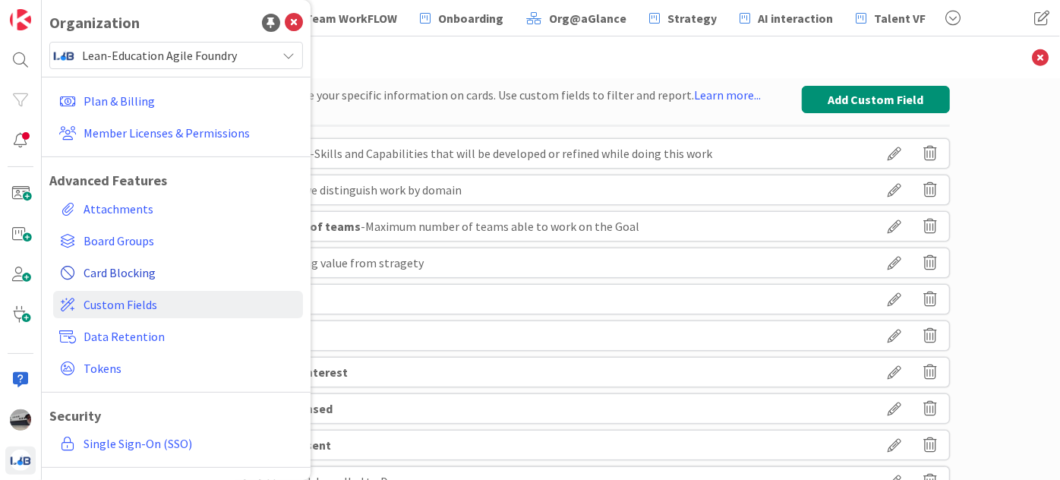
click at [131, 276] on span "Card Blocking" at bounding box center [189, 272] width 213 height 18
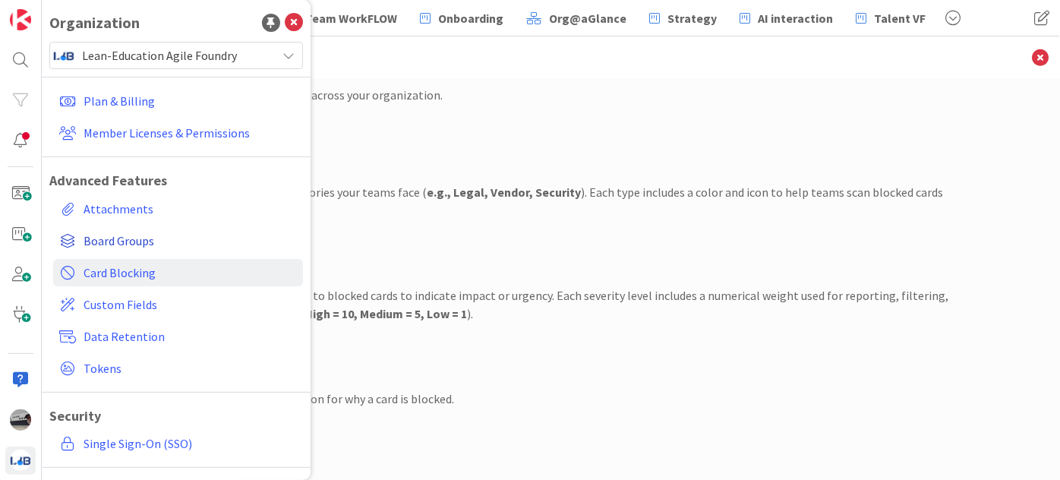
click at [134, 236] on span "Board Groups" at bounding box center [189, 240] width 213 height 18
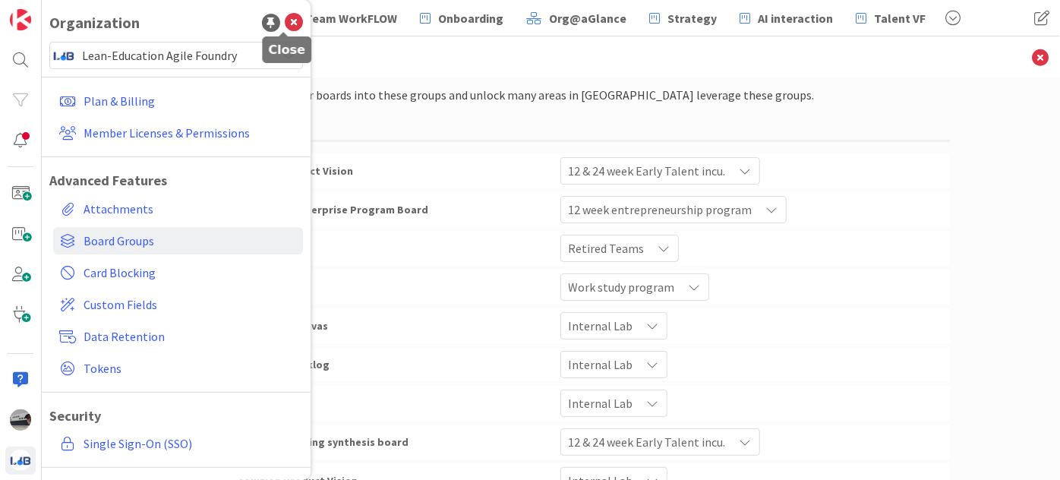
click at [285, 24] on icon at bounding box center [294, 23] width 18 height 18
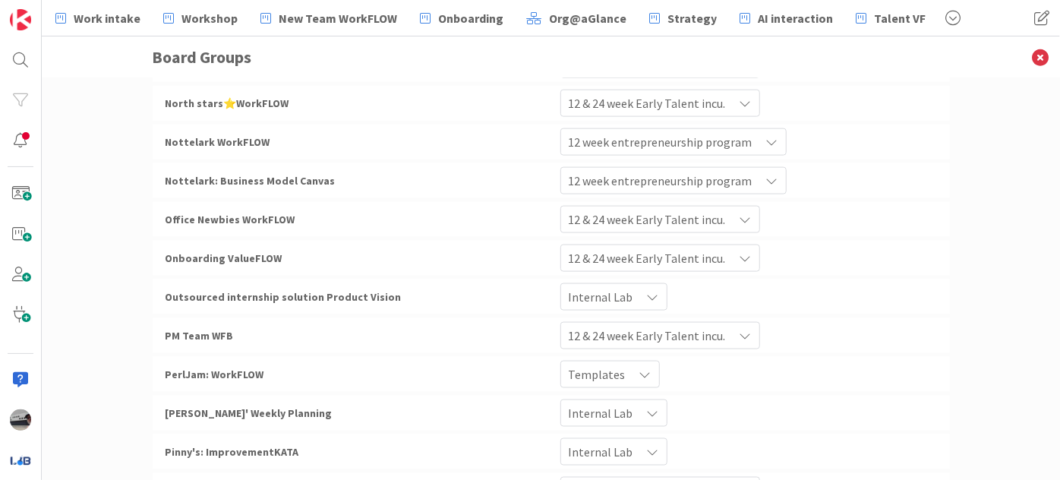
scroll to position [4071, 0]
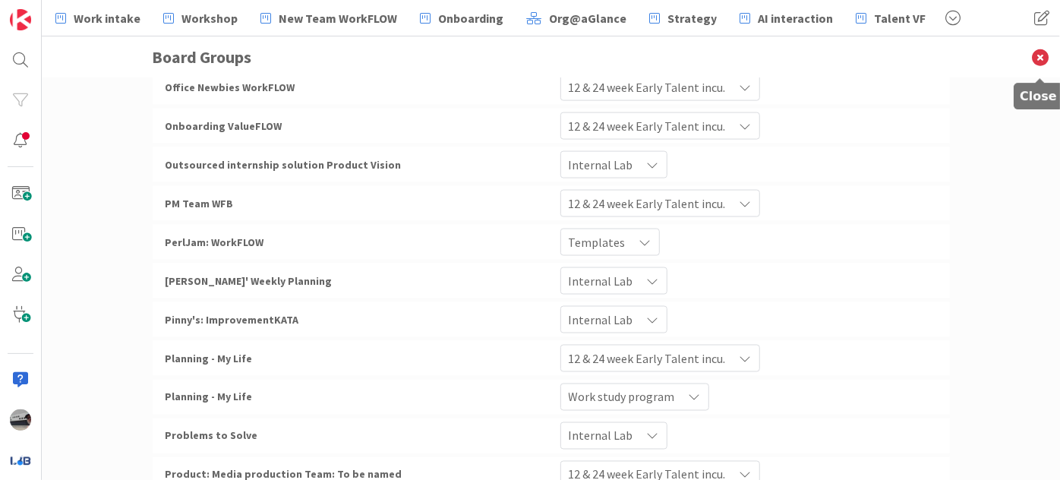
click at [1033, 55] on icon at bounding box center [1039, 57] width 39 height 42
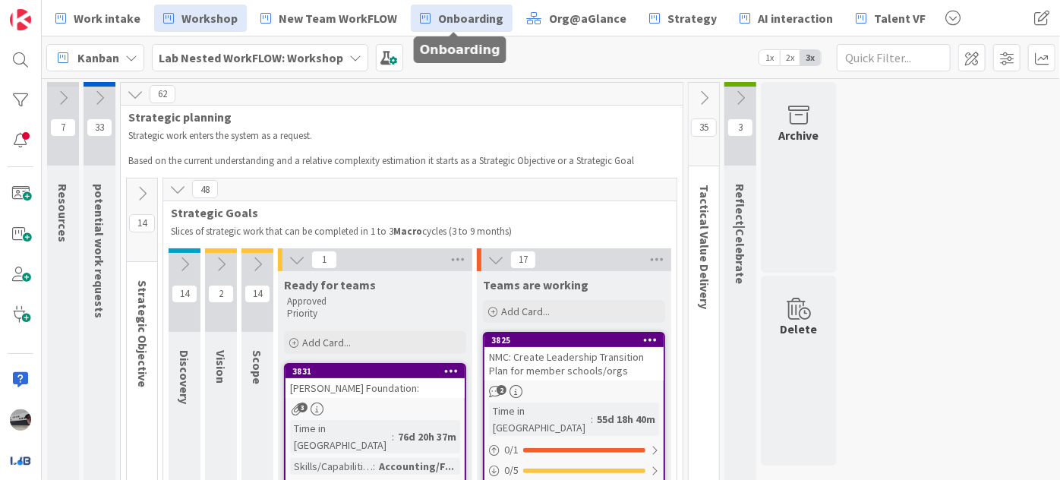
click at [446, 18] on span "Onboarding" at bounding box center [470, 18] width 65 height 18
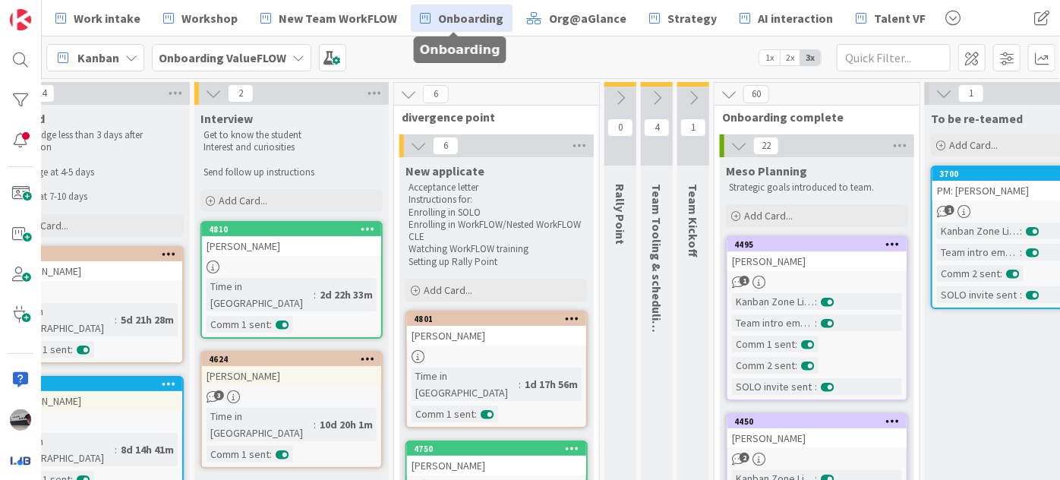
scroll to position [0, 441]
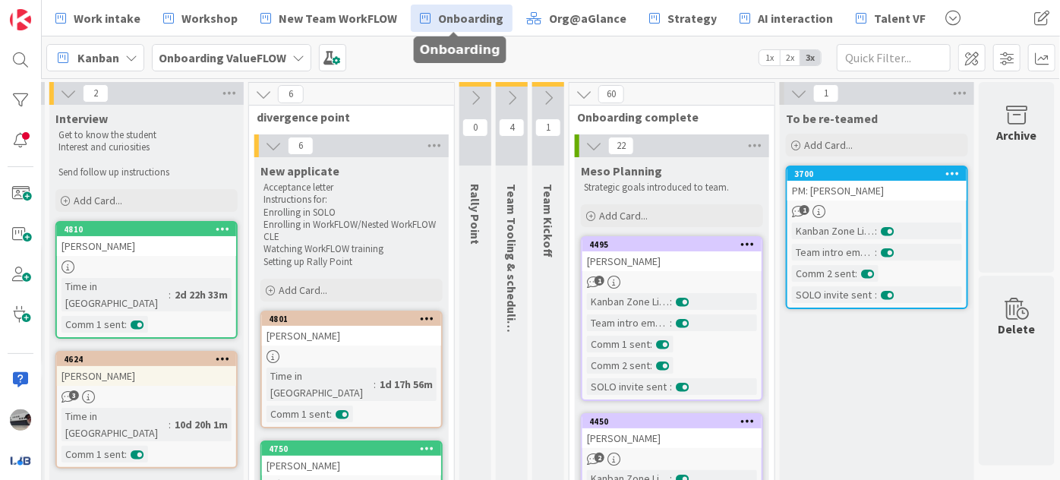
click at [790, 93] on icon at bounding box center [798, 93] width 17 height 17
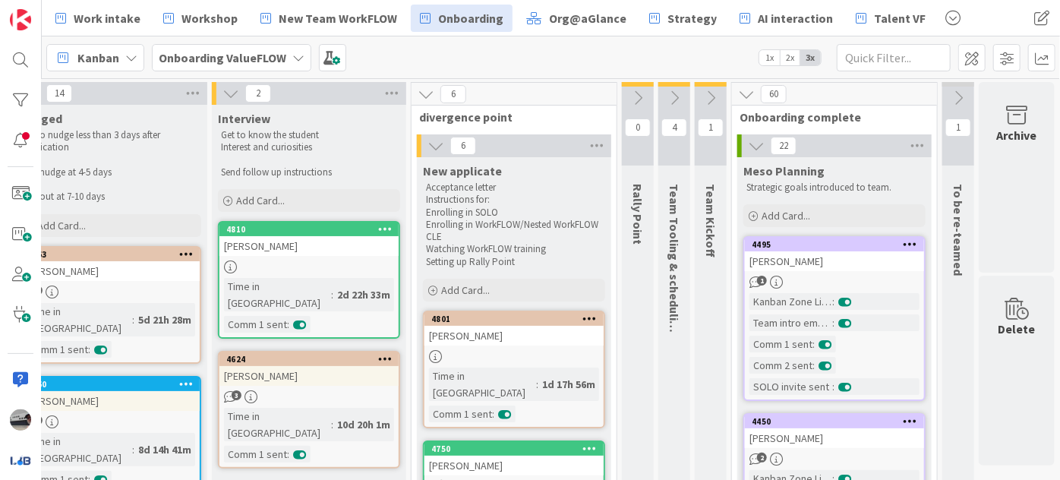
click at [738, 89] on icon at bounding box center [746, 94] width 17 height 17
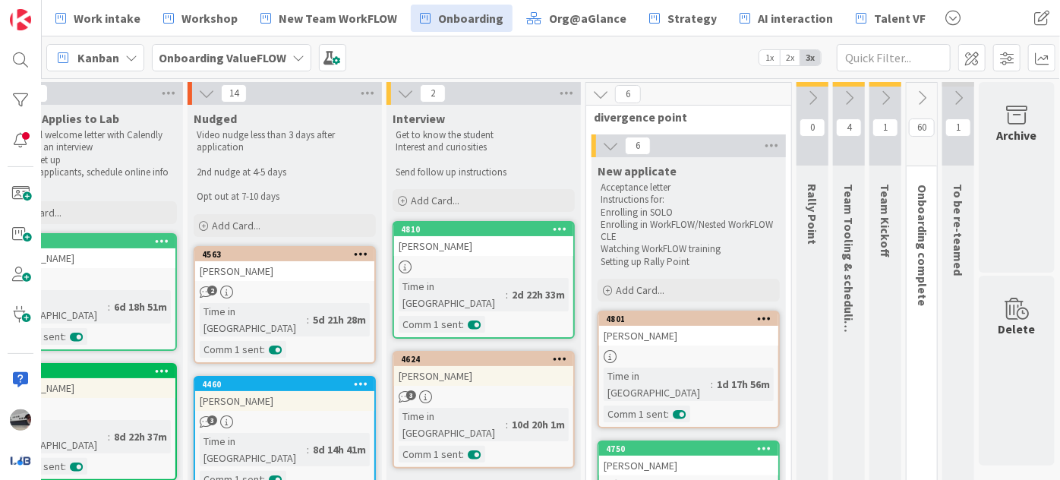
scroll to position [0, 105]
click at [595, 90] on icon at bounding box center [600, 94] width 17 height 17
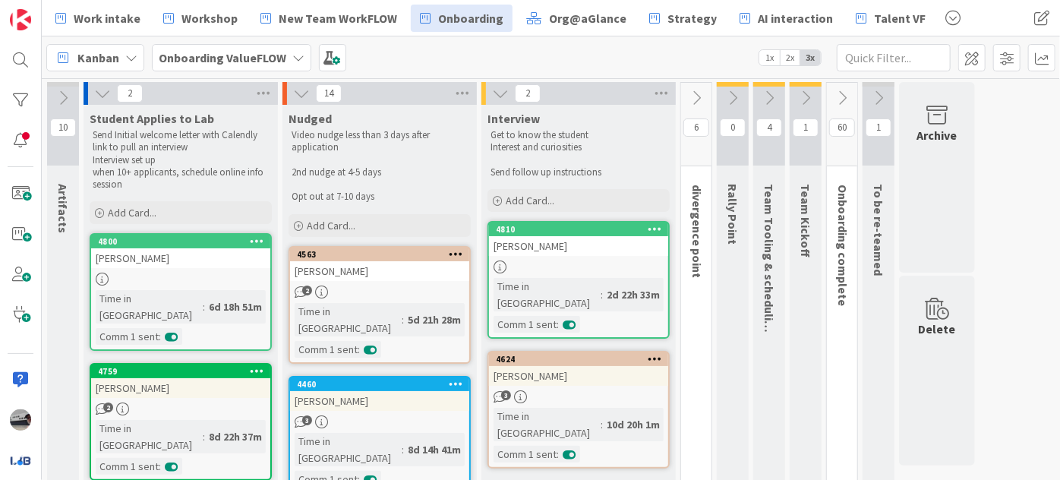
click at [499, 93] on icon at bounding box center [500, 93] width 17 height 17
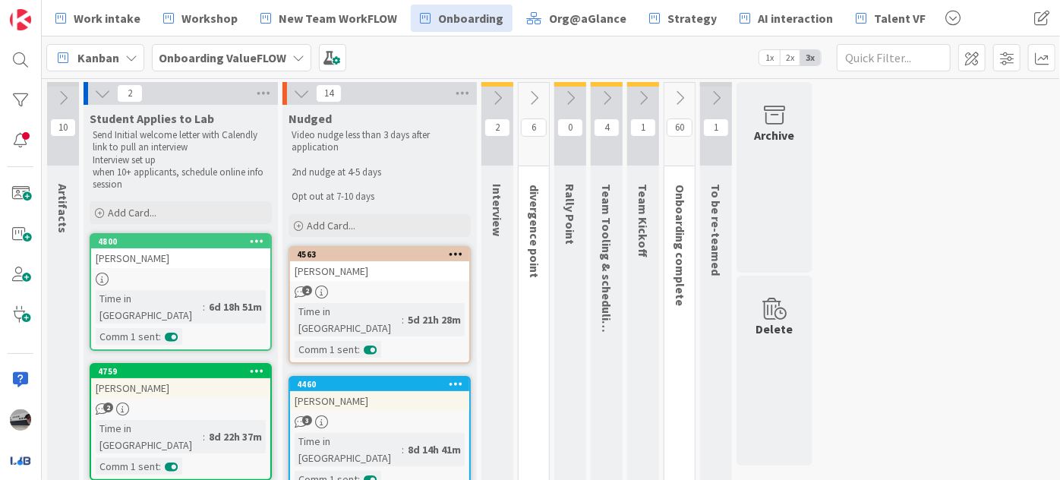
click at [298, 89] on icon at bounding box center [301, 93] width 17 height 17
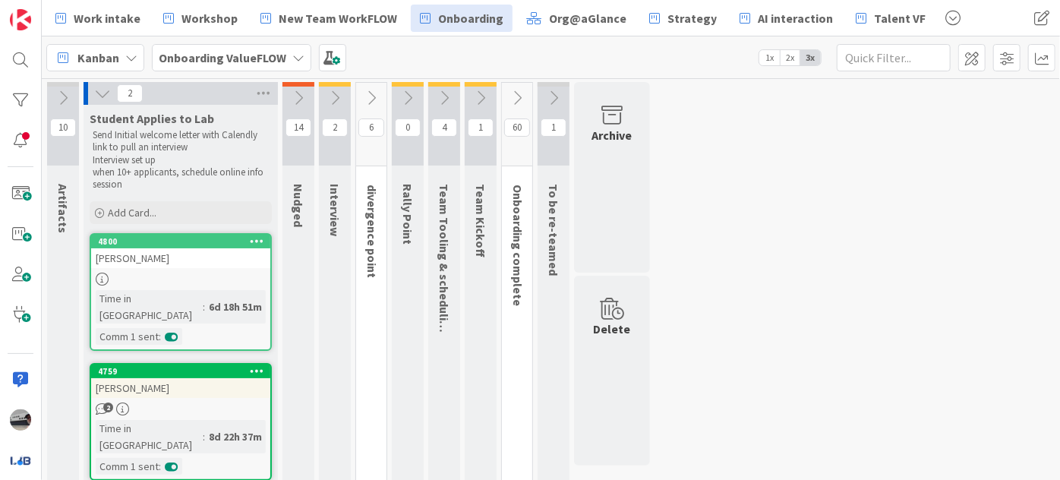
click at [103, 94] on icon at bounding box center [102, 93] width 17 height 17
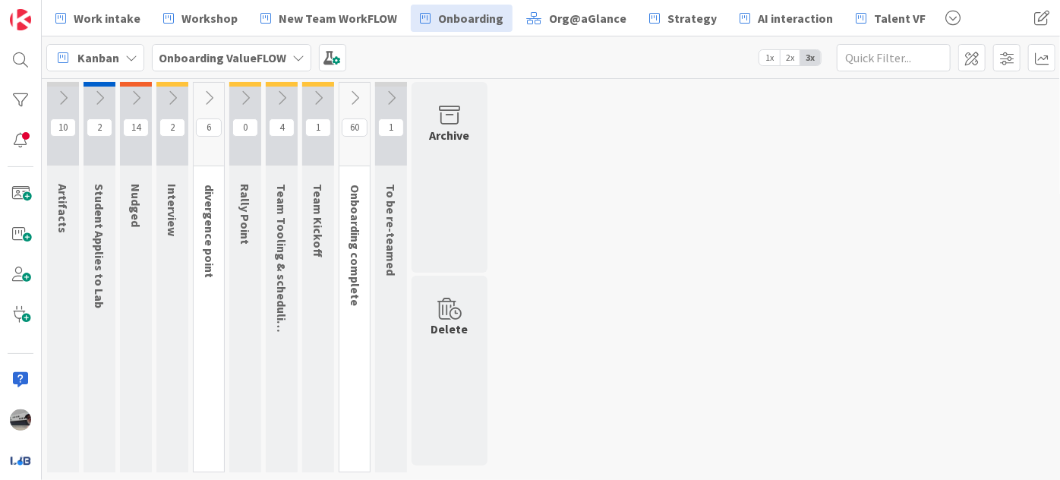
click at [392, 90] on icon at bounding box center [391, 98] width 17 height 17
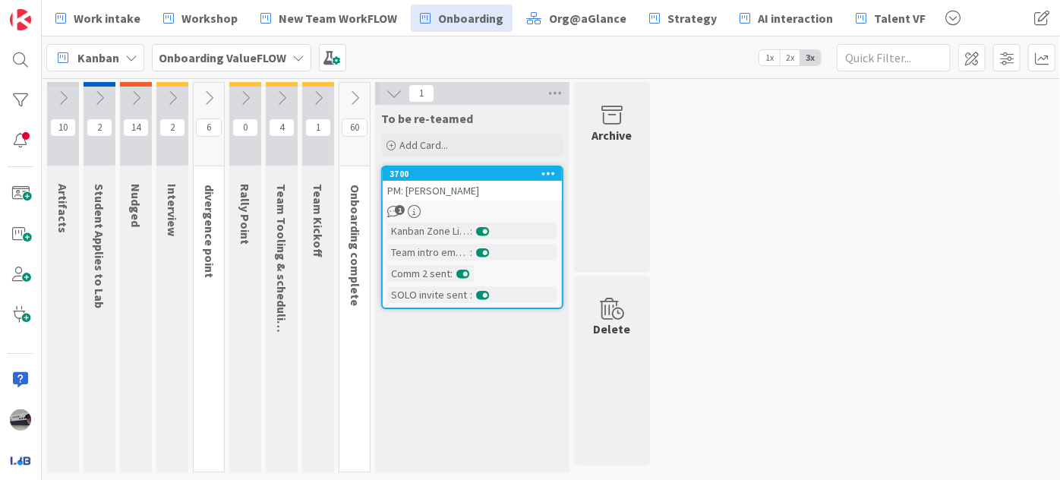
click at [348, 90] on icon at bounding box center [354, 98] width 17 height 17
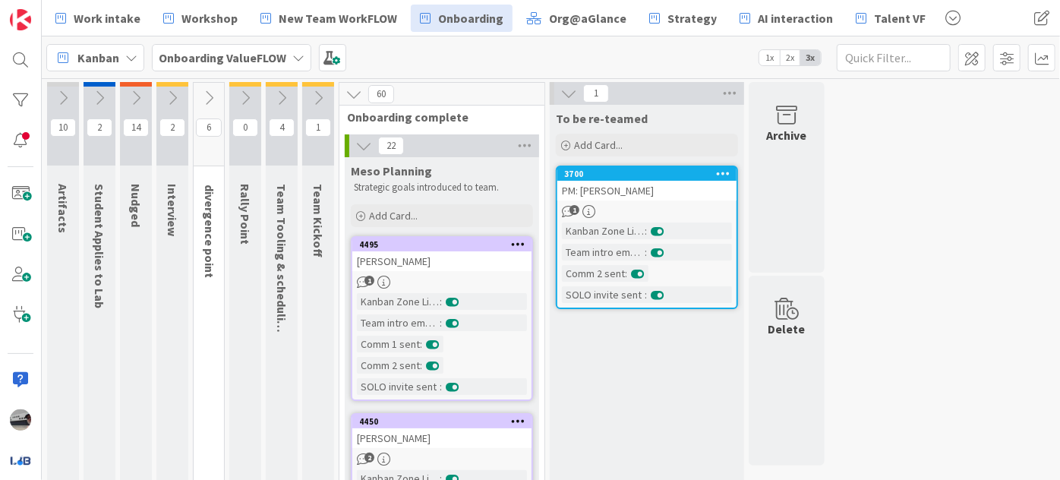
click at [319, 90] on icon at bounding box center [318, 98] width 17 height 17
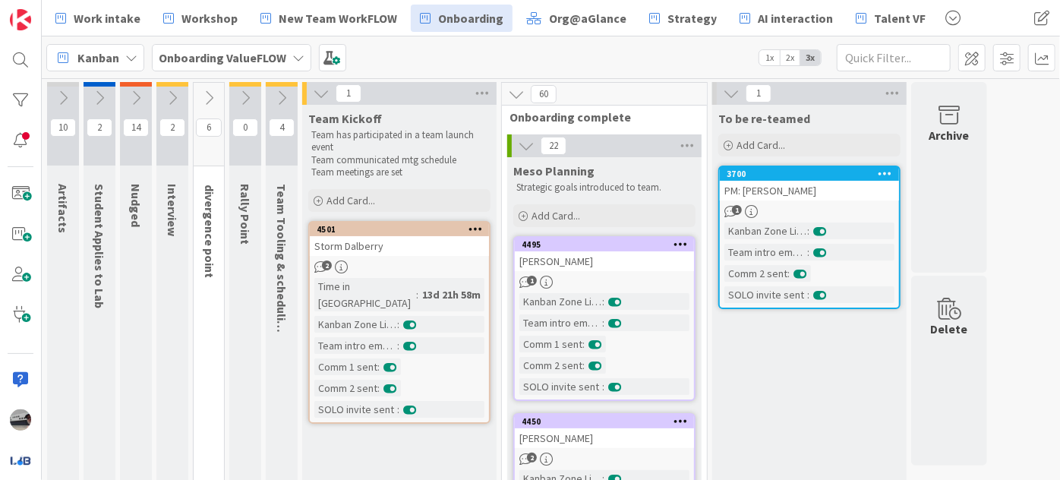
click at [285, 93] on icon at bounding box center [281, 98] width 17 height 17
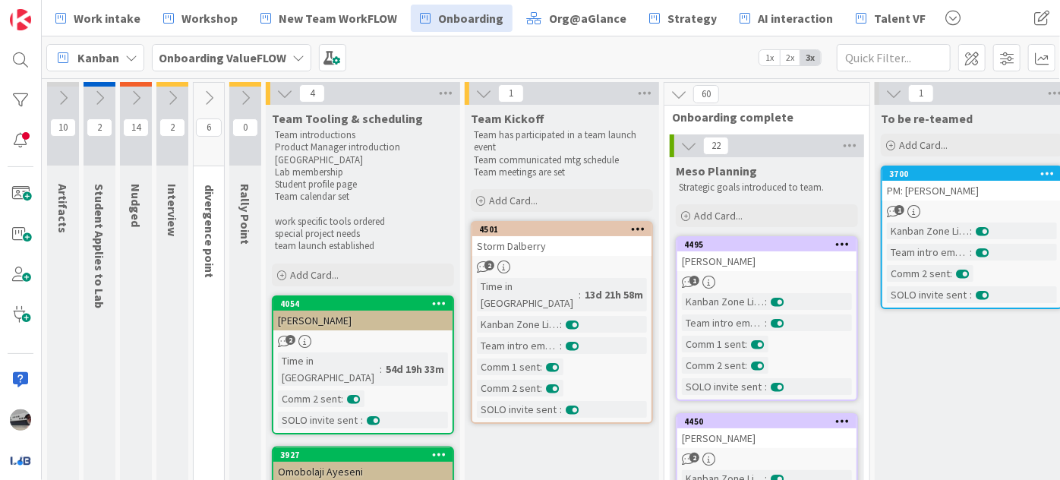
click at [253, 102] on icon at bounding box center [245, 98] width 17 height 17
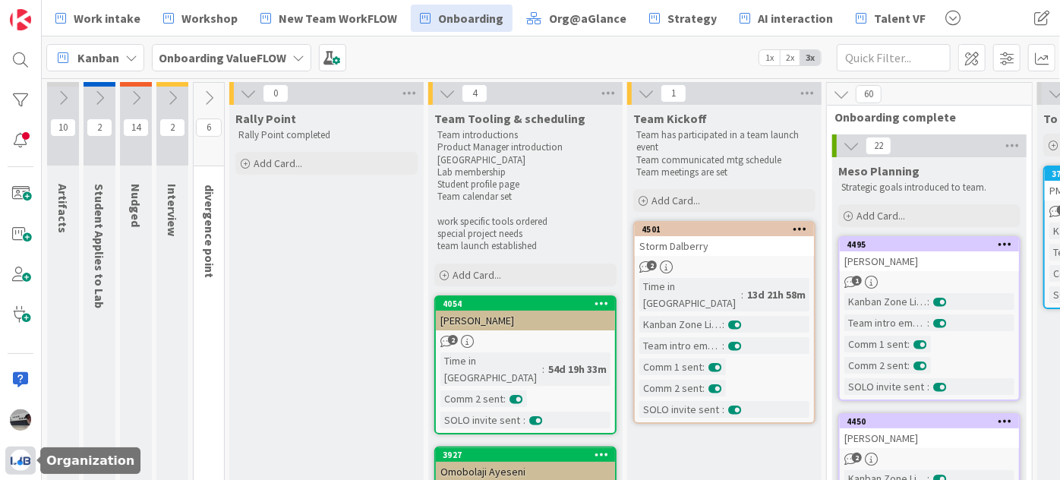
click at [11, 460] on img at bounding box center [20, 459] width 21 height 21
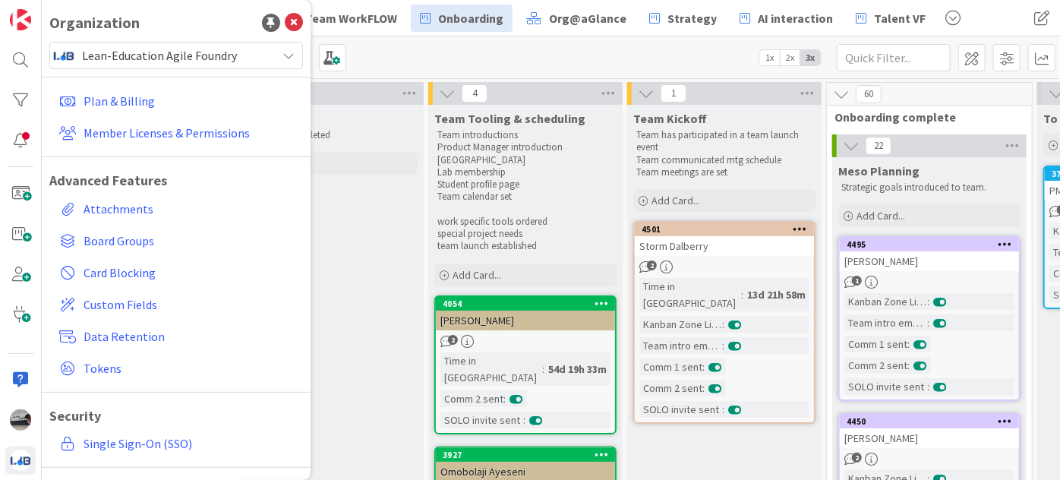
click at [397, 40] on div "Kanban Onboarding ValueFLOW 1x 2x 3x" at bounding box center [551, 57] width 1018 height 42
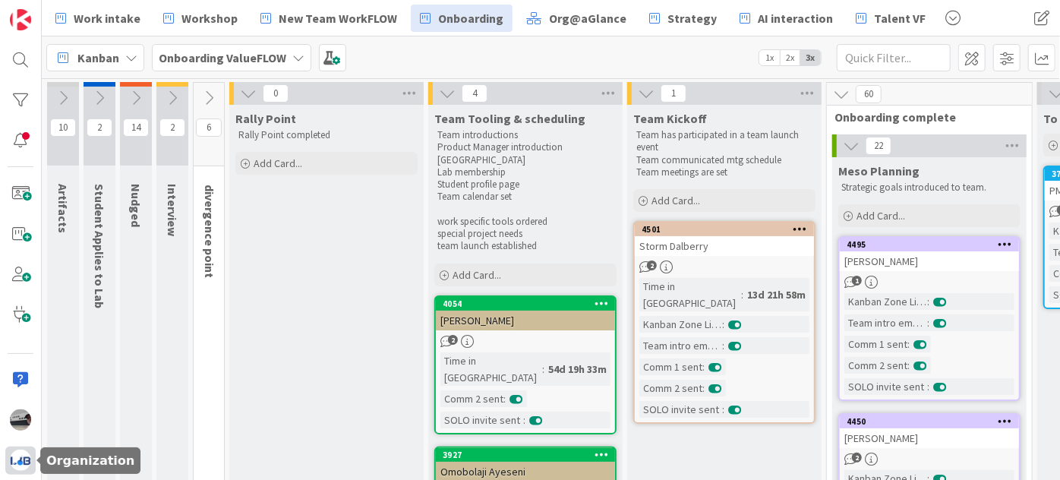
click at [10, 462] on div at bounding box center [20, 460] width 30 height 28
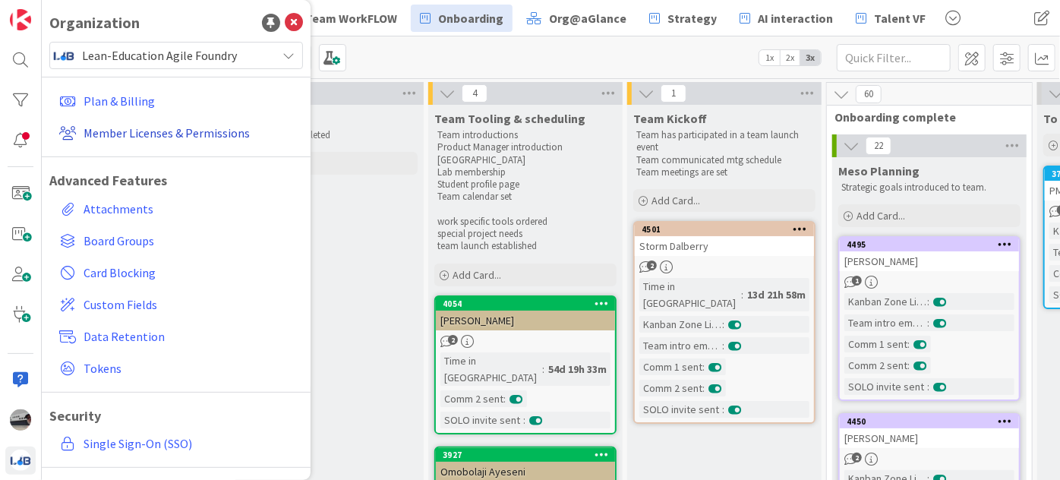
click at [183, 128] on link "Member Licenses & Permissions" at bounding box center [178, 132] width 250 height 27
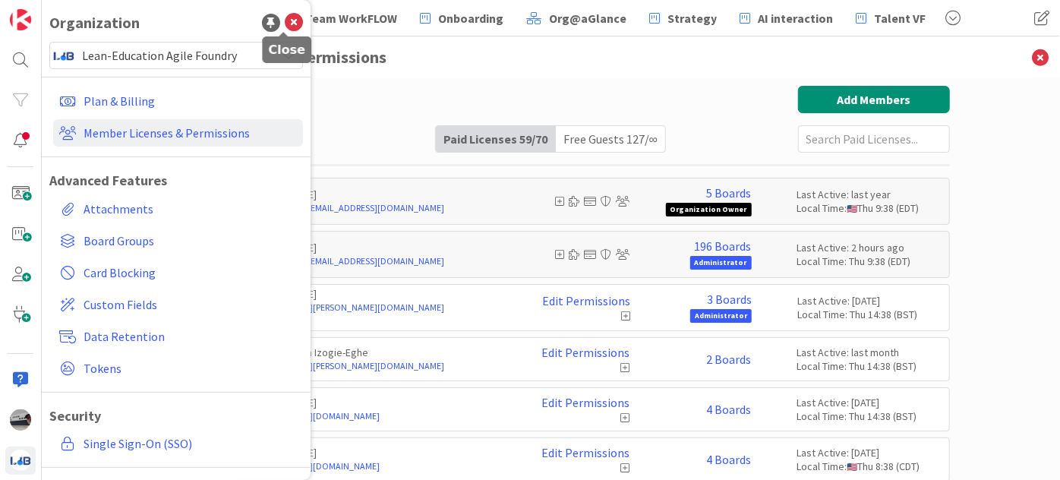
click at [288, 20] on icon at bounding box center [294, 23] width 18 height 18
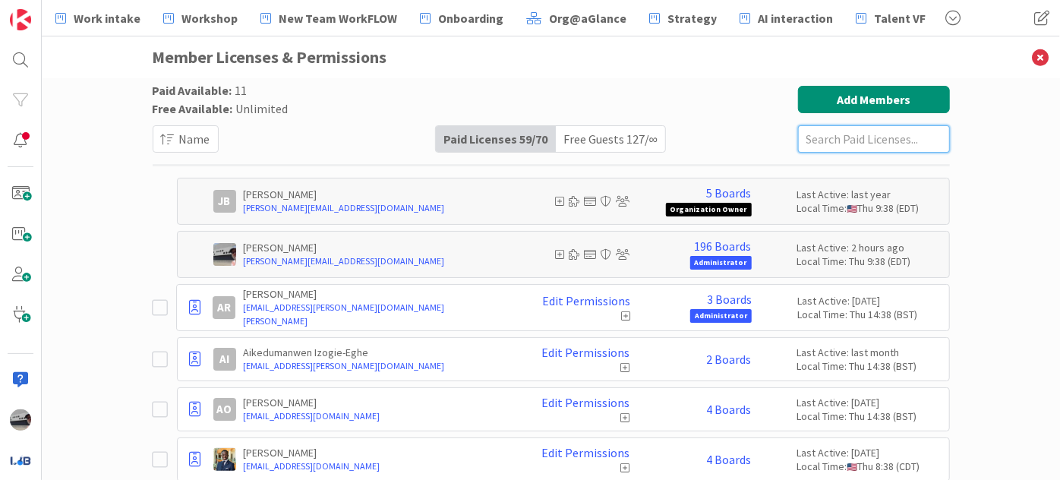
click at [809, 133] on input "text" at bounding box center [874, 138] width 152 height 27
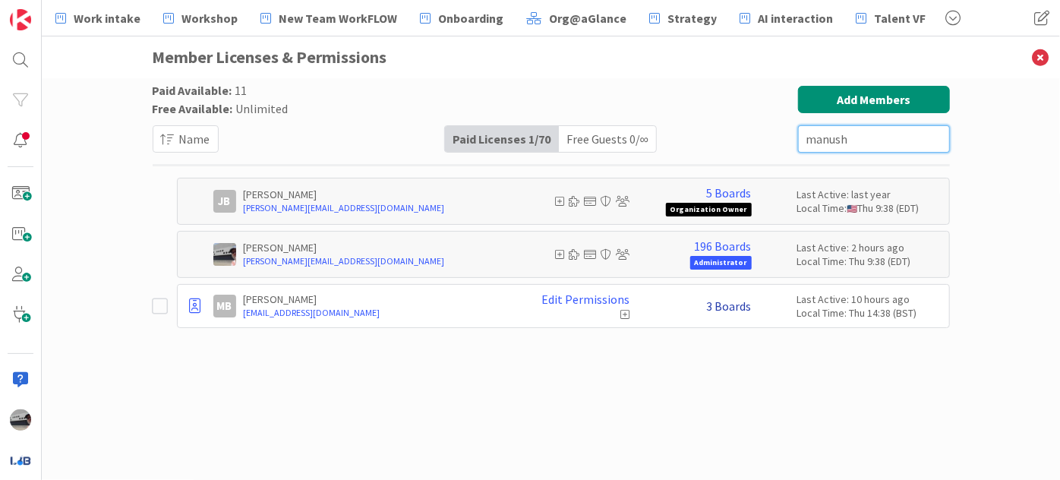
type input "manush"
click at [730, 307] on link "3 Boards" at bounding box center [729, 306] width 45 height 14
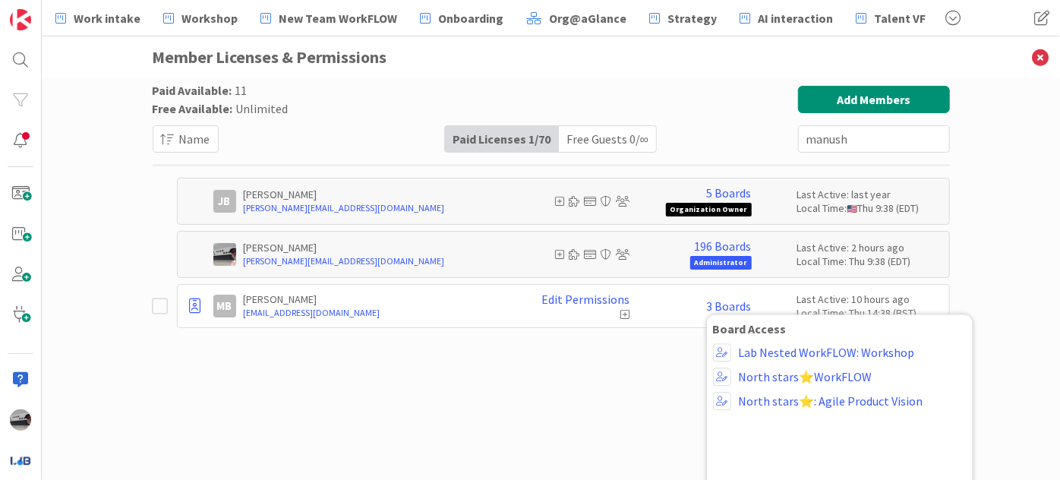
click at [695, 95] on div "Paid Available: 11 Free Available: Unlimited Name Paid Licenses 1 / 70 Free Gue…" at bounding box center [551, 119] width 797 height 67
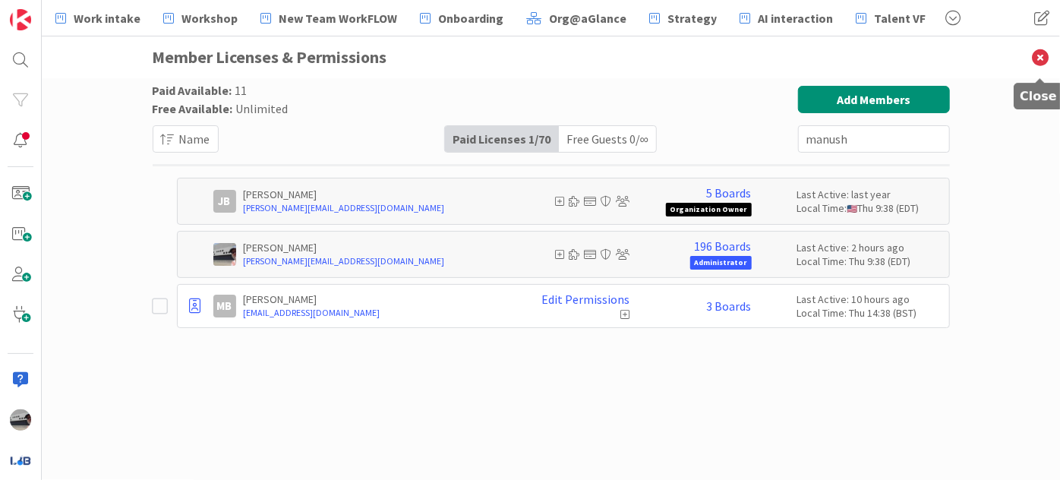
click at [1041, 55] on icon at bounding box center [1039, 57] width 39 height 42
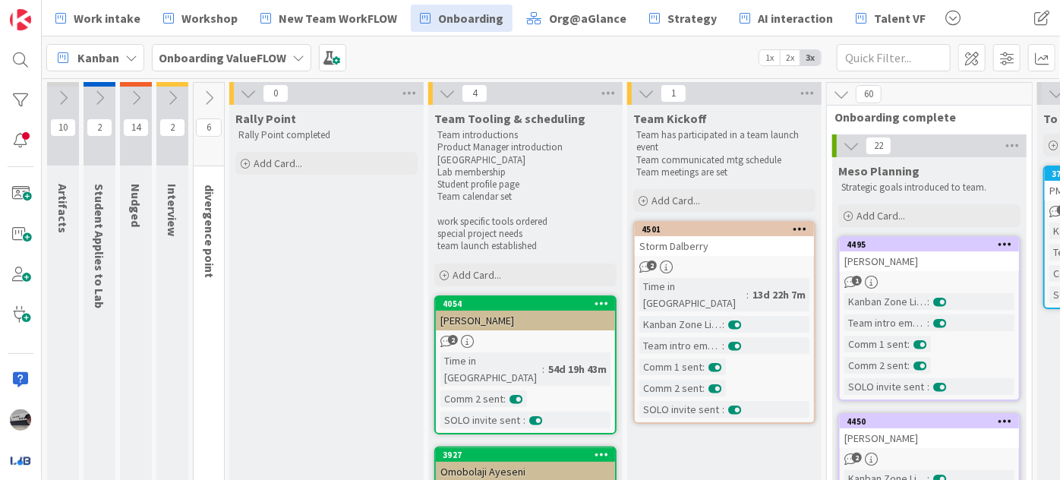
click at [203, 66] on div "Onboarding ValueFLOW" at bounding box center [231, 57] width 159 height 27
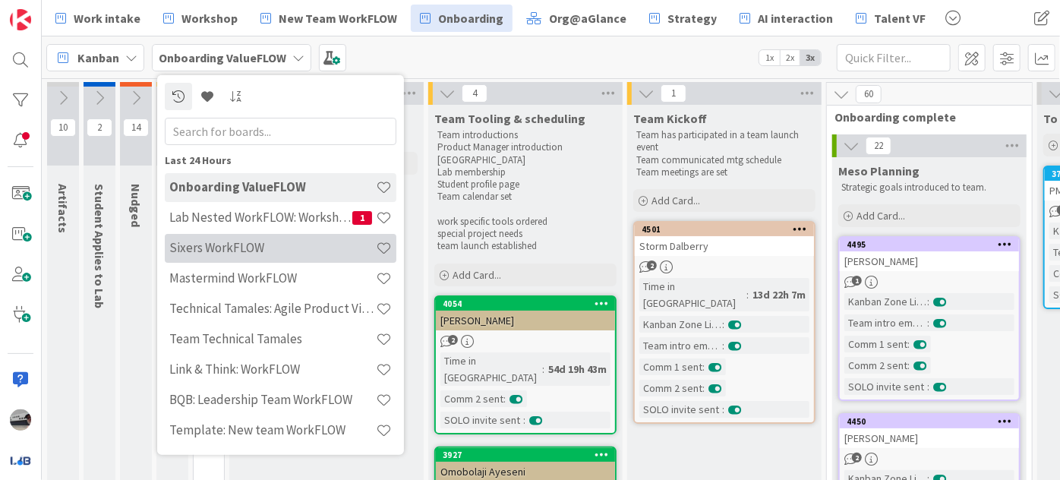
click at [243, 235] on div "Sixers WorkFLOW" at bounding box center [280, 247] width 231 height 29
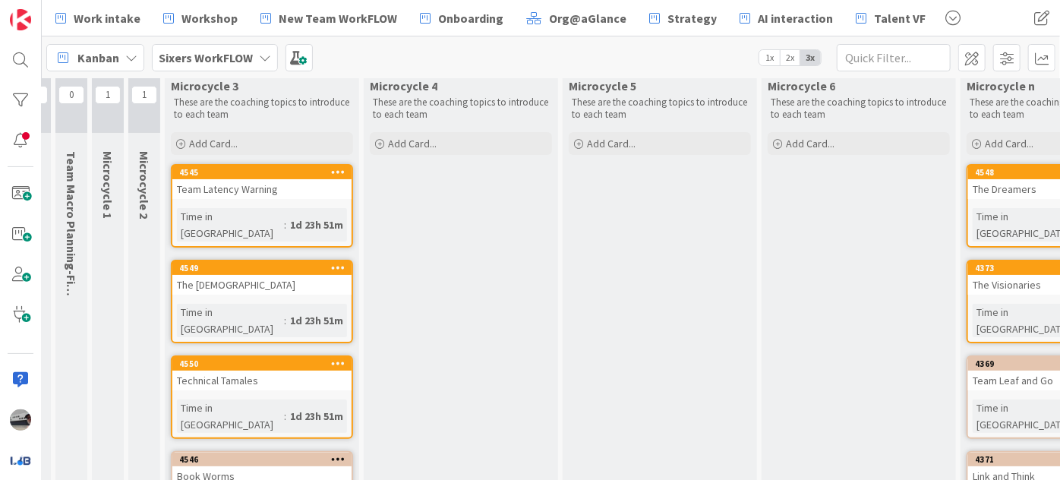
scroll to position [0, 101]
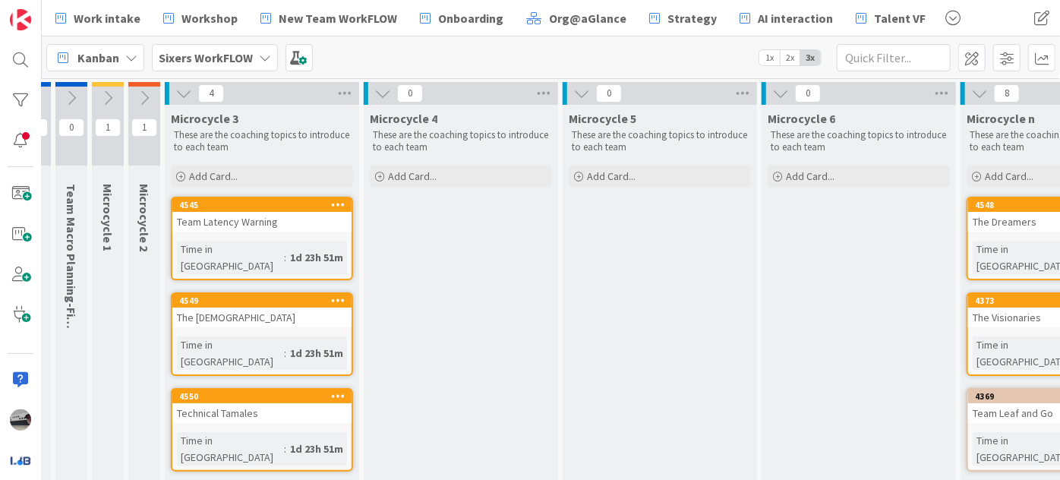
click at [141, 92] on icon at bounding box center [144, 98] width 17 height 17
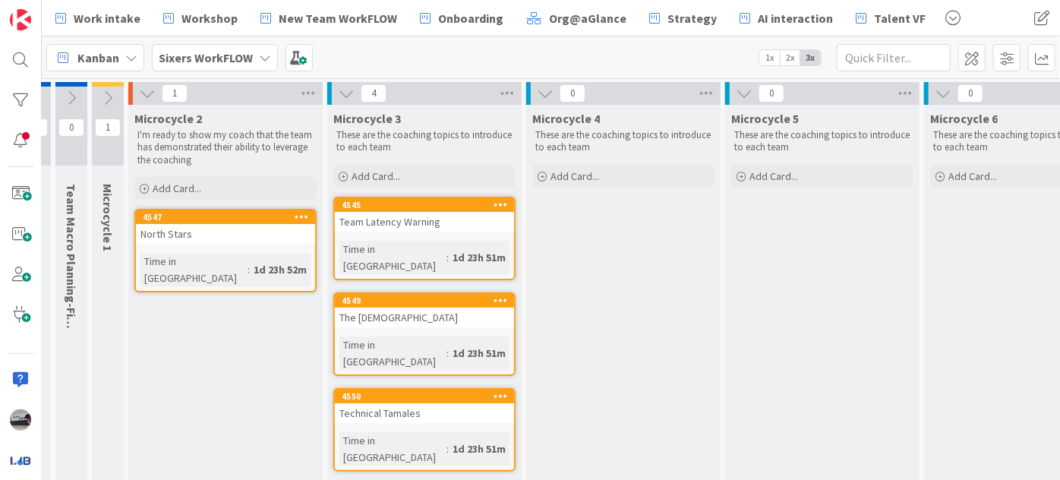
click at [108, 93] on icon at bounding box center [107, 98] width 17 height 17
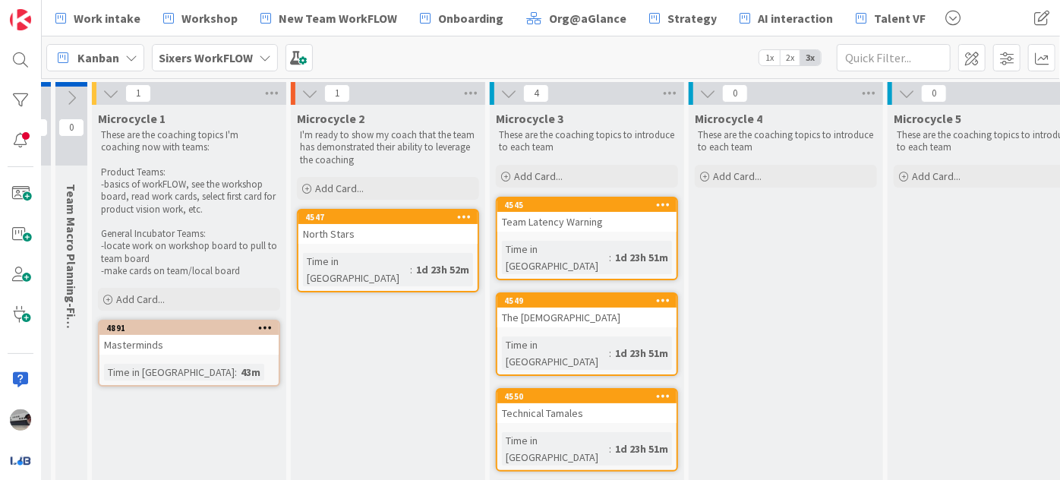
click at [534, 307] on div "The [DEMOGRAPHIC_DATA]" at bounding box center [586, 317] width 179 height 20
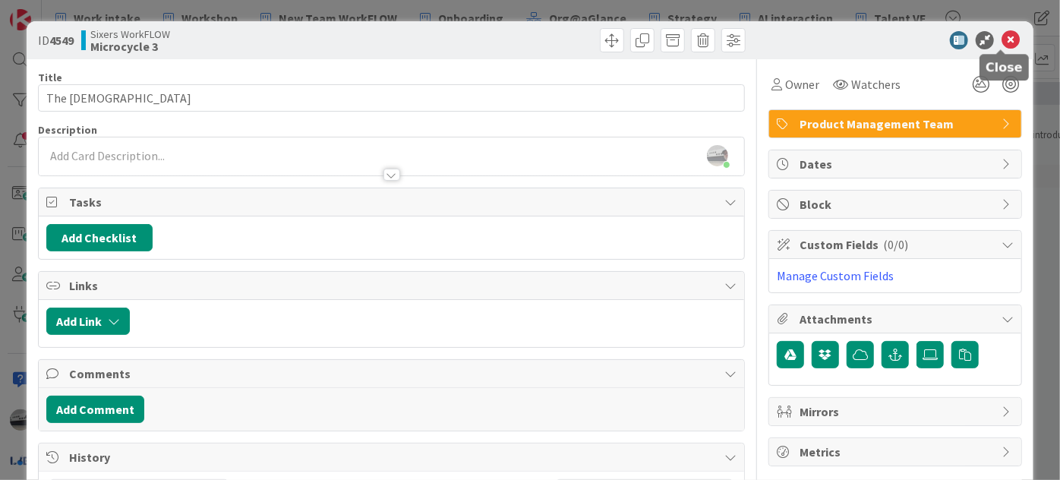
click at [1003, 36] on icon at bounding box center [1010, 40] width 18 height 18
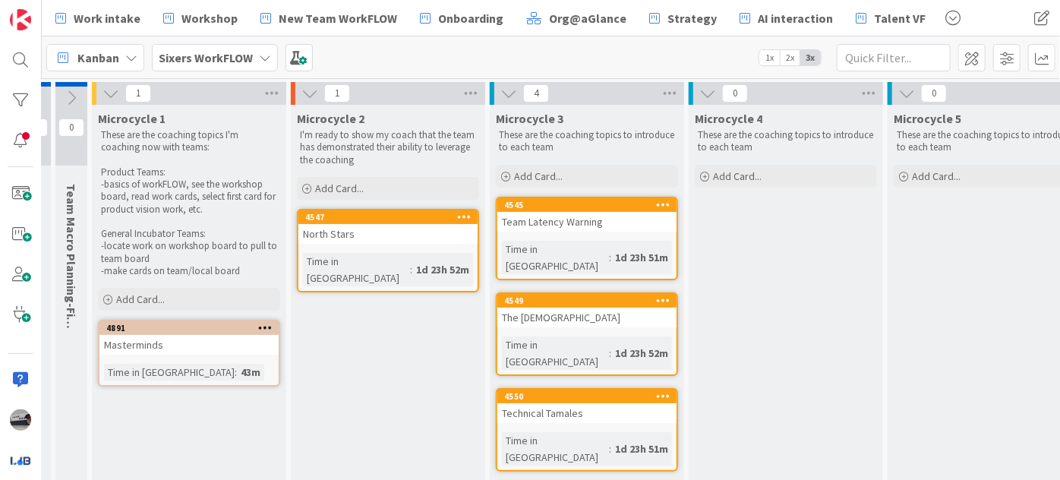
click at [248, 61] on b "Sixers WorkFLOW" at bounding box center [206, 57] width 94 height 15
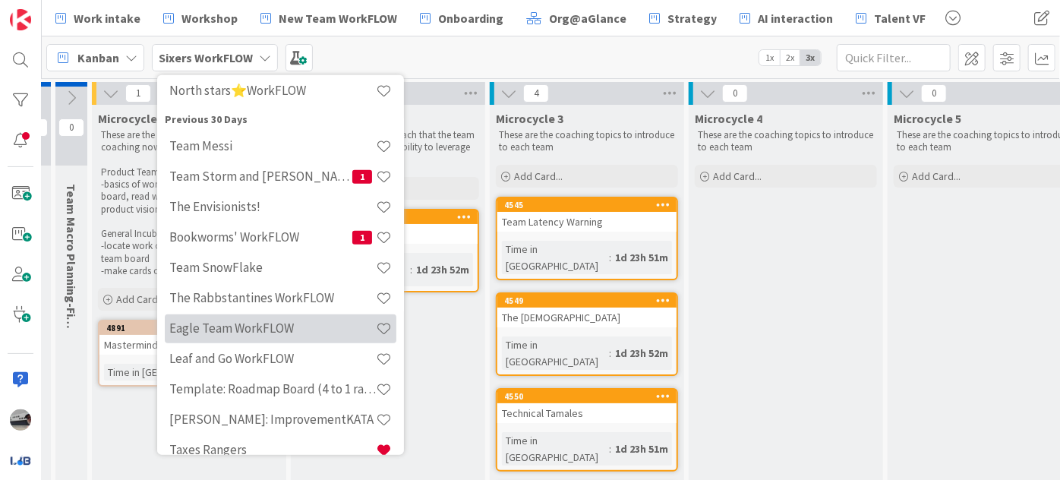
scroll to position [690, 0]
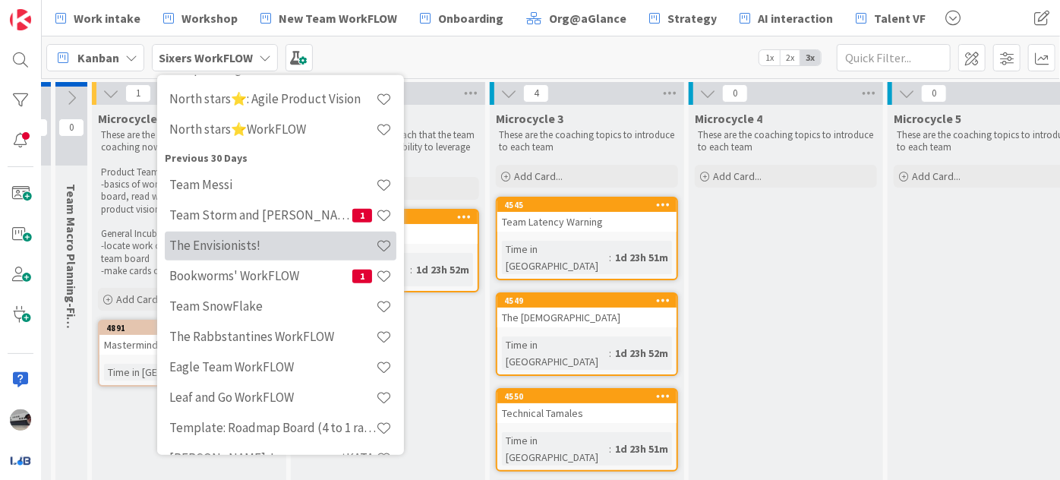
click at [226, 251] on h4 "The Envisionists!" at bounding box center [272, 245] width 206 height 15
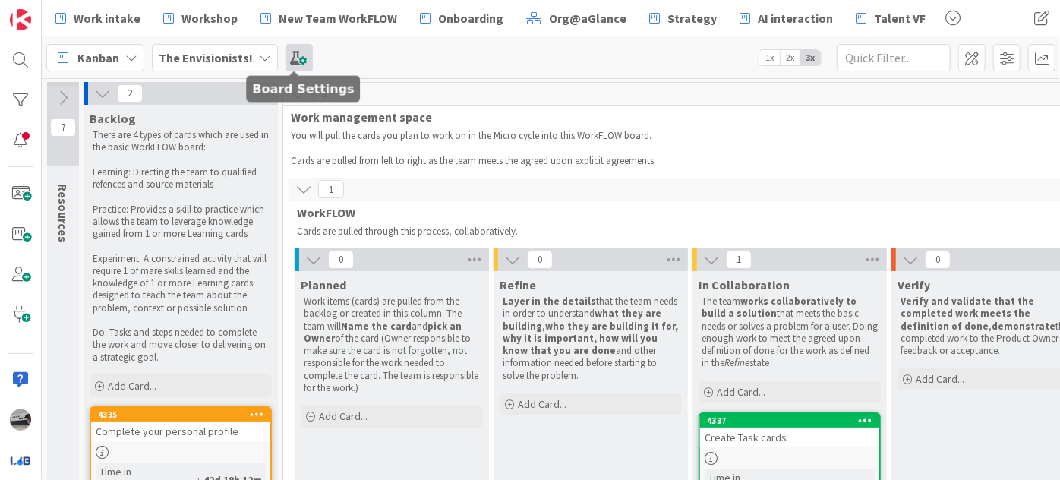
click at [293, 56] on span at bounding box center [298, 57] width 27 height 27
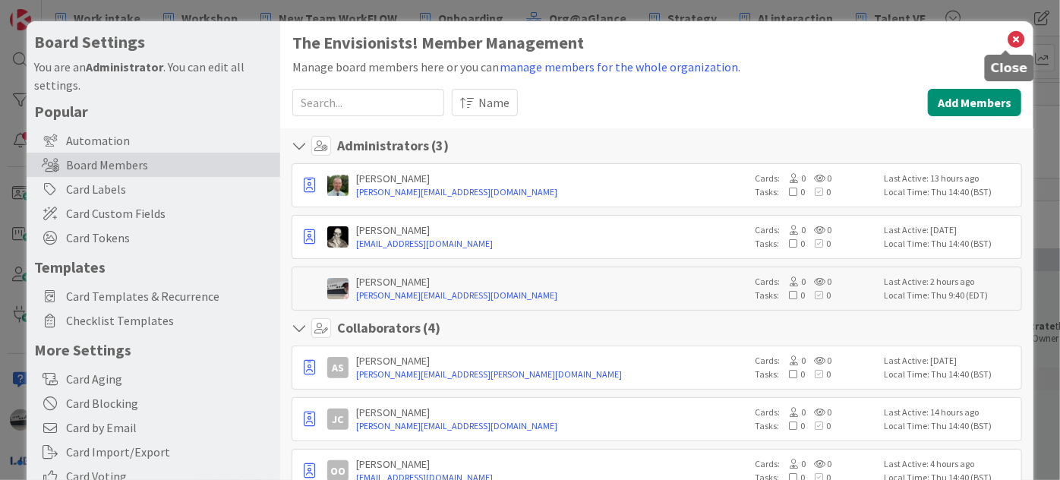
click at [1007, 40] on icon at bounding box center [1016, 39] width 20 height 21
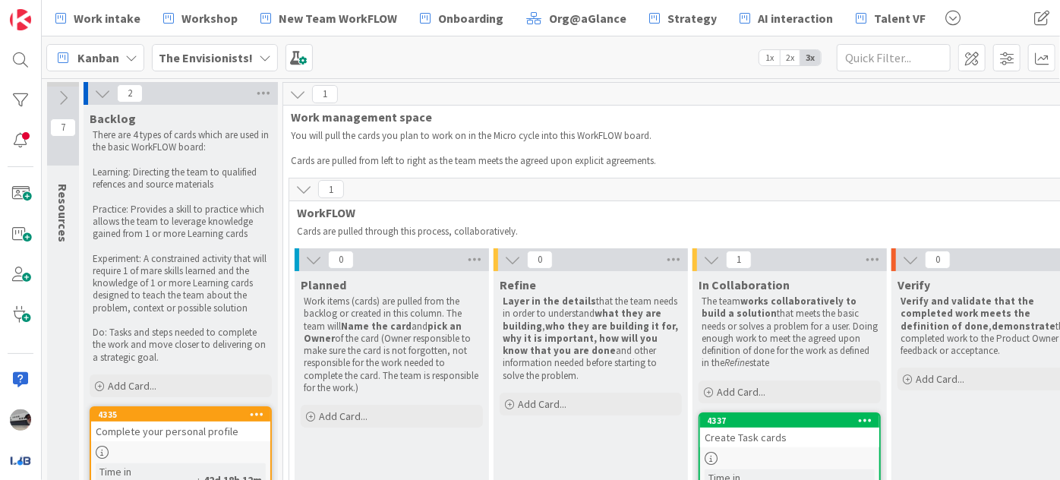
click at [206, 44] on div "The Envisionists!" at bounding box center [215, 57] width 126 height 27
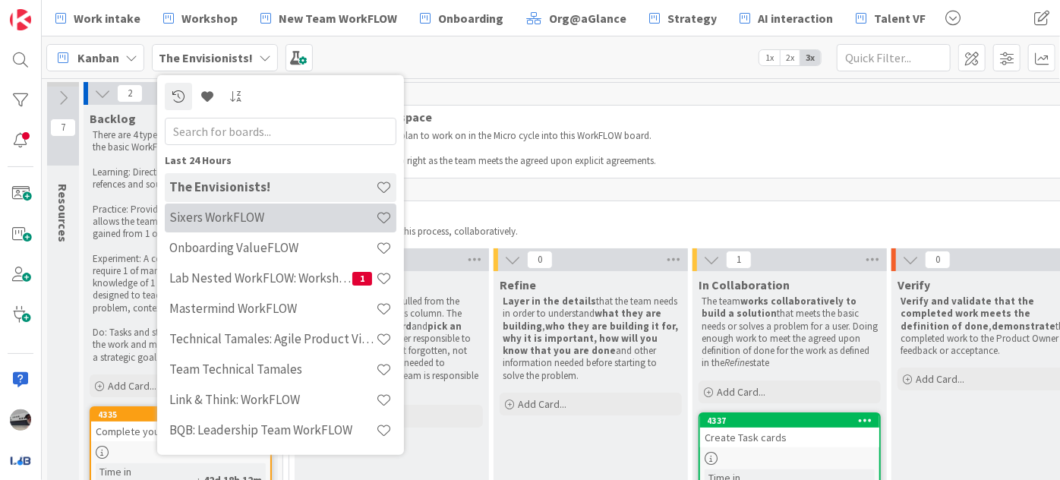
click at [219, 216] on h4 "Sixers WorkFLOW" at bounding box center [272, 216] width 206 height 15
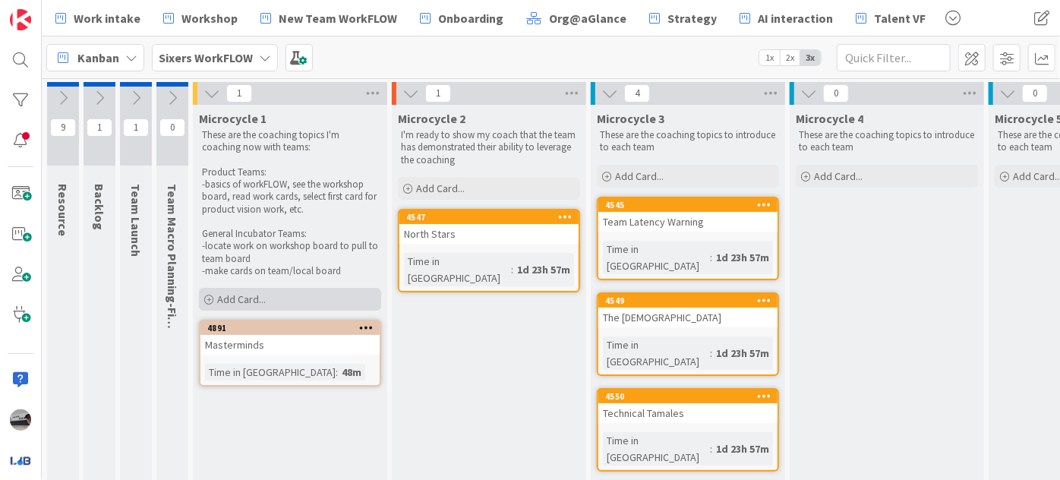
click at [285, 301] on div "Add Card..." at bounding box center [290, 299] width 182 height 23
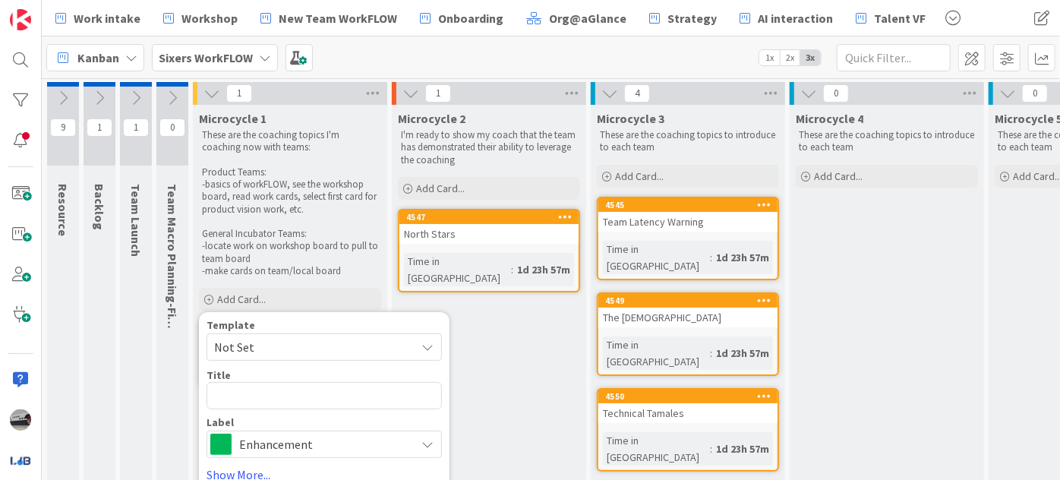
click at [339, 442] on span "Enhancement" at bounding box center [323, 443] width 168 height 21
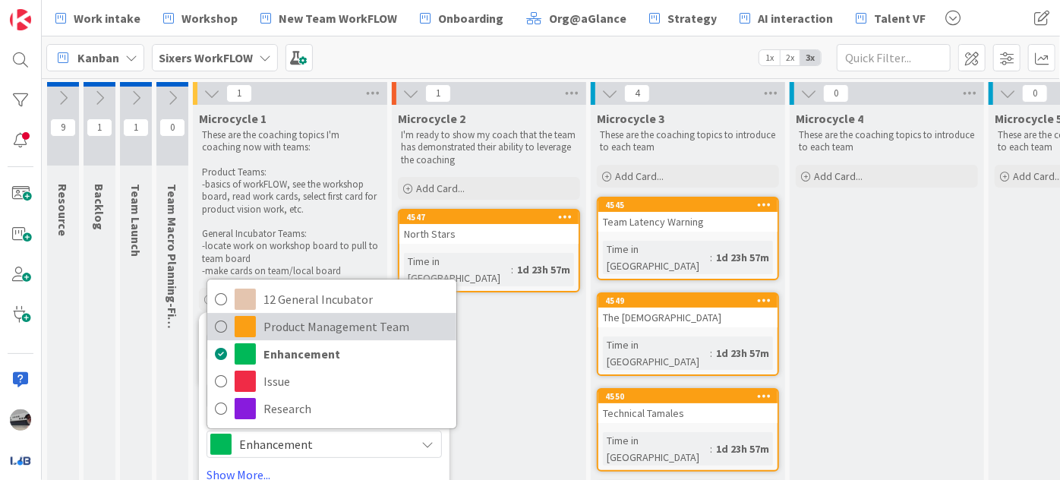
click at [341, 323] on span "Product Management Team" at bounding box center [355, 326] width 185 height 23
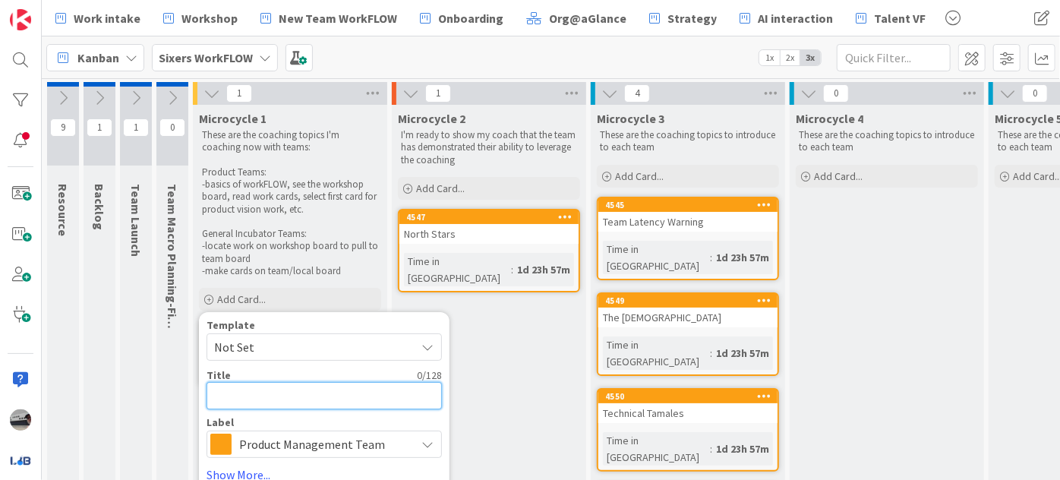
click at [313, 396] on textarea at bounding box center [323, 395] width 235 height 27
type textarea "x"
type textarea "W"
type textarea "x"
type textarea "Wo"
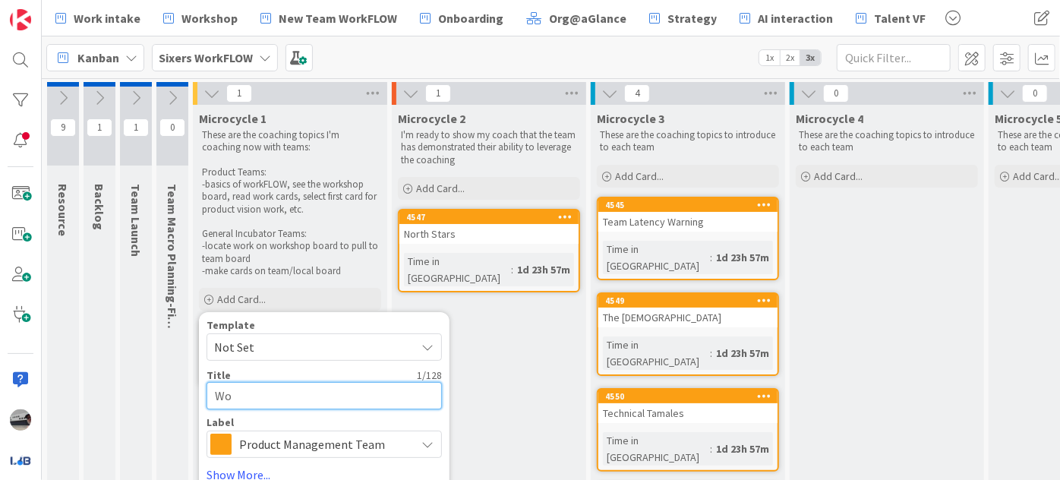
type textarea "x"
type textarea "Wor"
type textarea "x"
type textarea "Work"
type textarea "x"
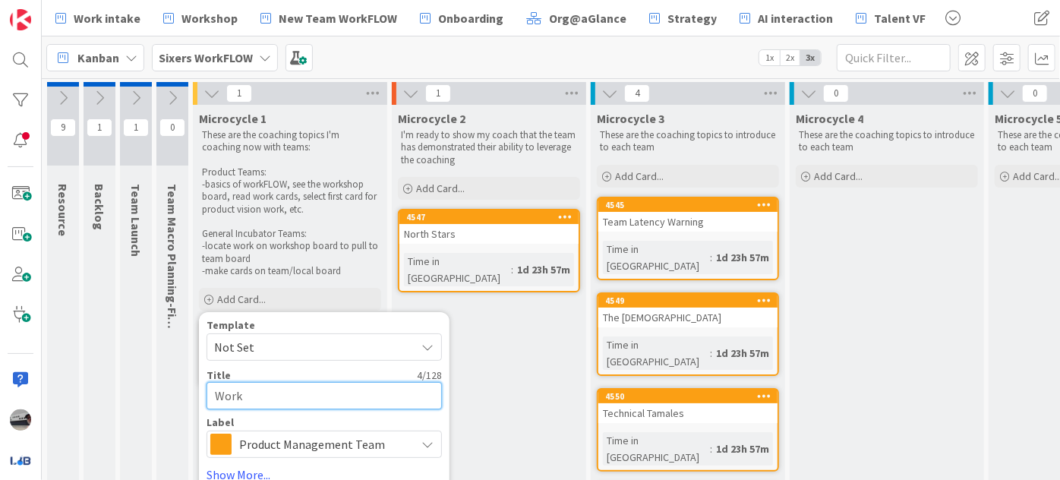
type textarea "Work"
type textarea "x"
type textarea "Work i"
type textarea "x"
type textarea "Work in"
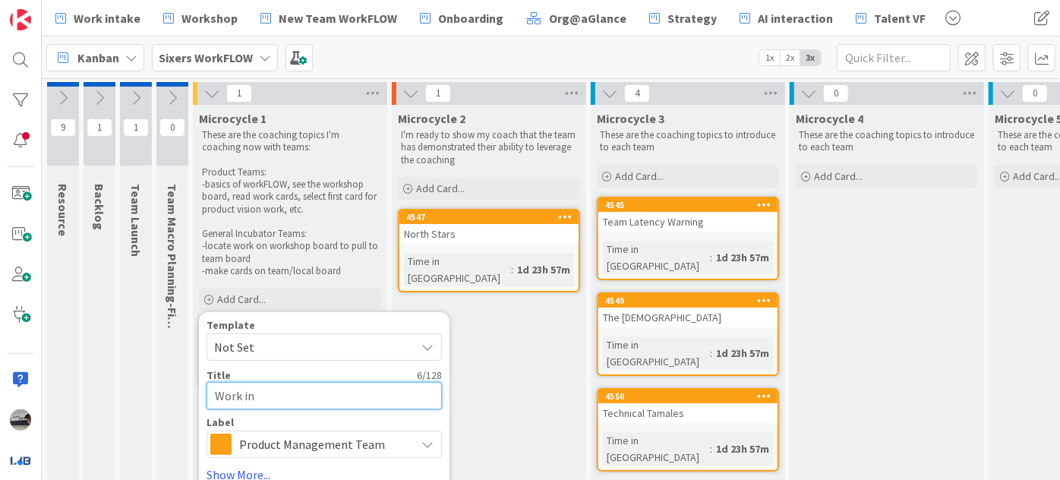
type textarea "x"
type textarea "Work in"
type textarea "x"
type textarea "Work in P"
type textarea "x"
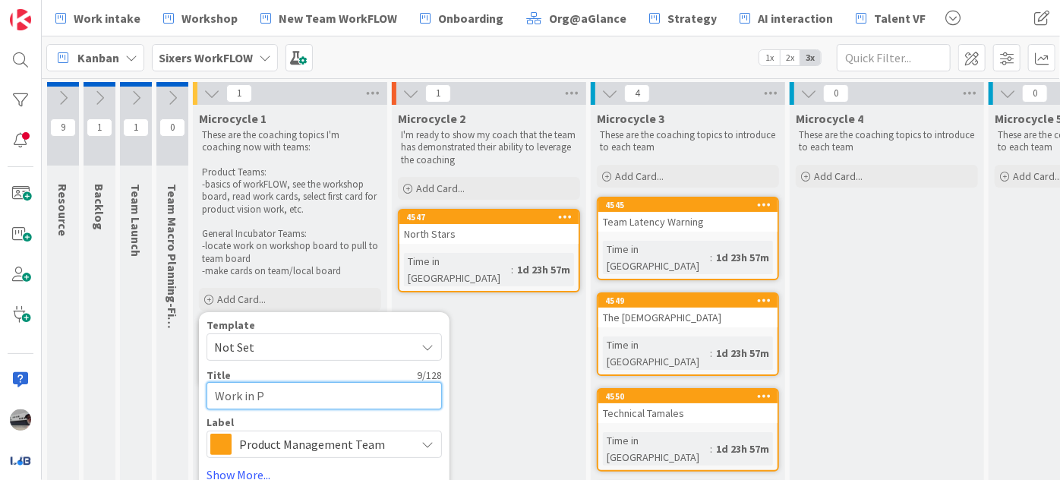
type textarea "Work in Pr"
type textarea "x"
type textarea "Work in Pro"
type textarea "x"
type textarea "Work in Prog"
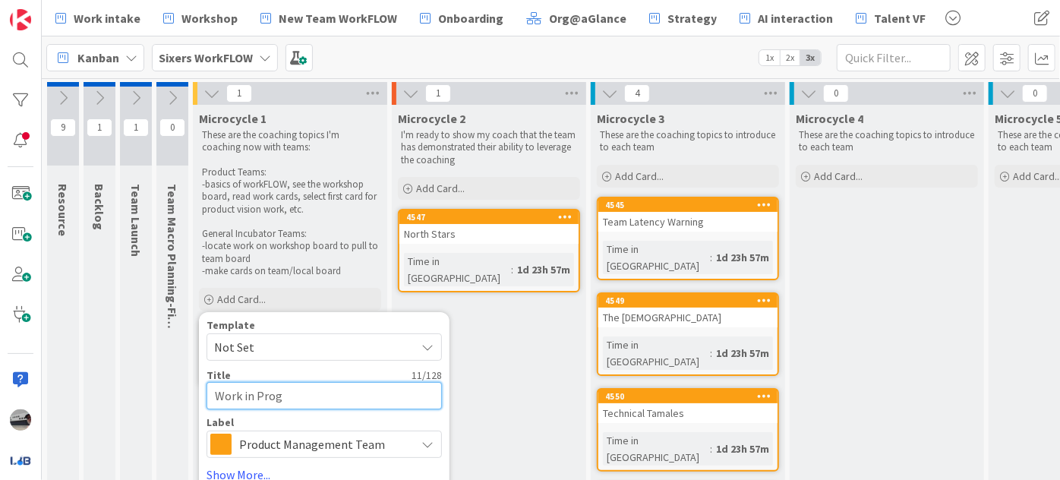
type textarea "x"
type textarea "Work in Progr"
type textarea "x"
type textarea "Work in Progre"
type textarea "x"
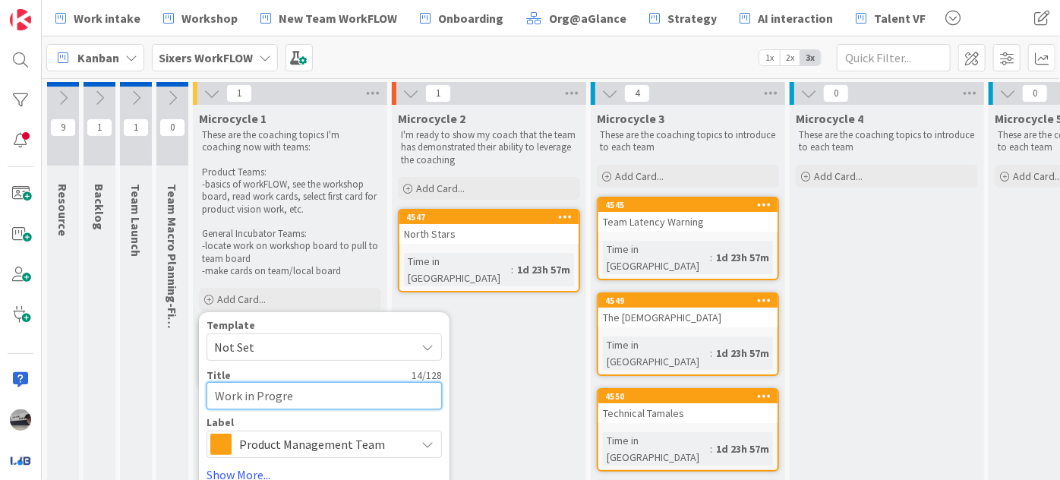
type textarea "Work in Progres"
type textarea "x"
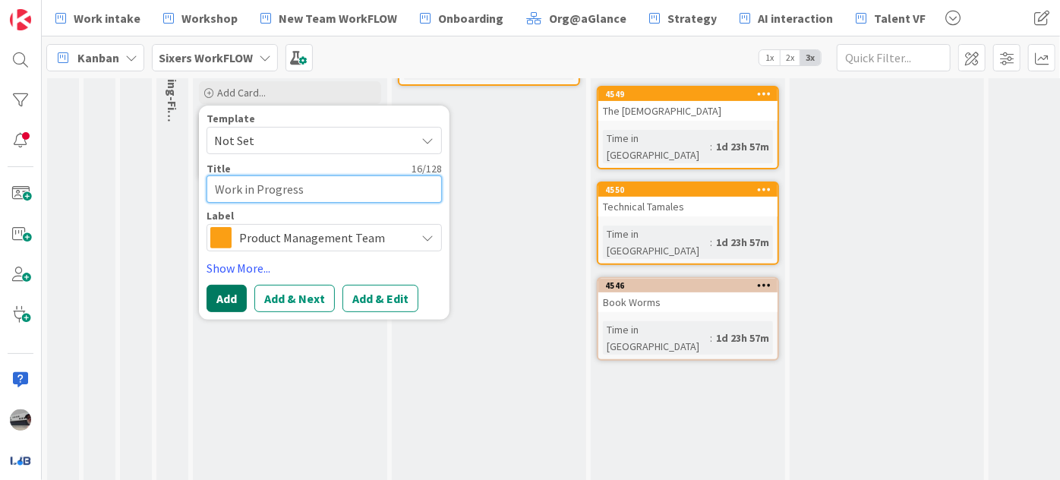
type textarea "Work in Progress"
click at [231, 295] on button "Add" at bounding box center [226, 298] width 40 height 27
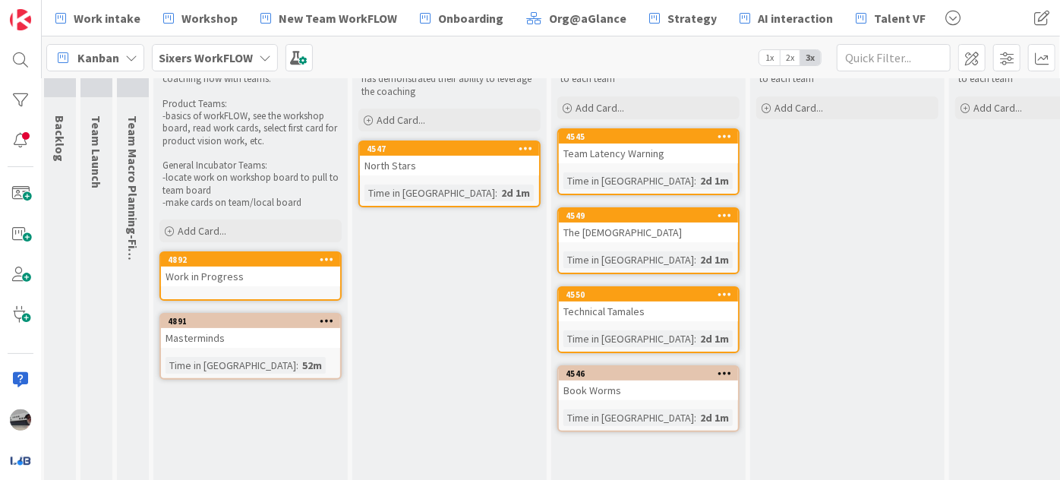
scroll to position [0, 39]
